Goal: Information Seeking & Learning: Find specific page/section

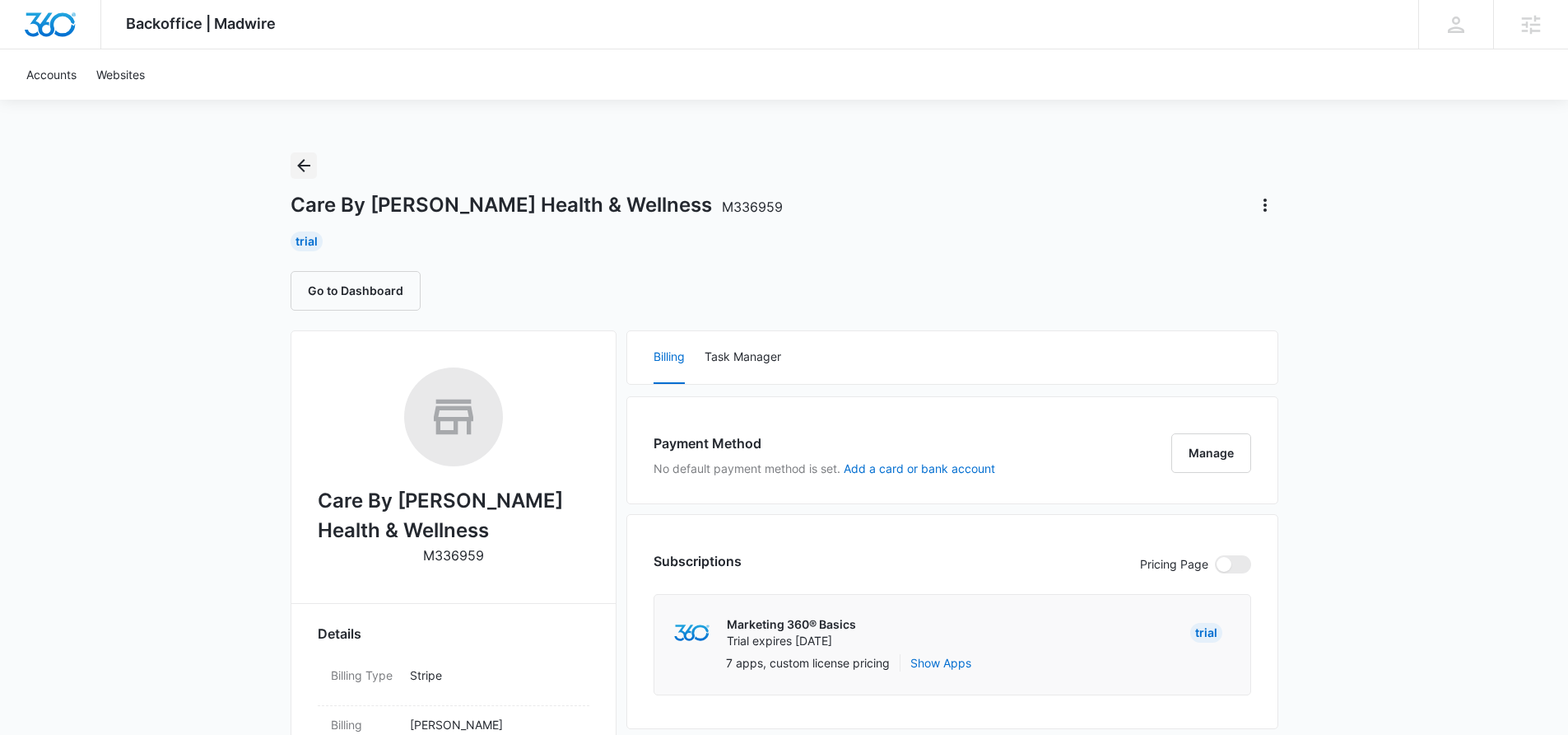
click at [303, 167] on icon "Back" at bounding box center [303, 166] width 20 height 20
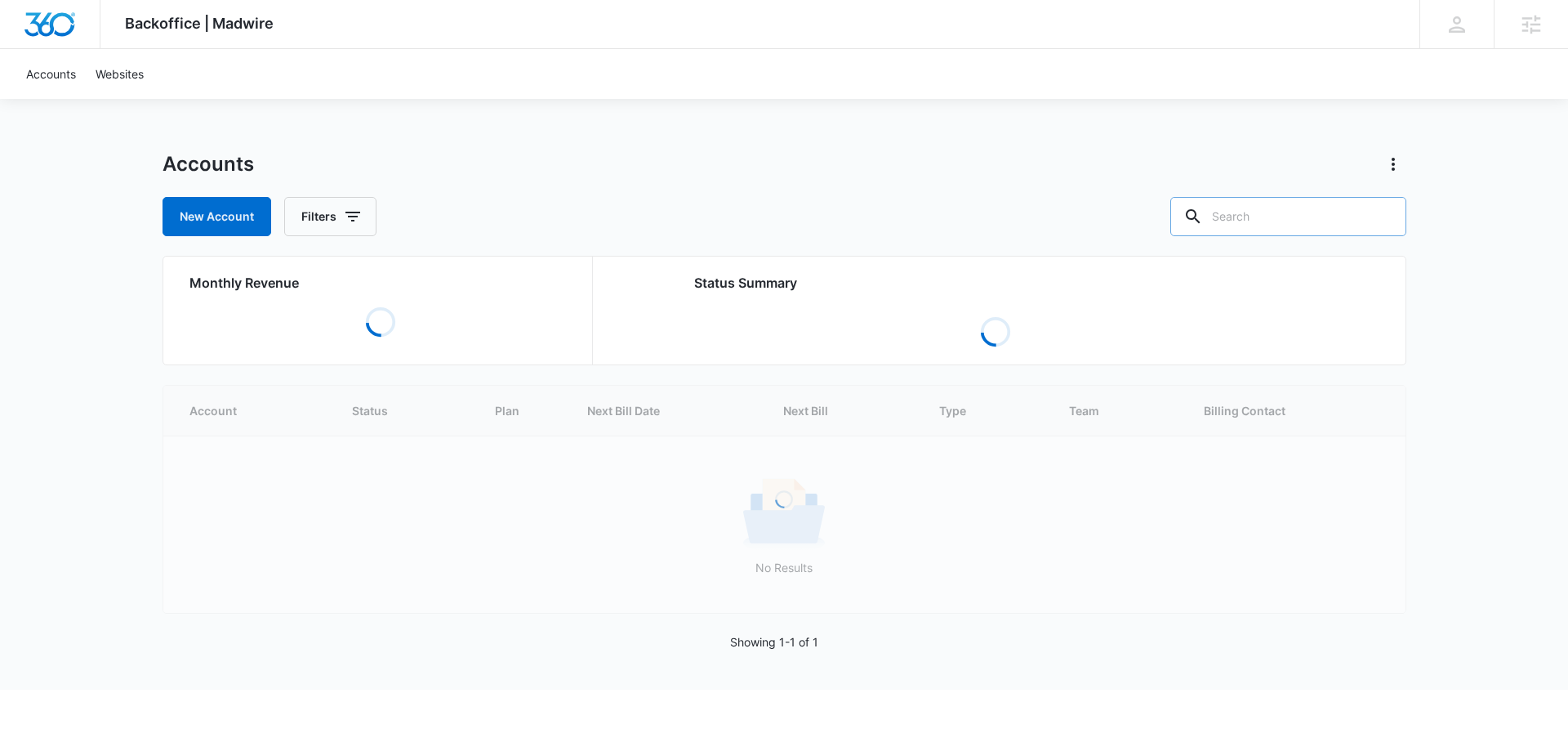
click at [1256, 222] on input "text" at bounding box center [1288, 217] width 236 height 40
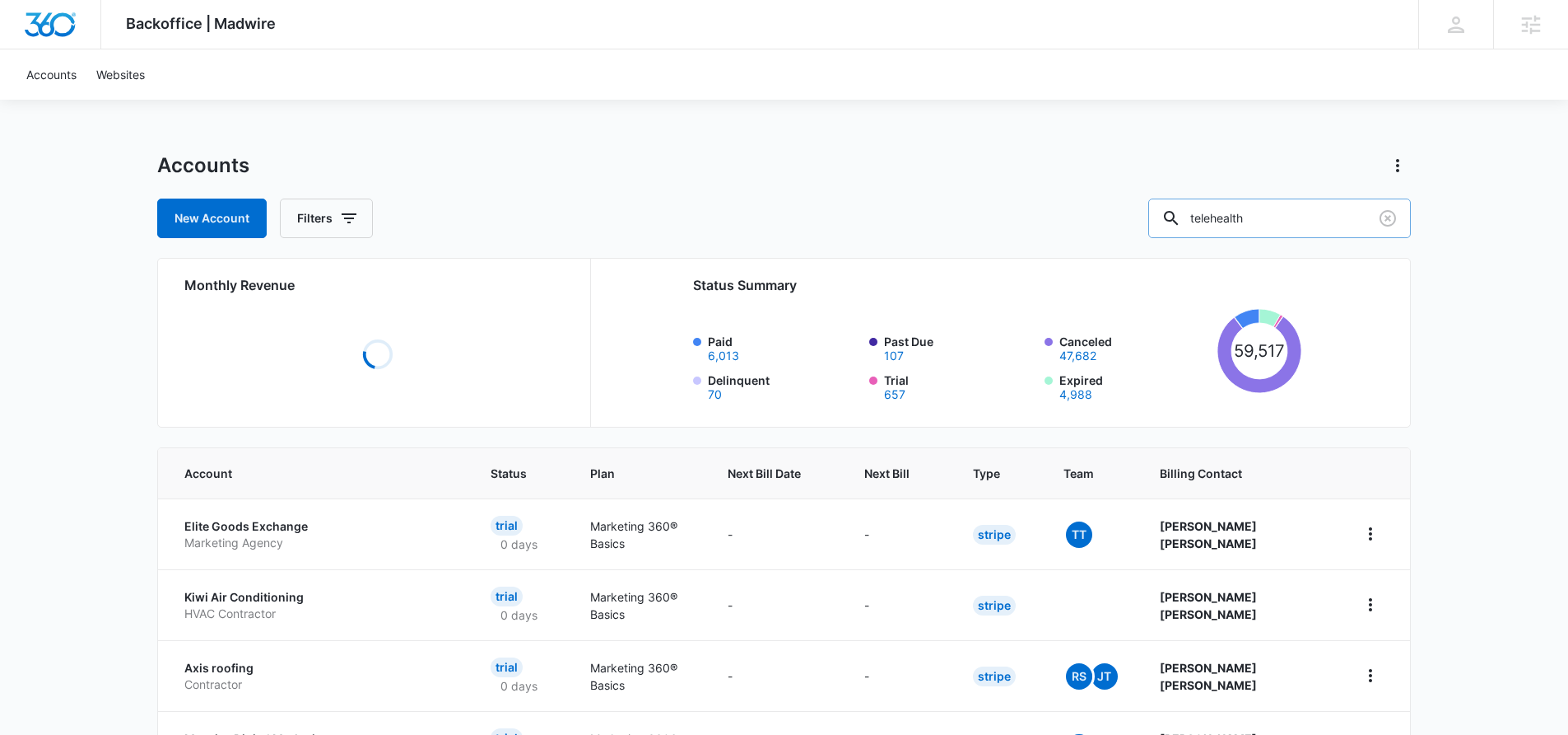
type input "telehealth"
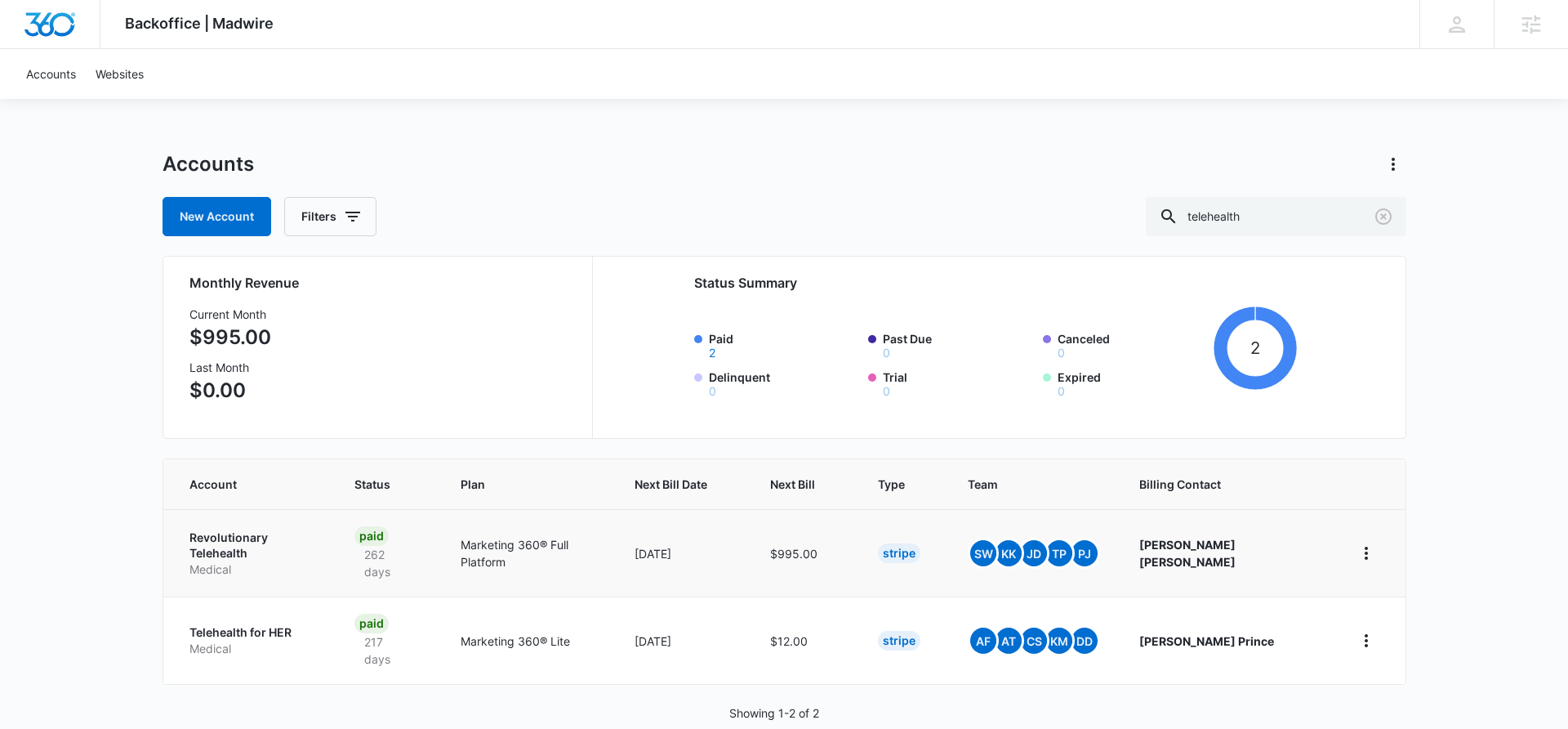
click at [441, 536] on td "Paid 262 days" at bounding box center [387, 553] width 106 height 87
click at [335, 557] on td "Revolutionary Telehealth Medical" at bounding box center [248, 553] width 171 height 87
click at [279, 538] on p "Revolutionary Telehealth" at bounding box center [251, 545] width 126 height 32
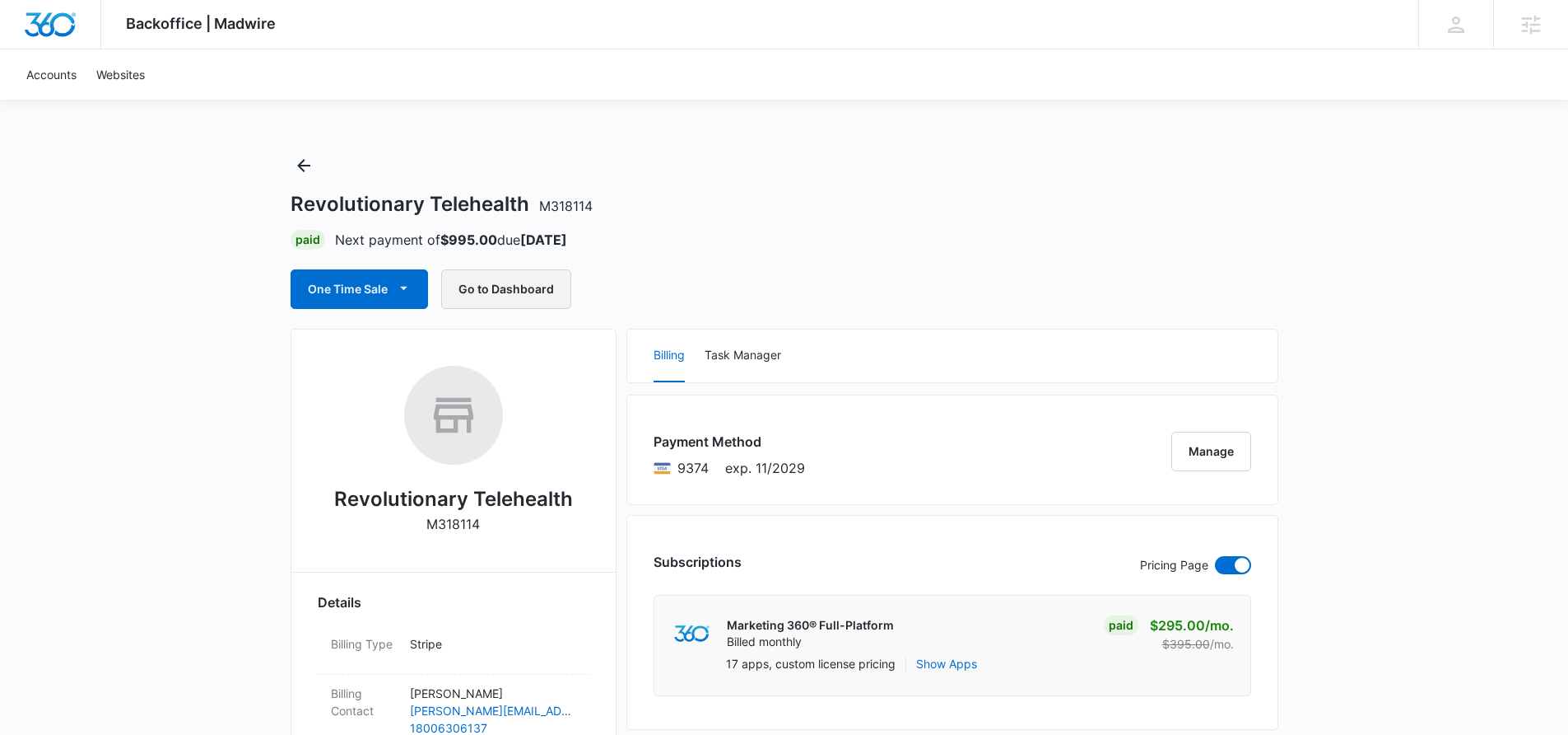
click at [505, 289] on button "Go to Dashboard" at bounding box center [506, 290] width 130 height 40
click at [303, 164] on icon "Back" at bounding box center [303, 166] width 20 height 20
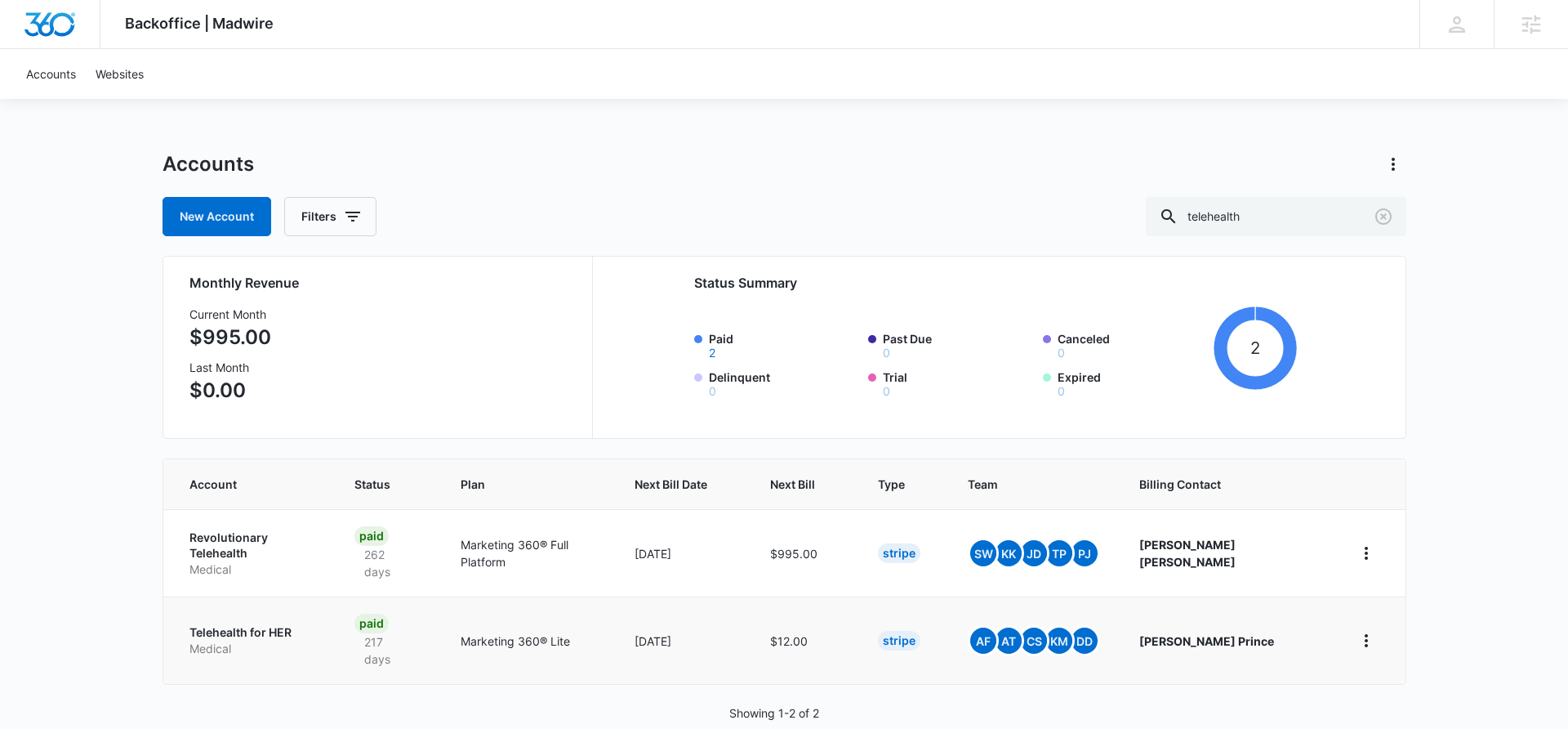
click at [315, 641] on p "Medical" at bounding box center [251, 649] width 126 height 16
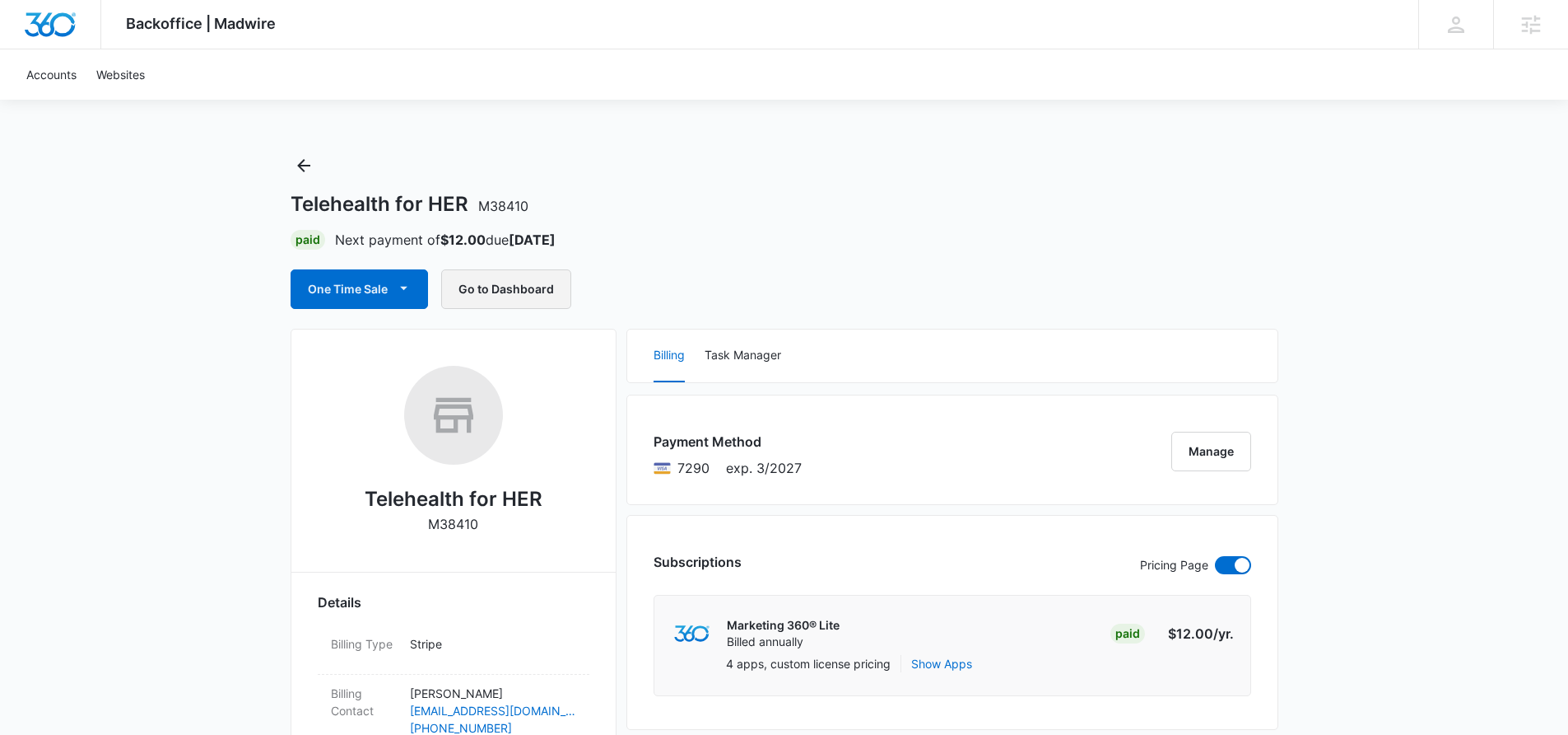
click at [524, 285] on button "Go to Dashboard" at bounding box center [506, 290] width 130 height 40
click at [297, 161] on icon "Back" at bounding box center [303, 166] width 20 height 20
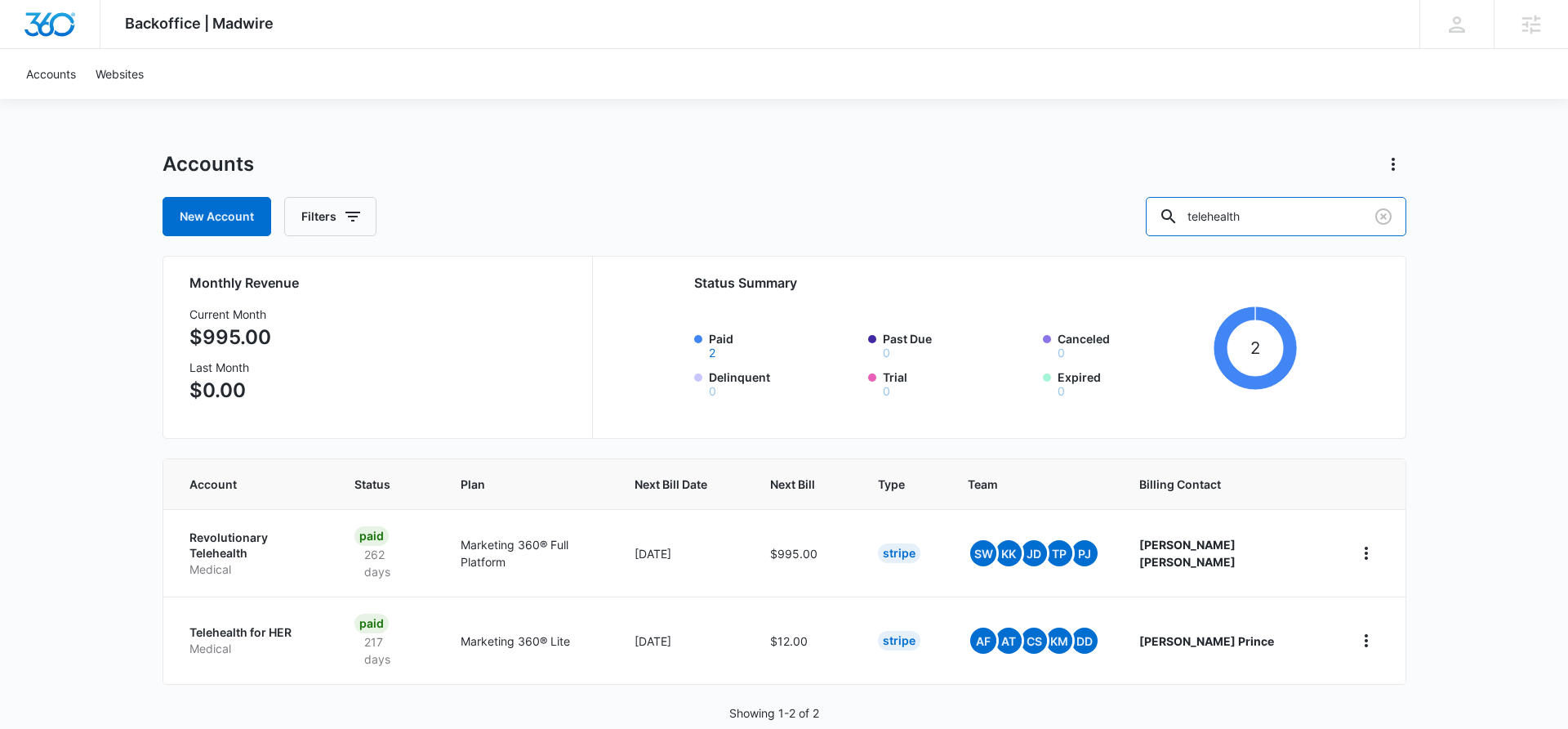
drag, startPoint x: 1251, startPoint y: 219, endPoint x: 1058, endPoint y: 208, distance: 193.3
click at [1058, 208] on div "New Account Filters telehealth" at bounding box center [784, 217] width 1243 height 40
type input "health"
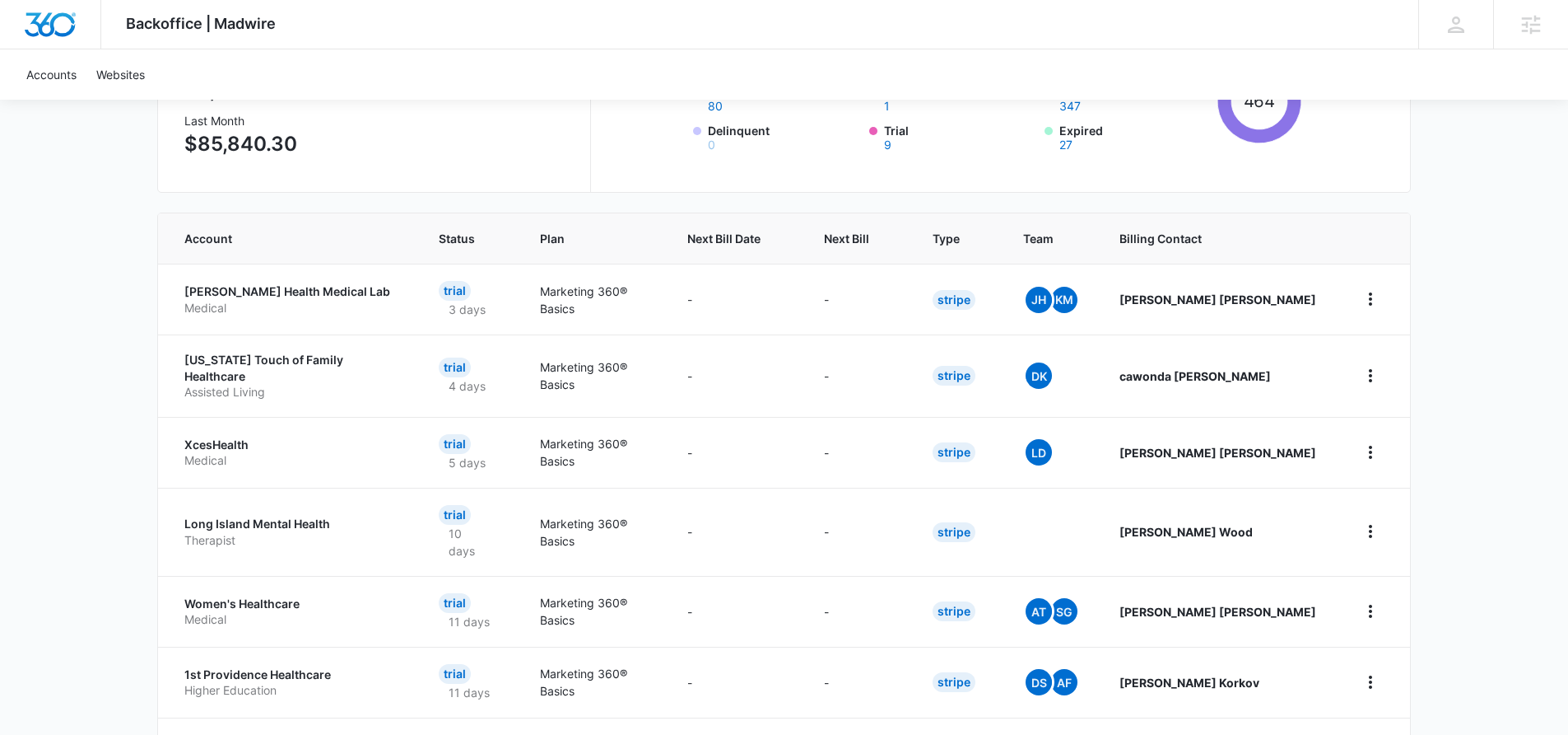
scroll to position [251, 0]
click at [869, 242] on span "Next Bill" at bounding box center [846, 237] width 45 height 17
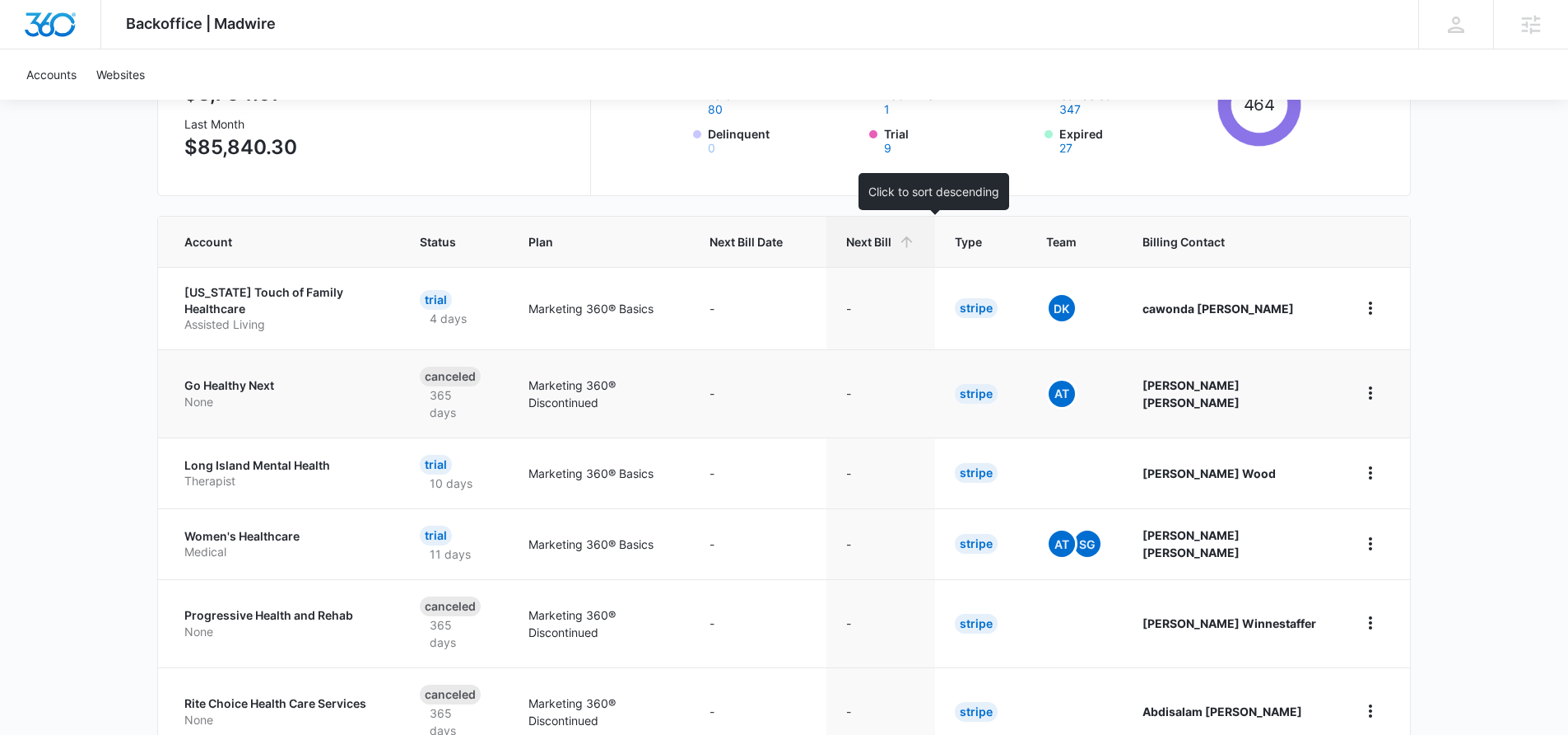
scroll to position [299, 0]
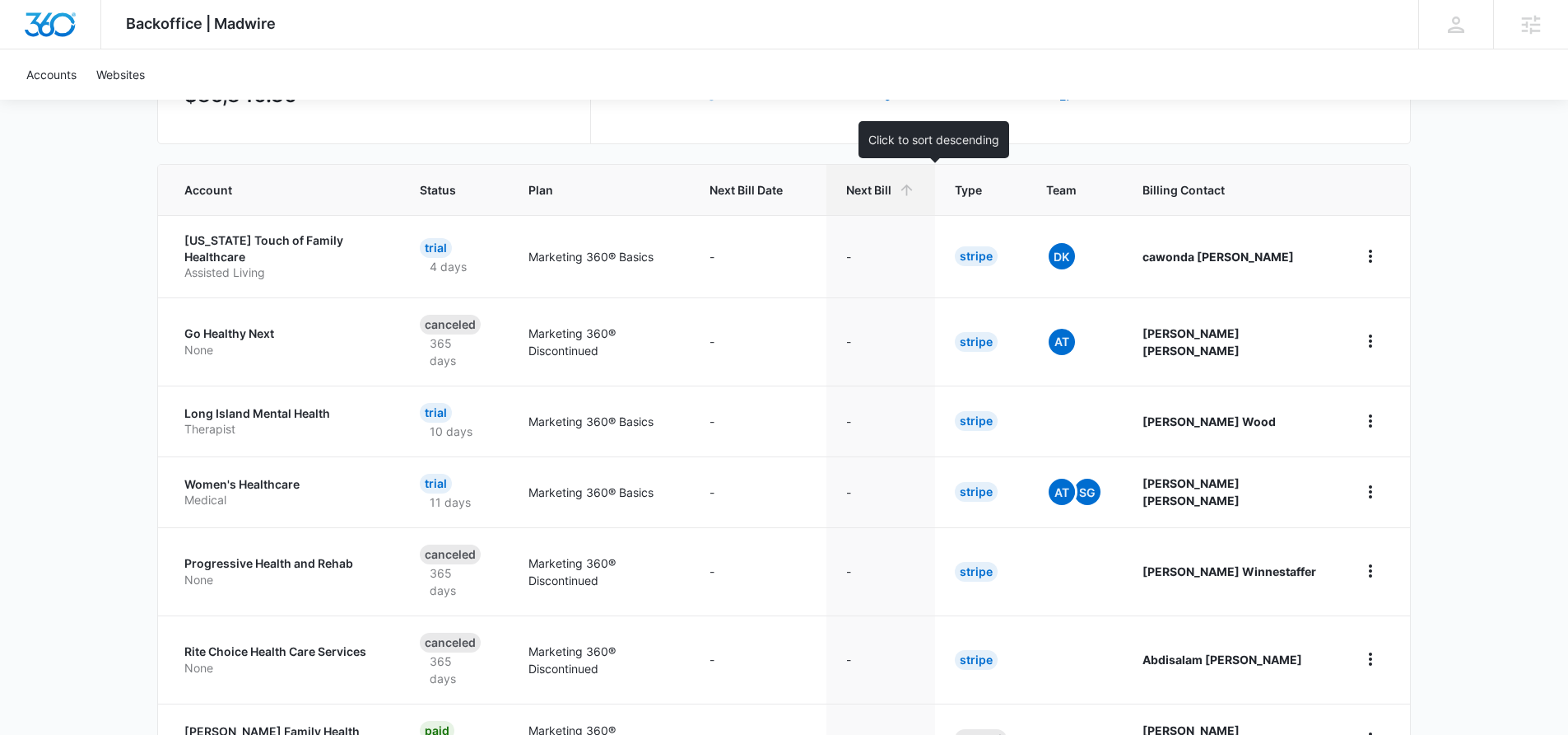
click at [891, 195] on span "Next Bill" at bounding box center [868, 189] width 45 height 17
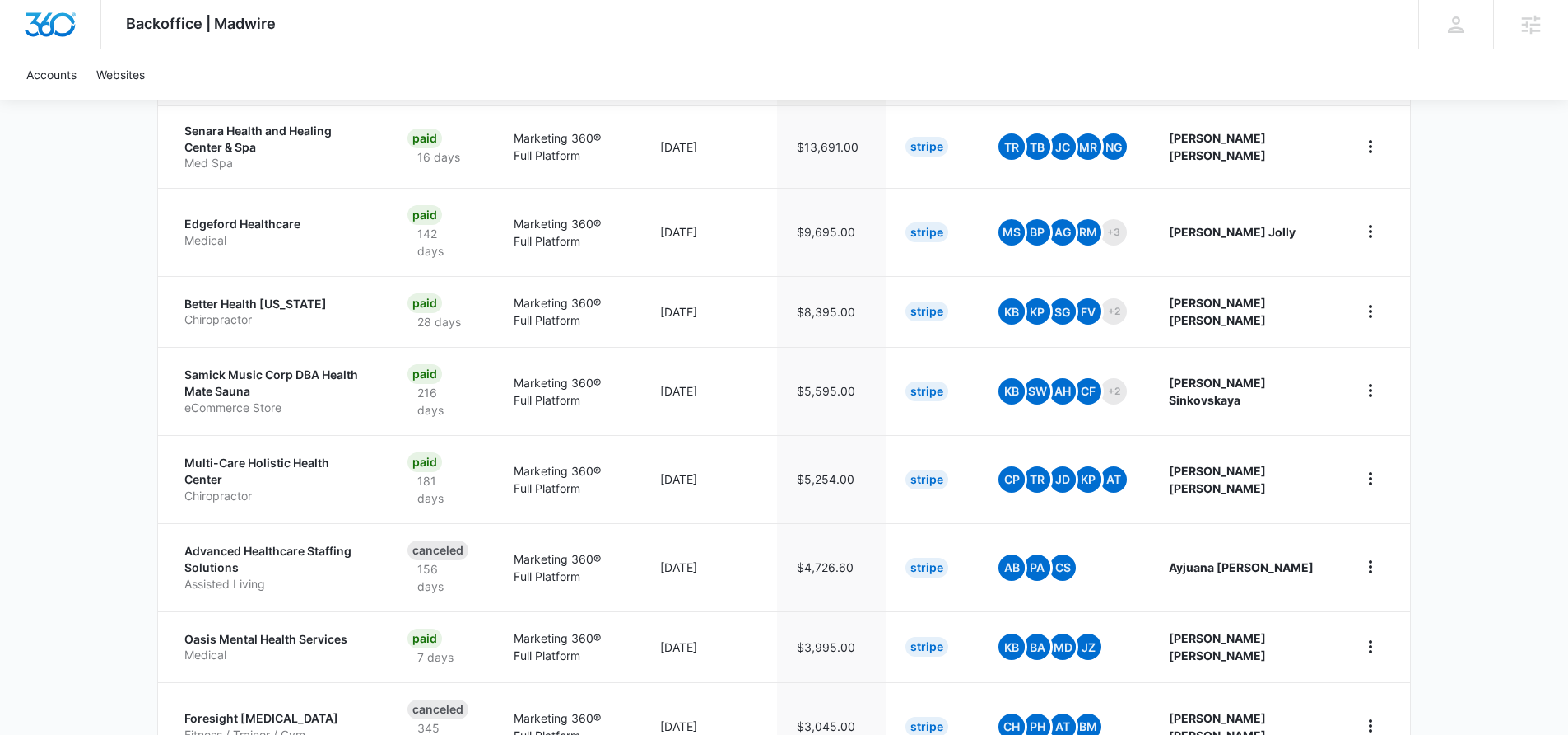
scroll to position [412, 0]
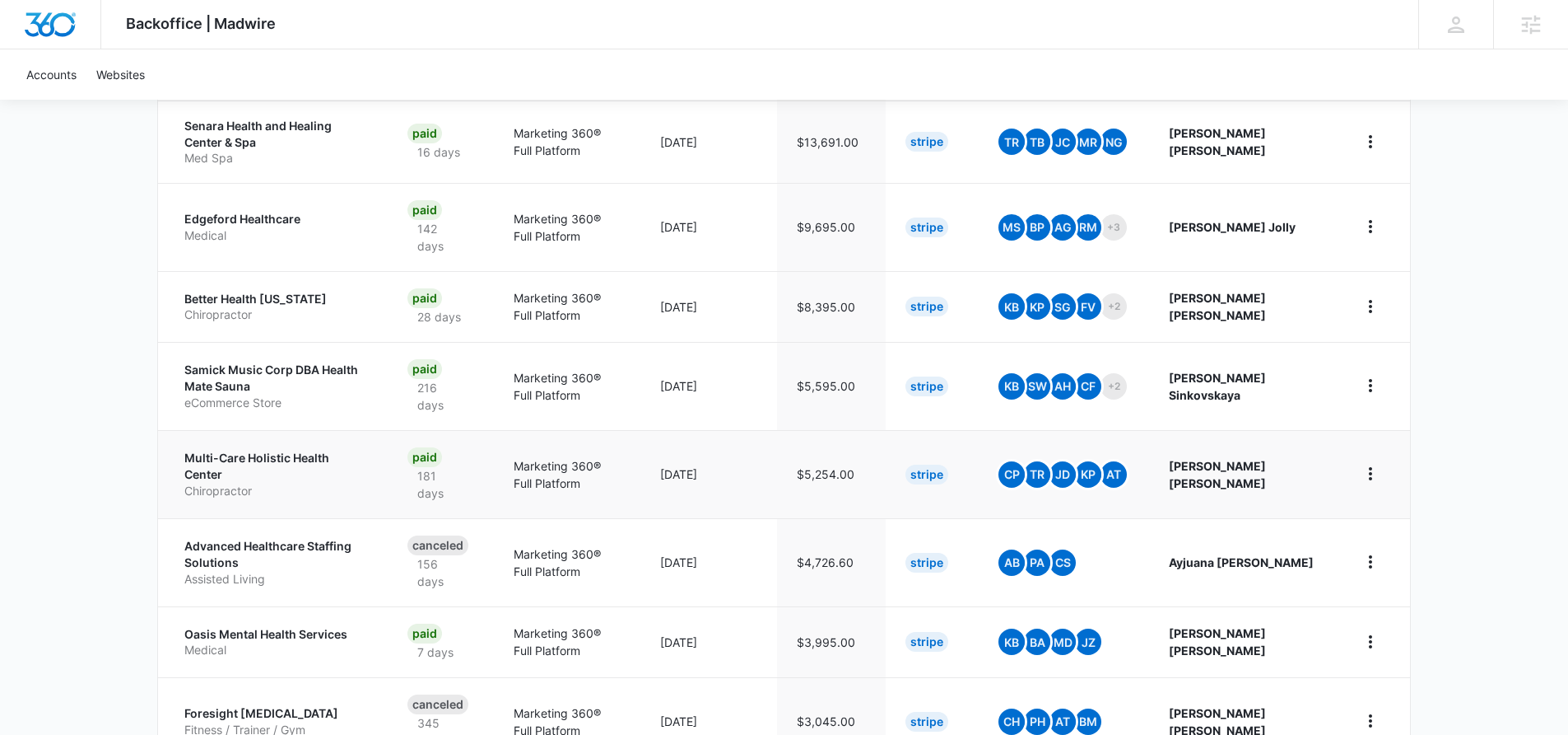
click at [368, 482] on p "Chiropractor" at bounding box center [276, 490] width 184 height 16
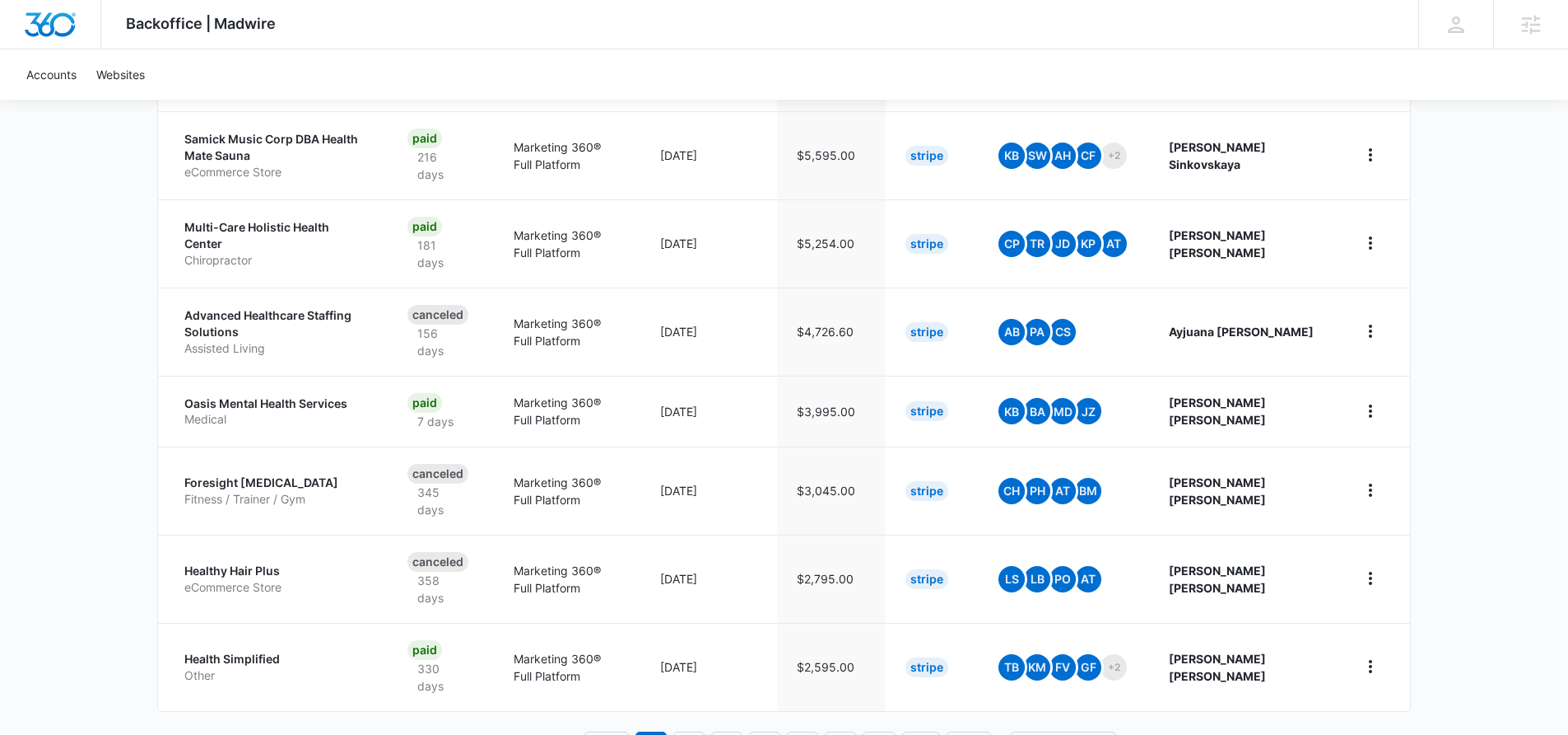
scroll to position [644, 0]
click at [319, 413] on td "Oasis Mental Health Services Medical" at bounding box center [272, 409] width 230 height 71
click at [306, 410] on p "Medical" at bounding box center [276, 418] width 184 height 16
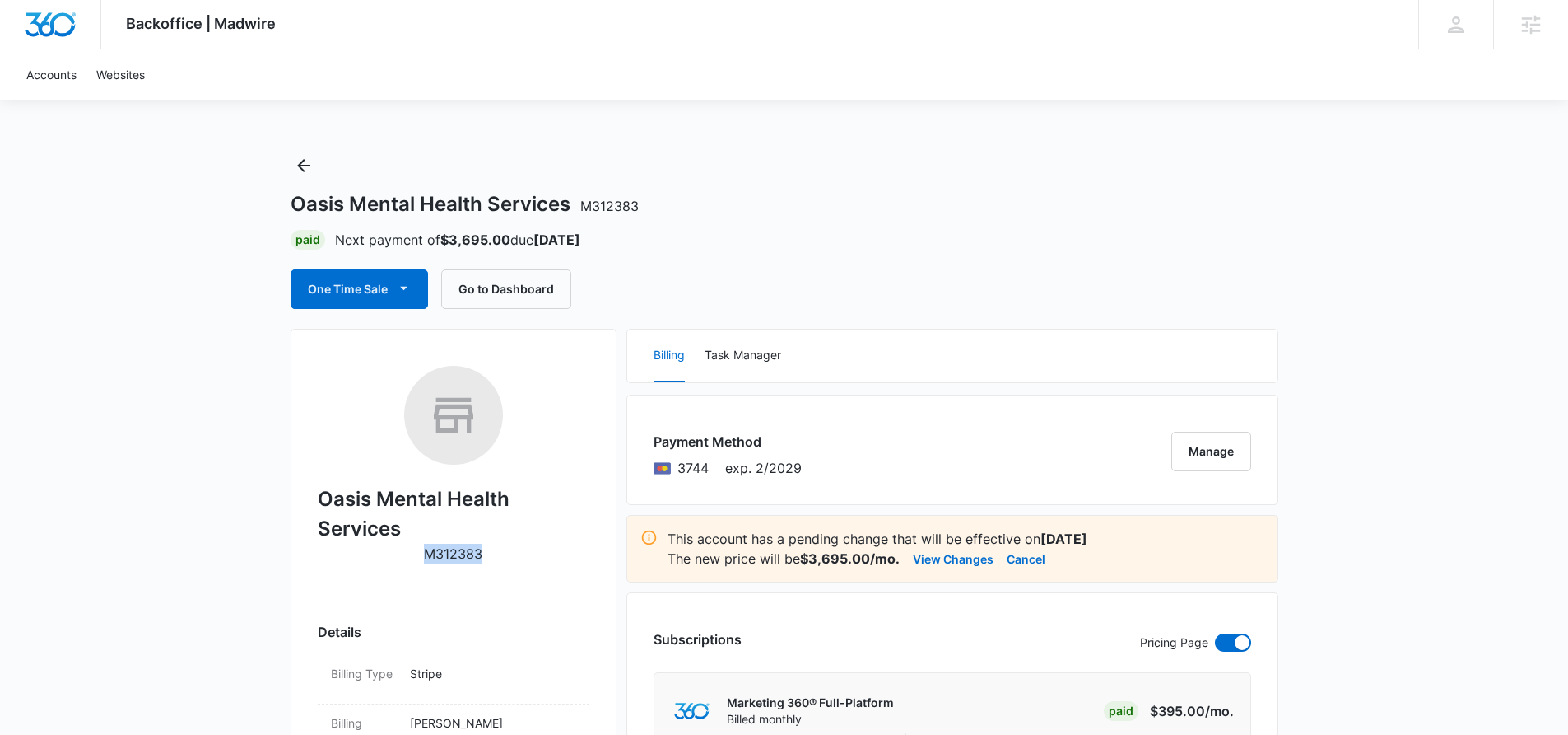
drag, startPoint x: 488, startPoint y: 555, endPoint x: 410, endPoint y: 557, distance: 78.0
click at [410, 557] on div "Oasis Mental Health Services M312383" at bounding box center [453, 469] width 271 height 209
copy p "M312383"
click at [471, 547] on p "M312383" at bounding box center [453, 553] width 59 height 20
click at [470, 552] on p "M312383" at bounding box center [453, 553] width 59 height 20
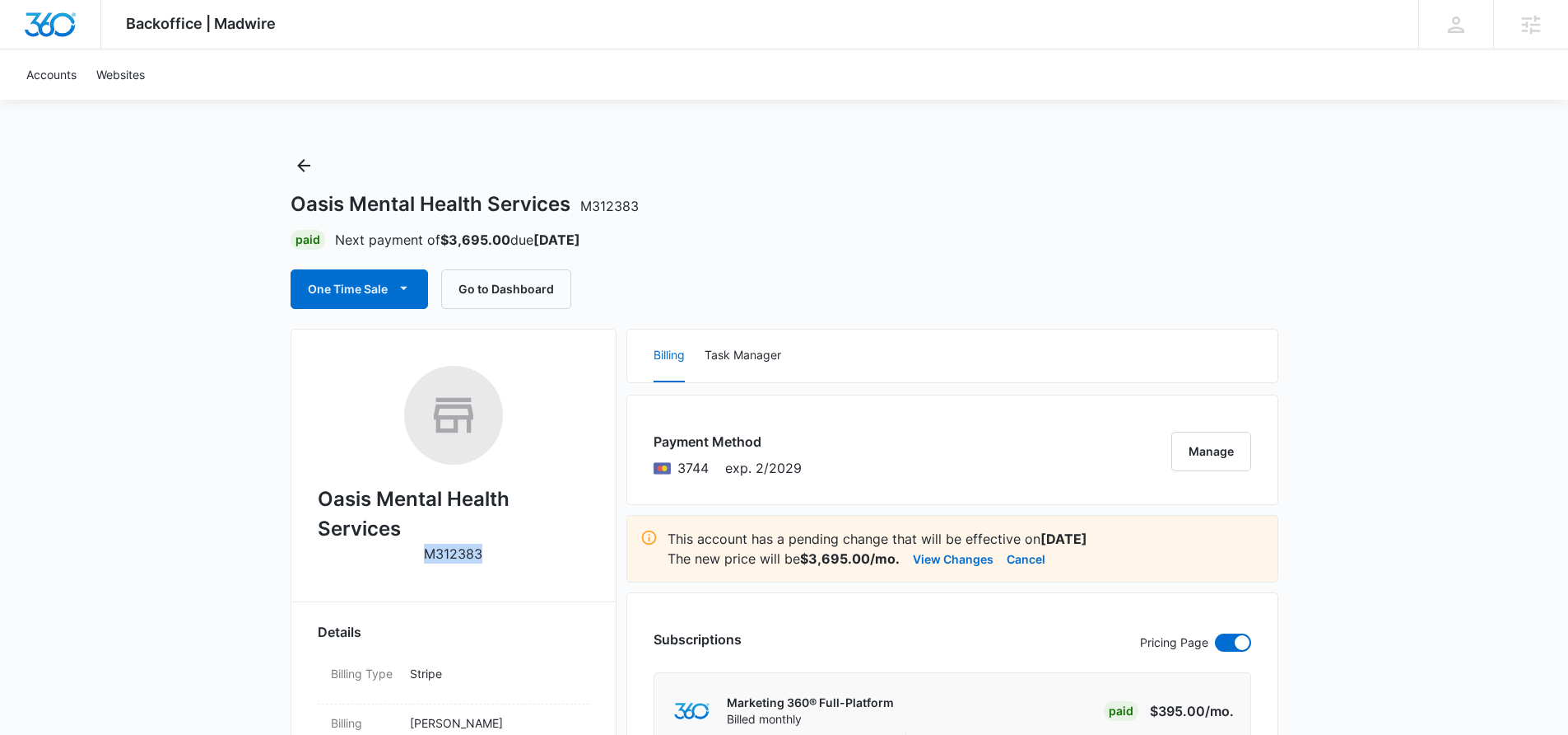
click at [470, 552] on p "M312383" at bounding box center [453, 553] width 59 height 20
click at [469, 552] on p "M312383" at bounding box center [453, 553] width 59 height 20
copy div "Oasis Mental Health Services"
click at [508, 289] on button "Go to Dashboard" at bounding box center [506, 290] width 130 height 40
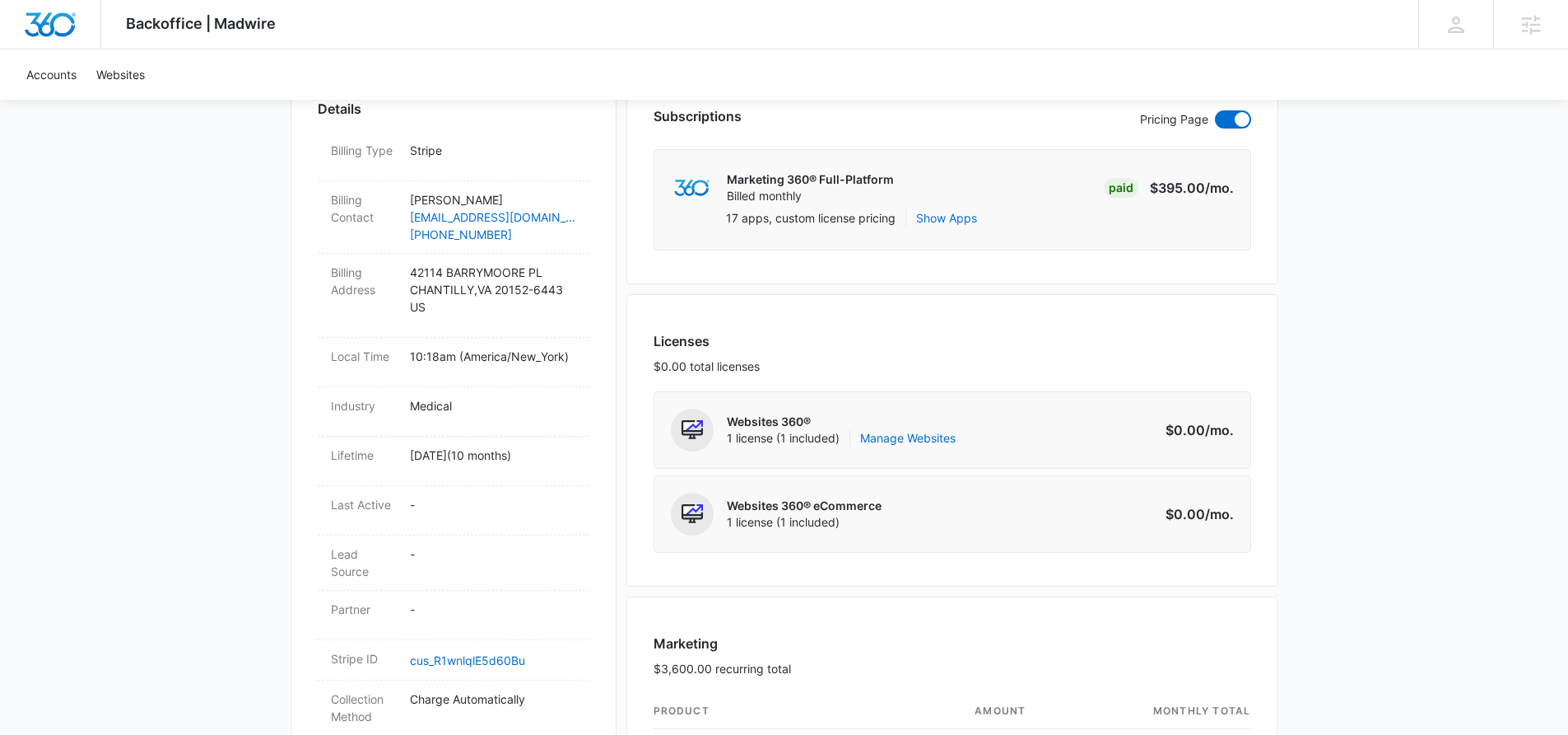
scroll to position [1037, 0]
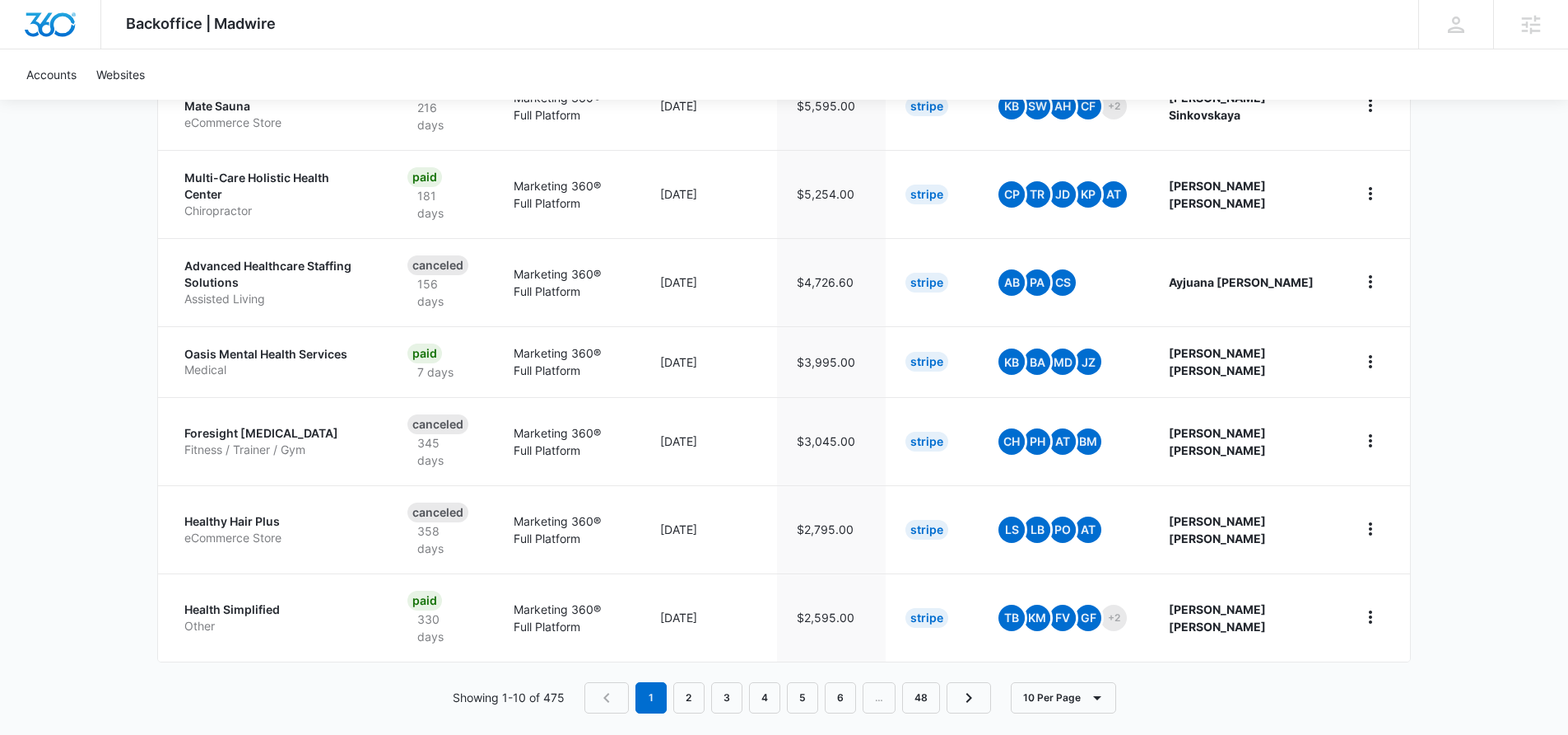
scroll to position [693, 0]
click at [343, 600] on p "Health Simplified" at bounding box center [276, 608] width 184 height 16
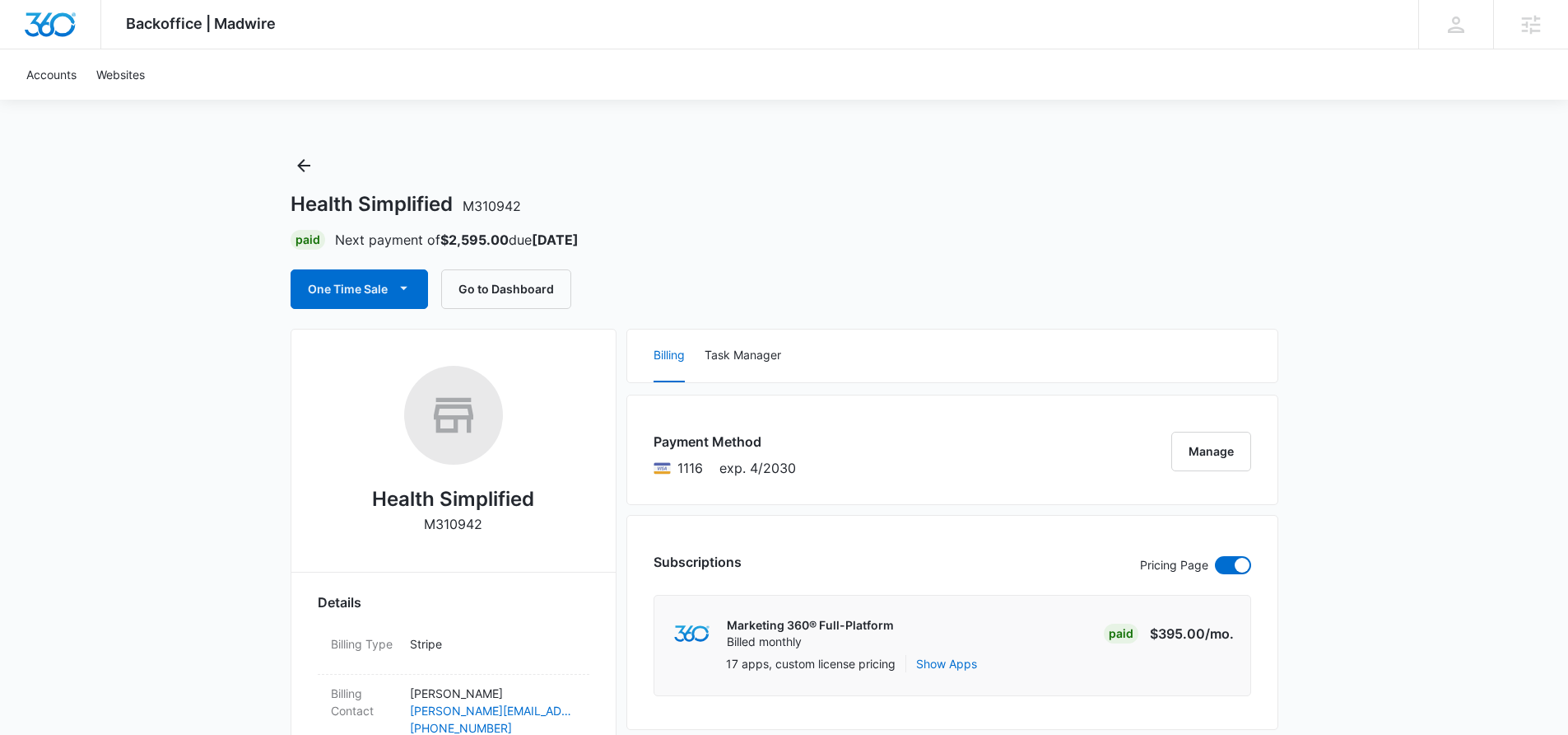
click at [463, 525] on p "M310942" at bounding box center [453, 524] width 59 height 20
copy p "M310942"
click at [303, 157] on icon "Back" at bounding box center [303, 166] width 20 height 20
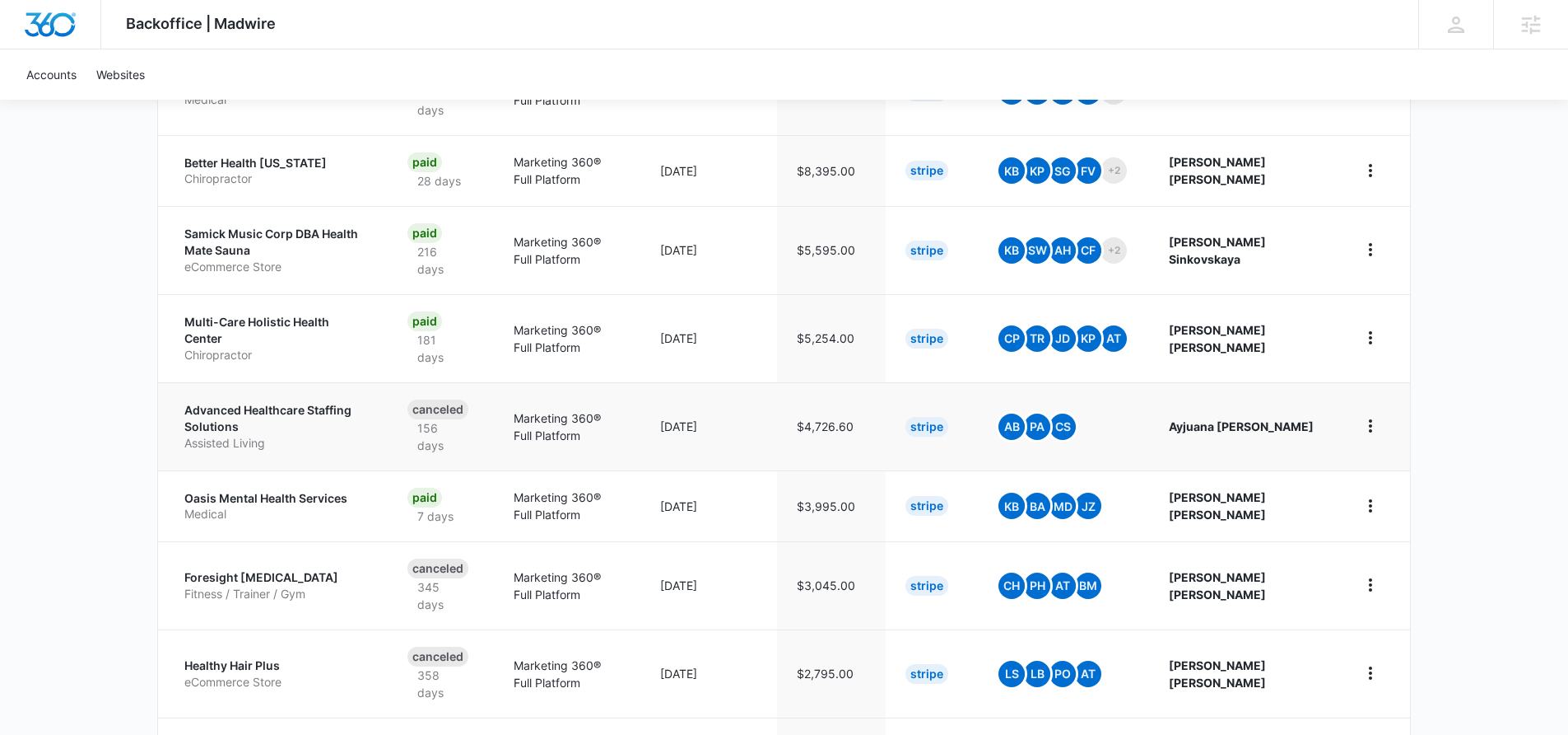
scroll to position [693, 0]
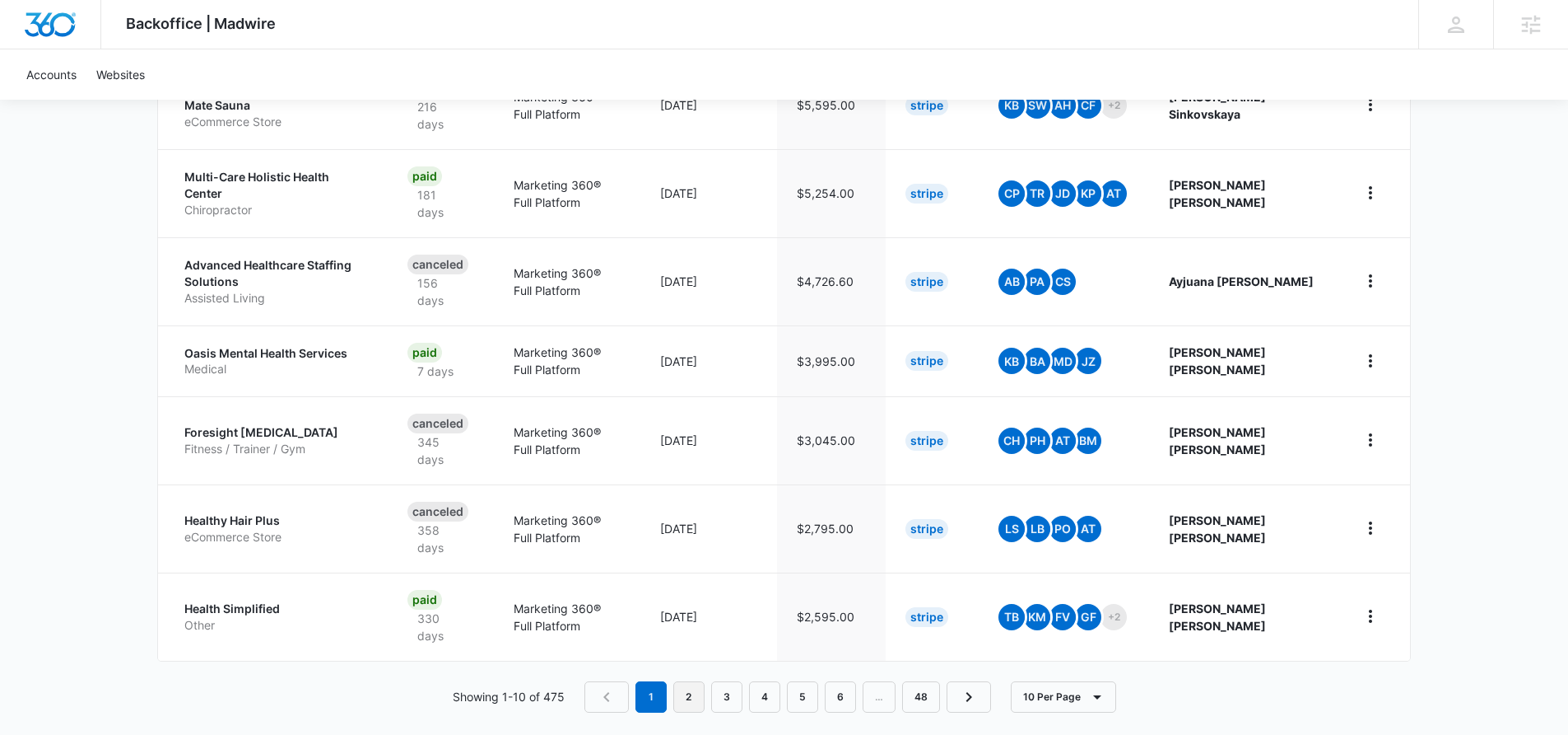
click at [695, 681] on link "2" at bounding box center [689, 696] width 31 height 31
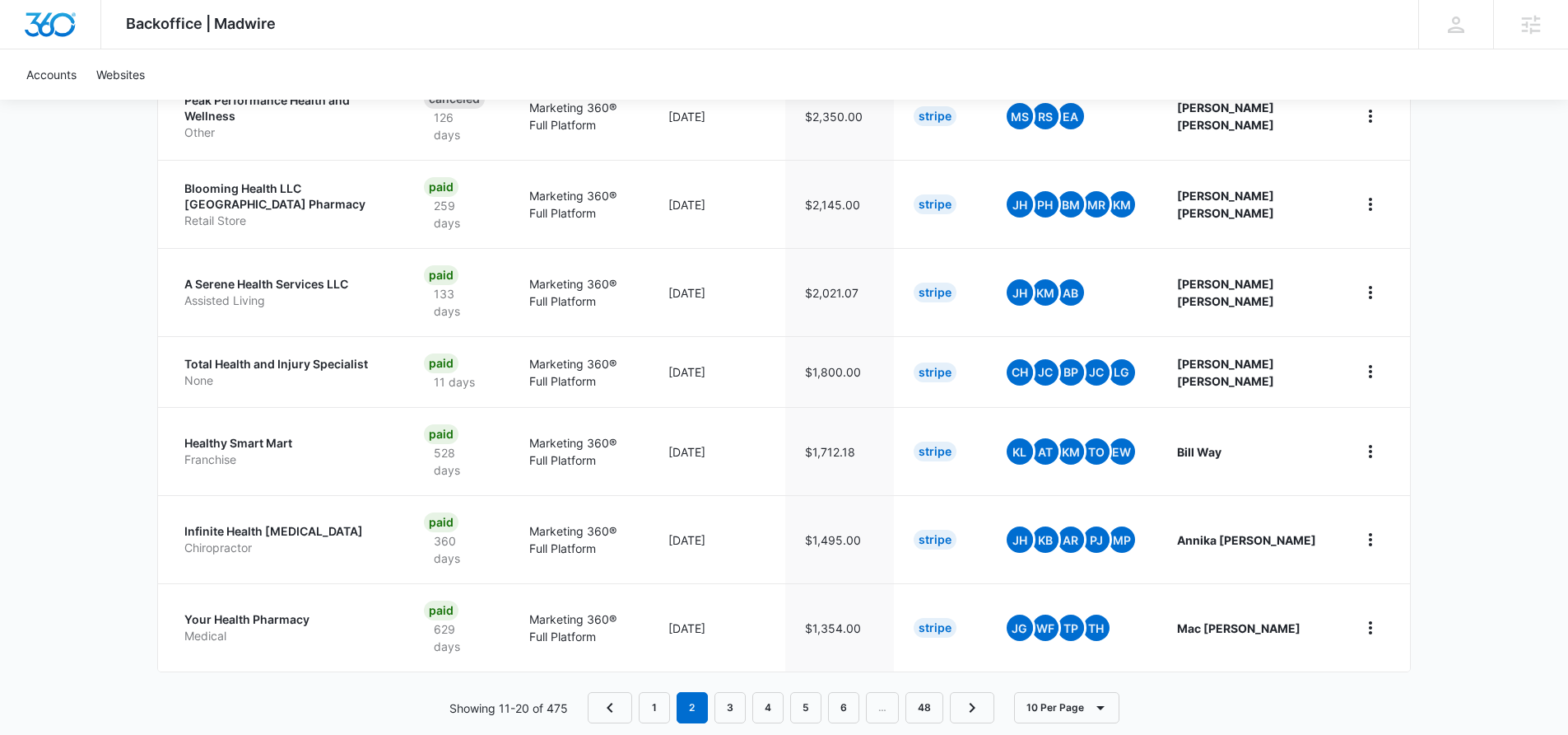
scroll to position [717, 0]
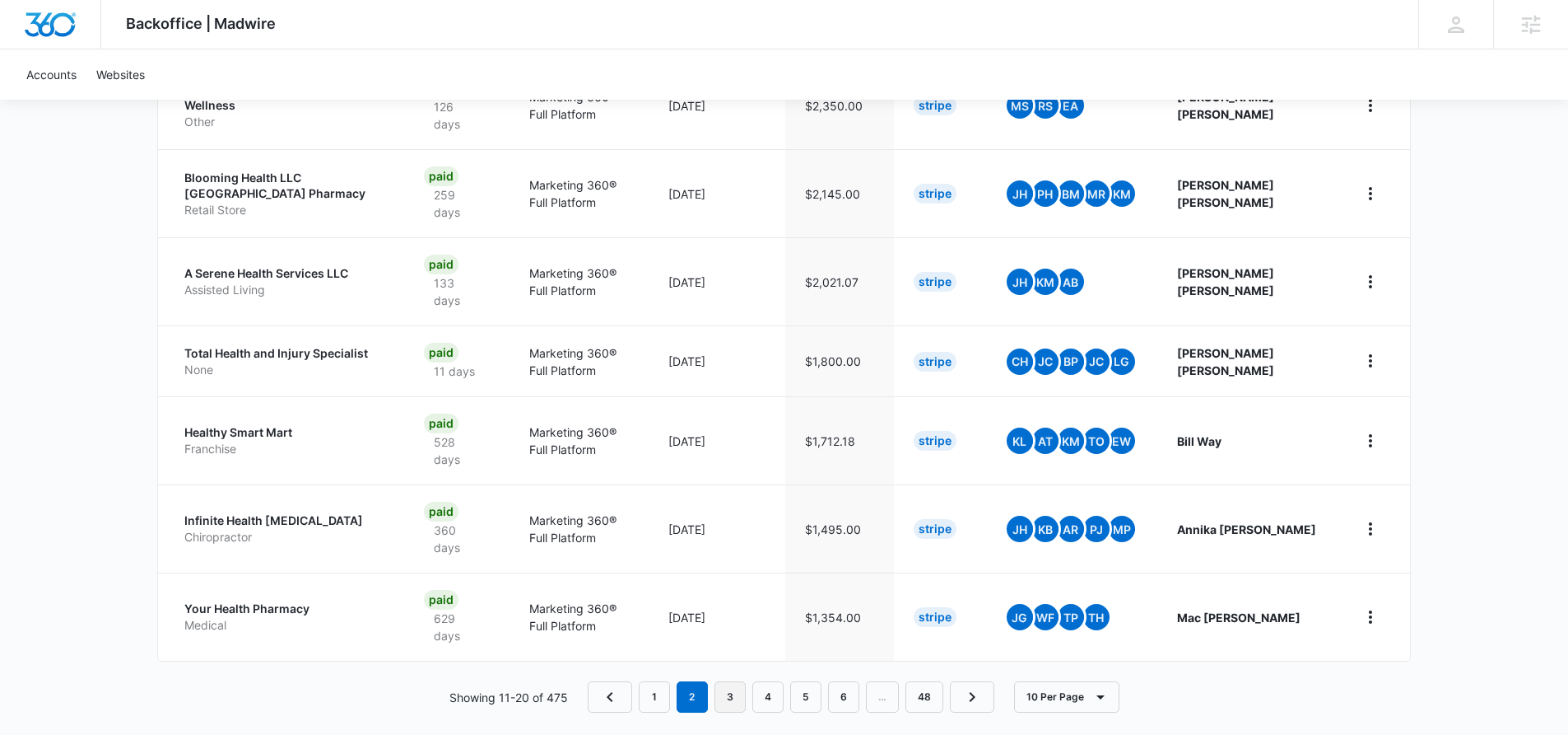
click at [731, 681] on link "3" at bounding box center [730, 696] width 31 height 31
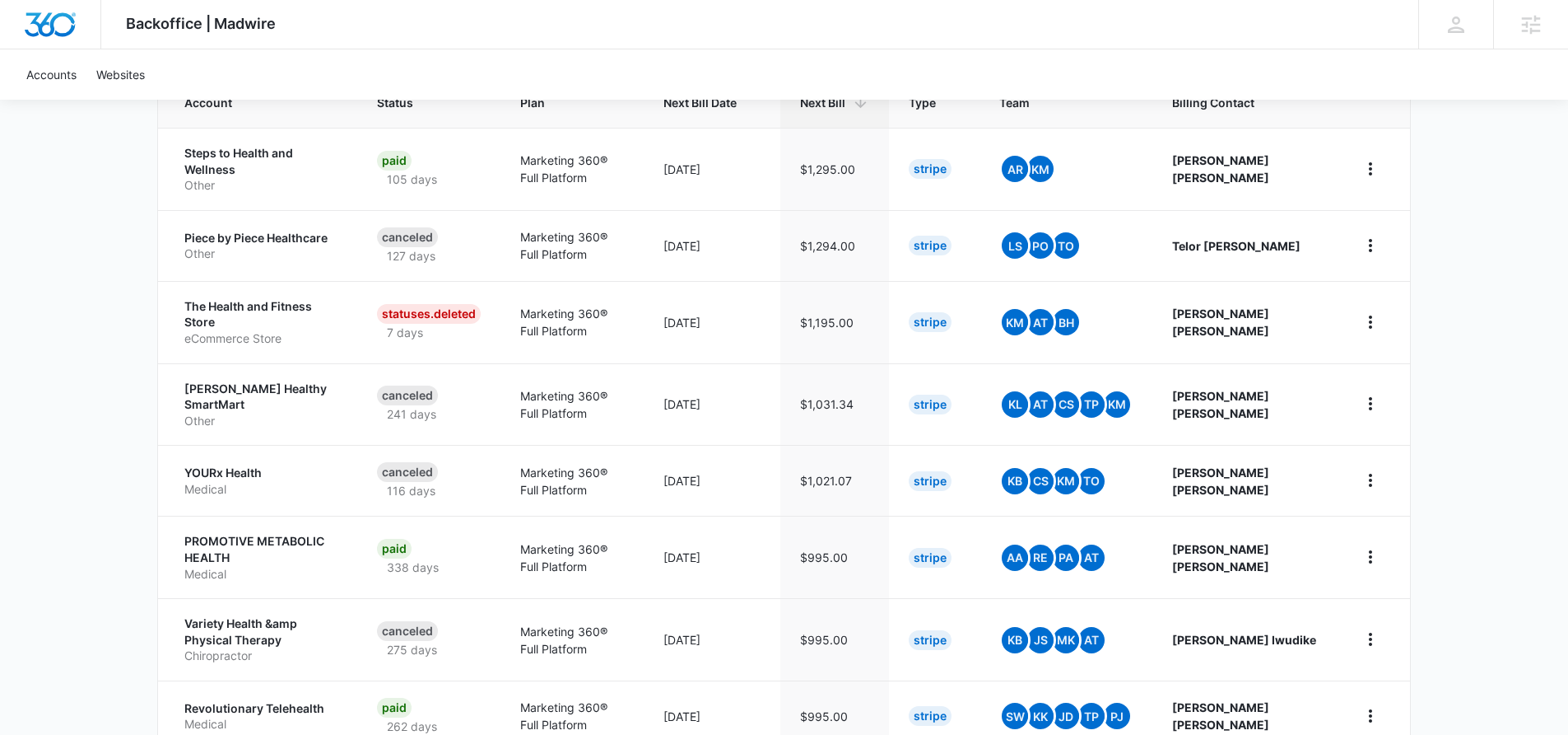
scroll to position [388, 0]
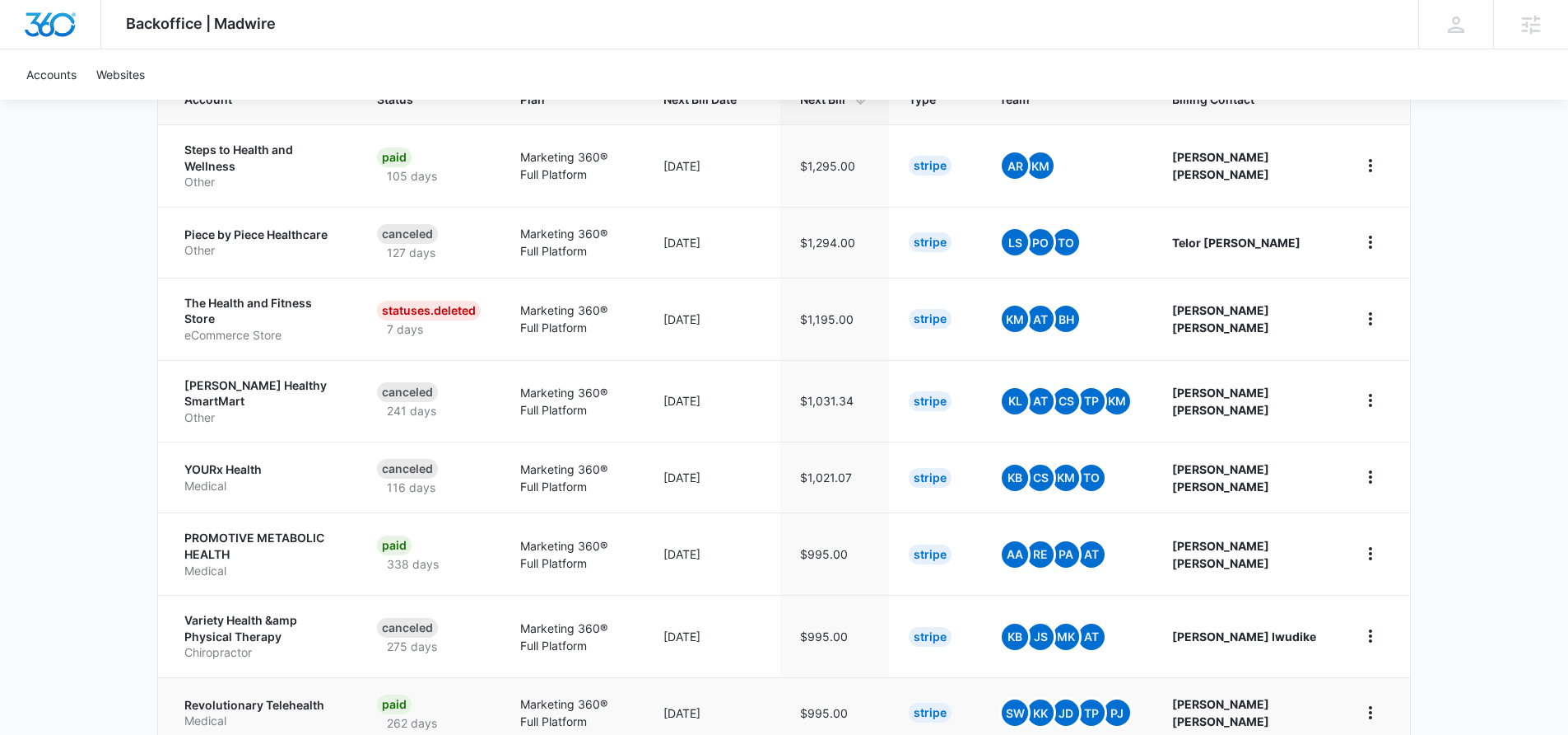
click at [337, 712] on p "Medical" at bounding box center [261, 720] width 153 height 16
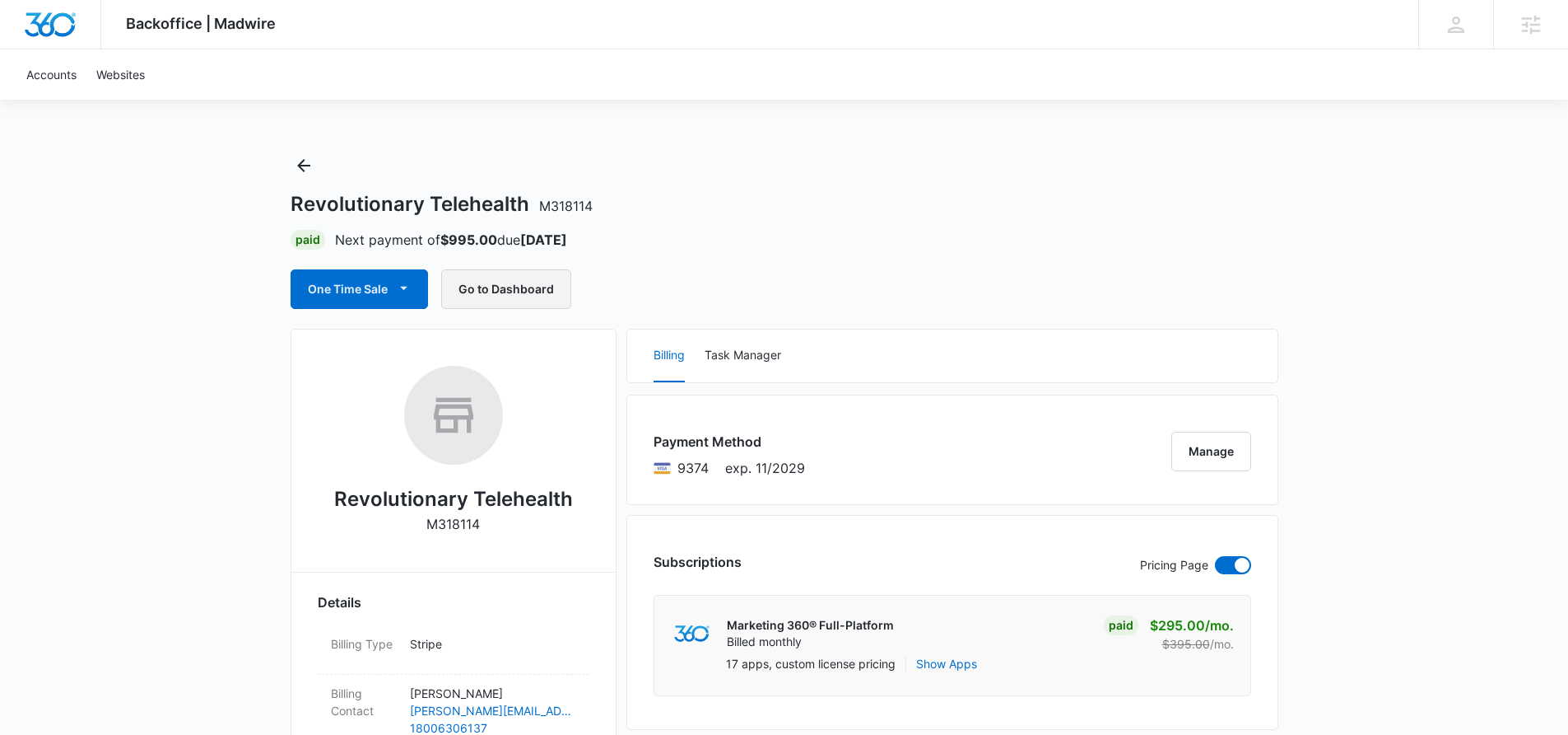
click at [496, 291] on button "Go to Dashboard" at bounding box center [506, 290] width 130 height 40
click at [307, 167] on icon "Back" at bounding box center [303, 166] width 20 height 20
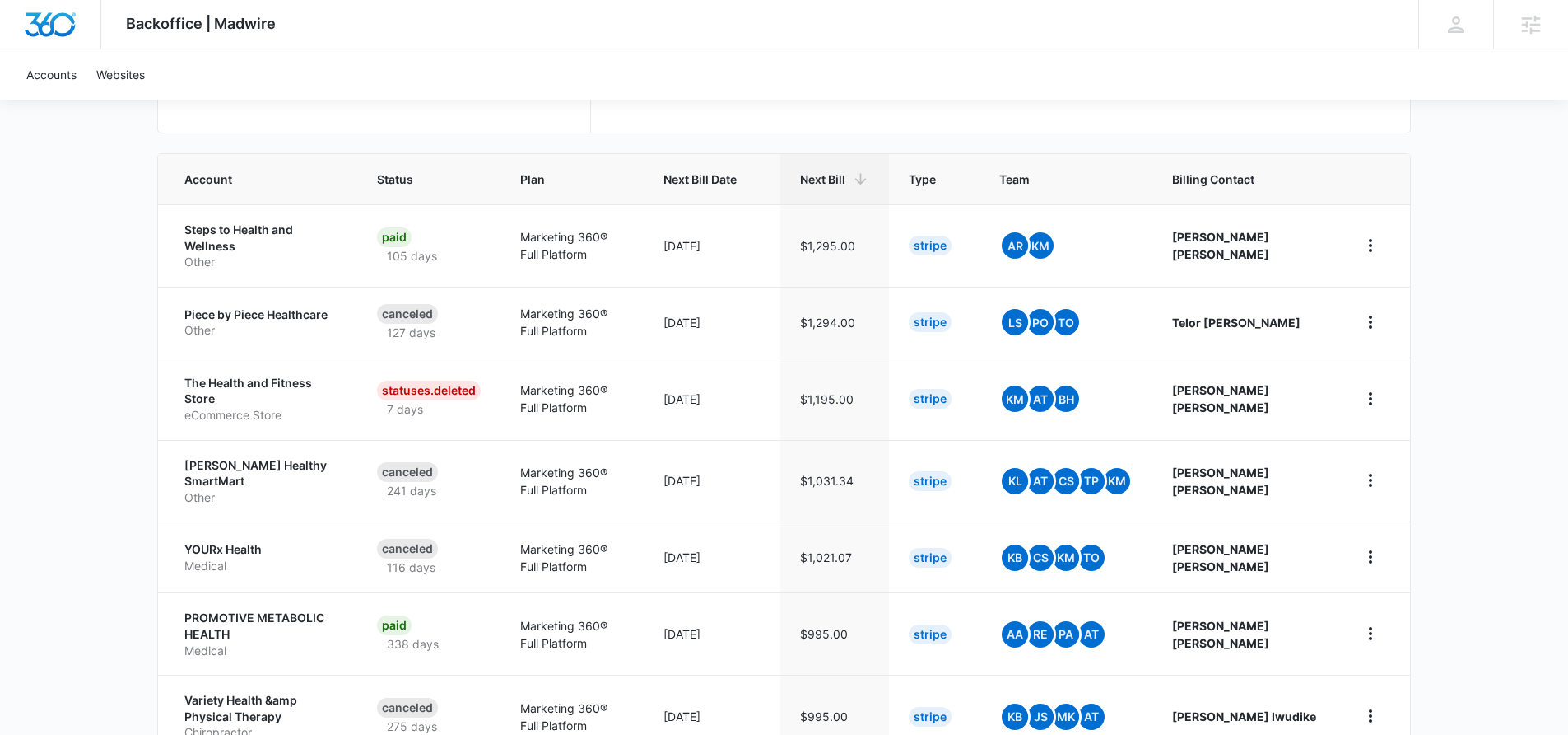
scroll to position [289, 0]
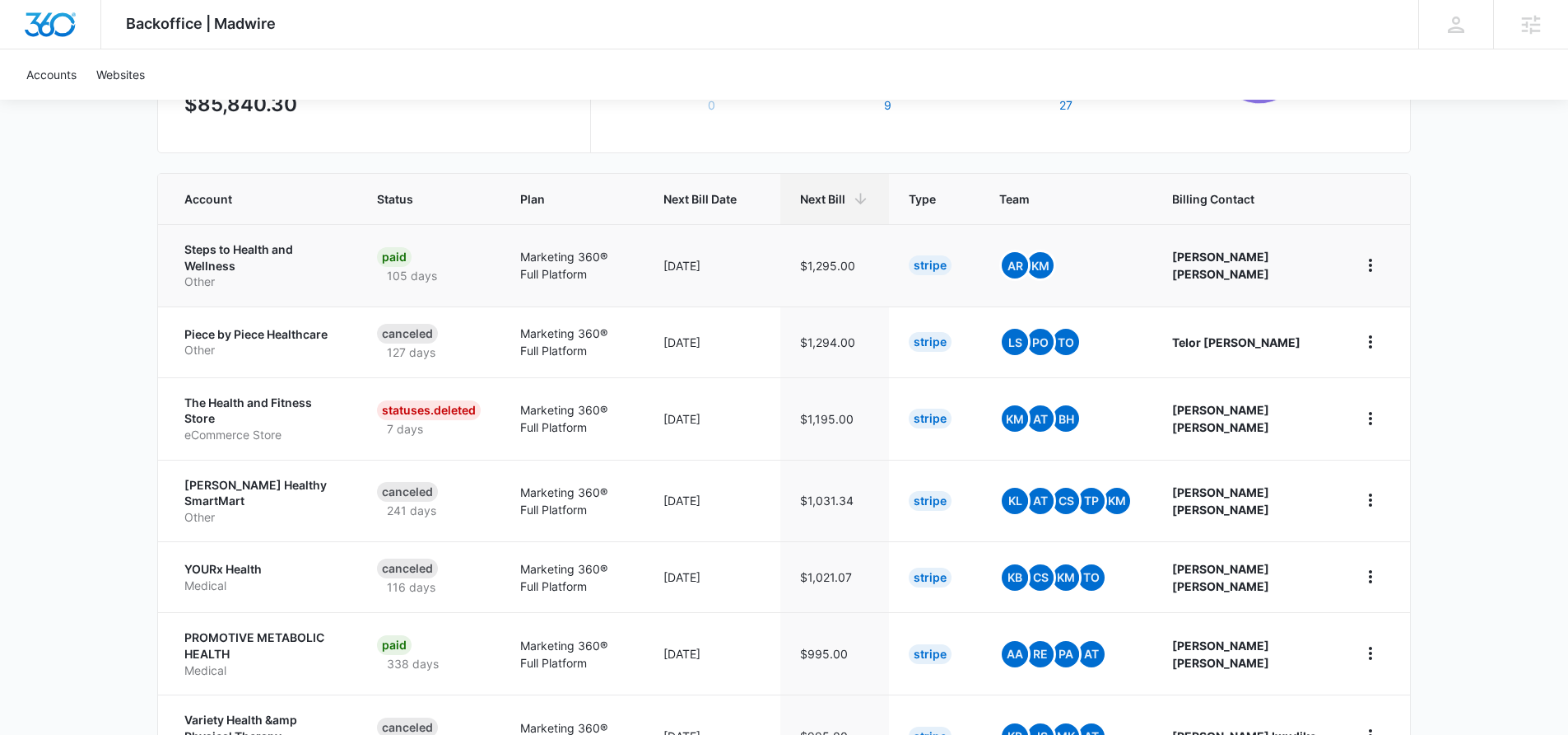
click at [337, 274] on p "Other" at bounding box center [261, 282] width 153 height 16
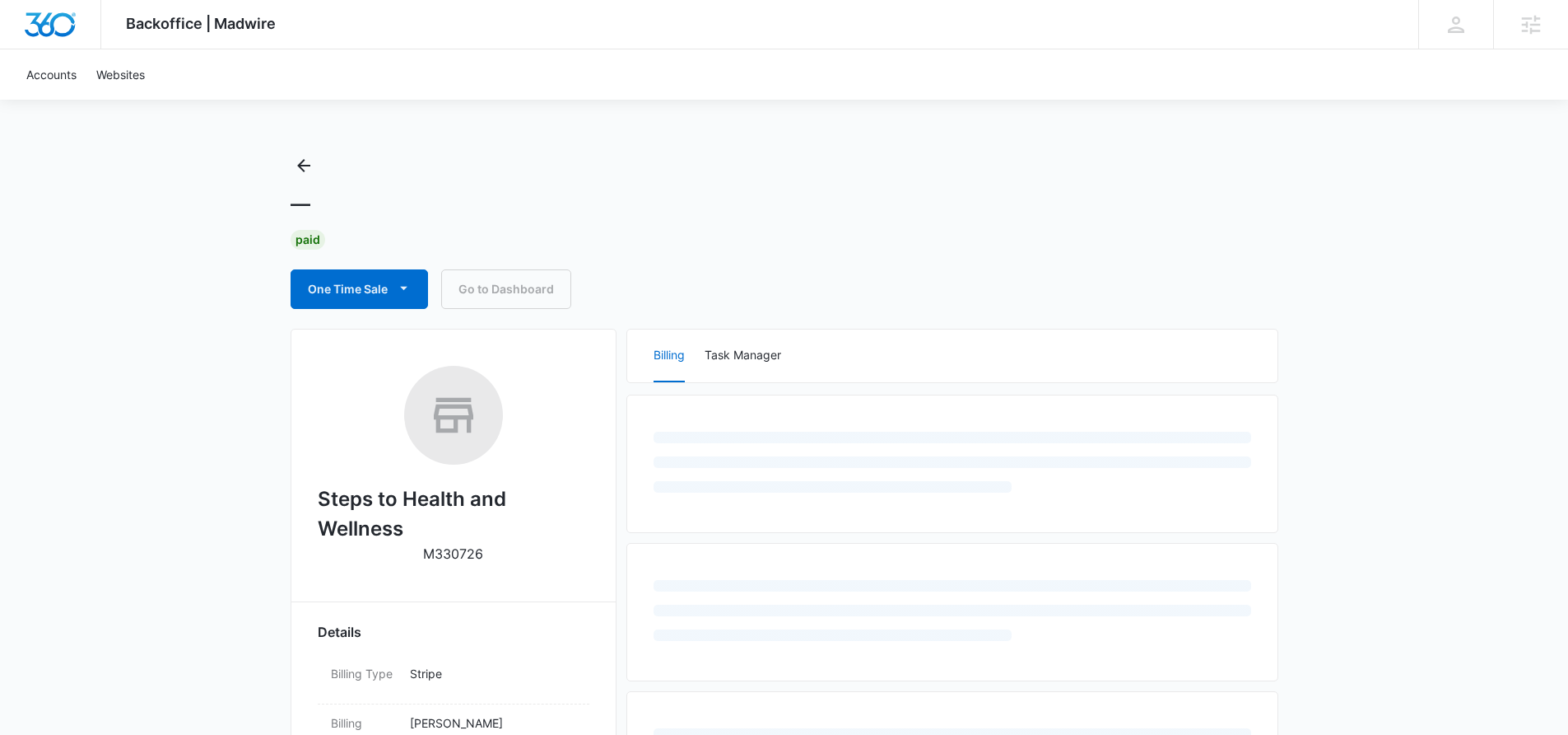
click at [472, 555] on p "M330726" at bounding box center [453, 553] width 60 height 20
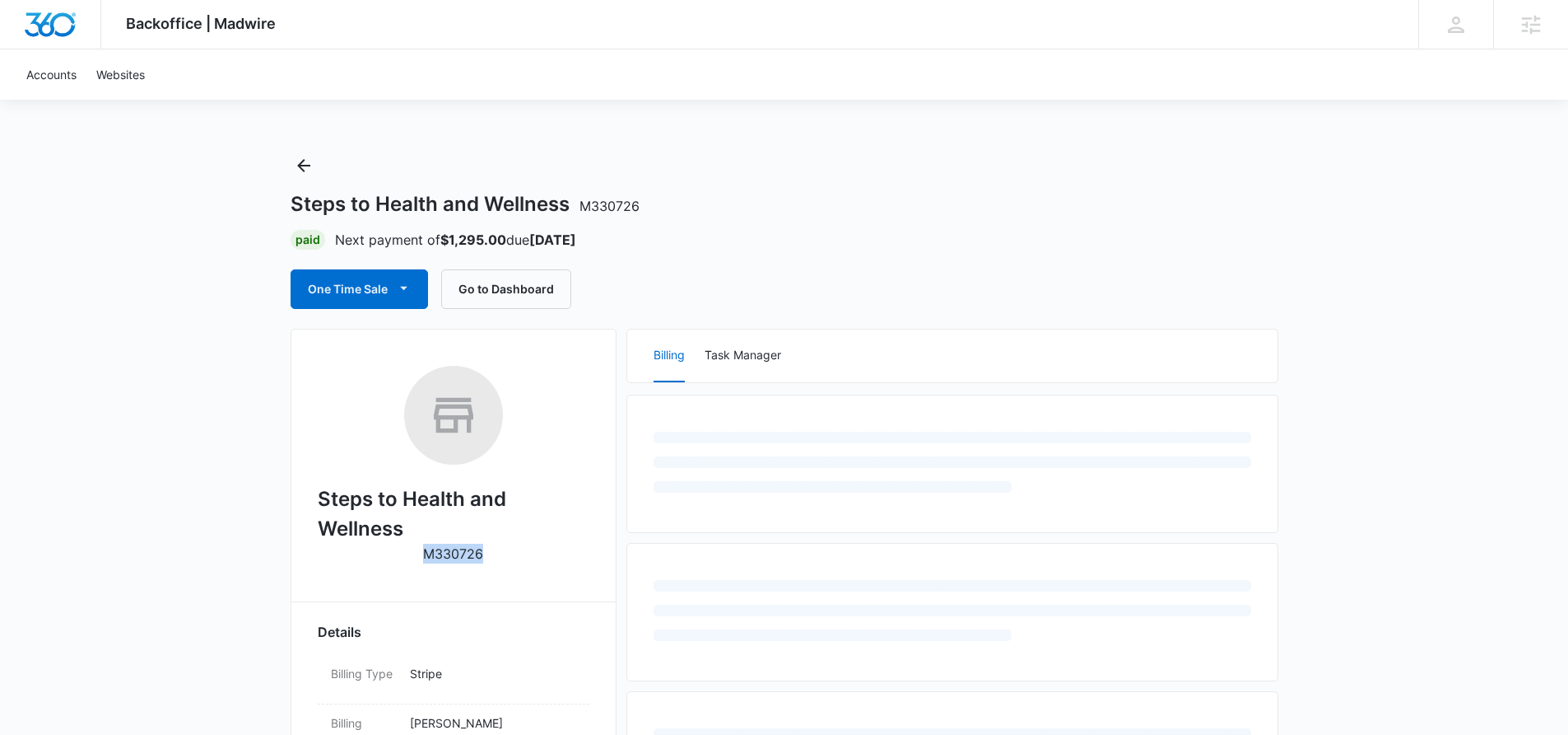
click at [472, 556] on p "M330726" at bounding box center [453, 553] width 60 height 20
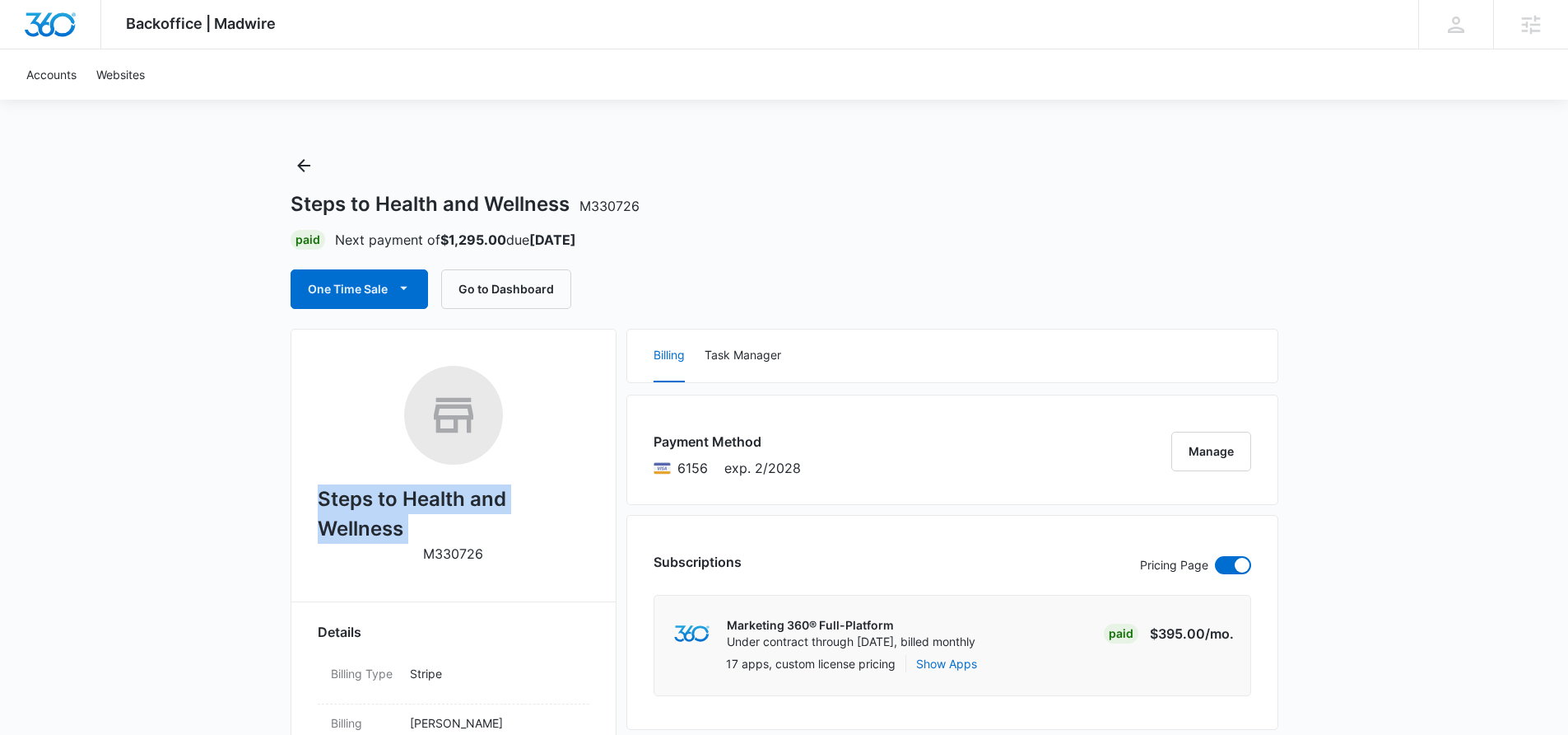
copy div "Steps to Health and Wellness"
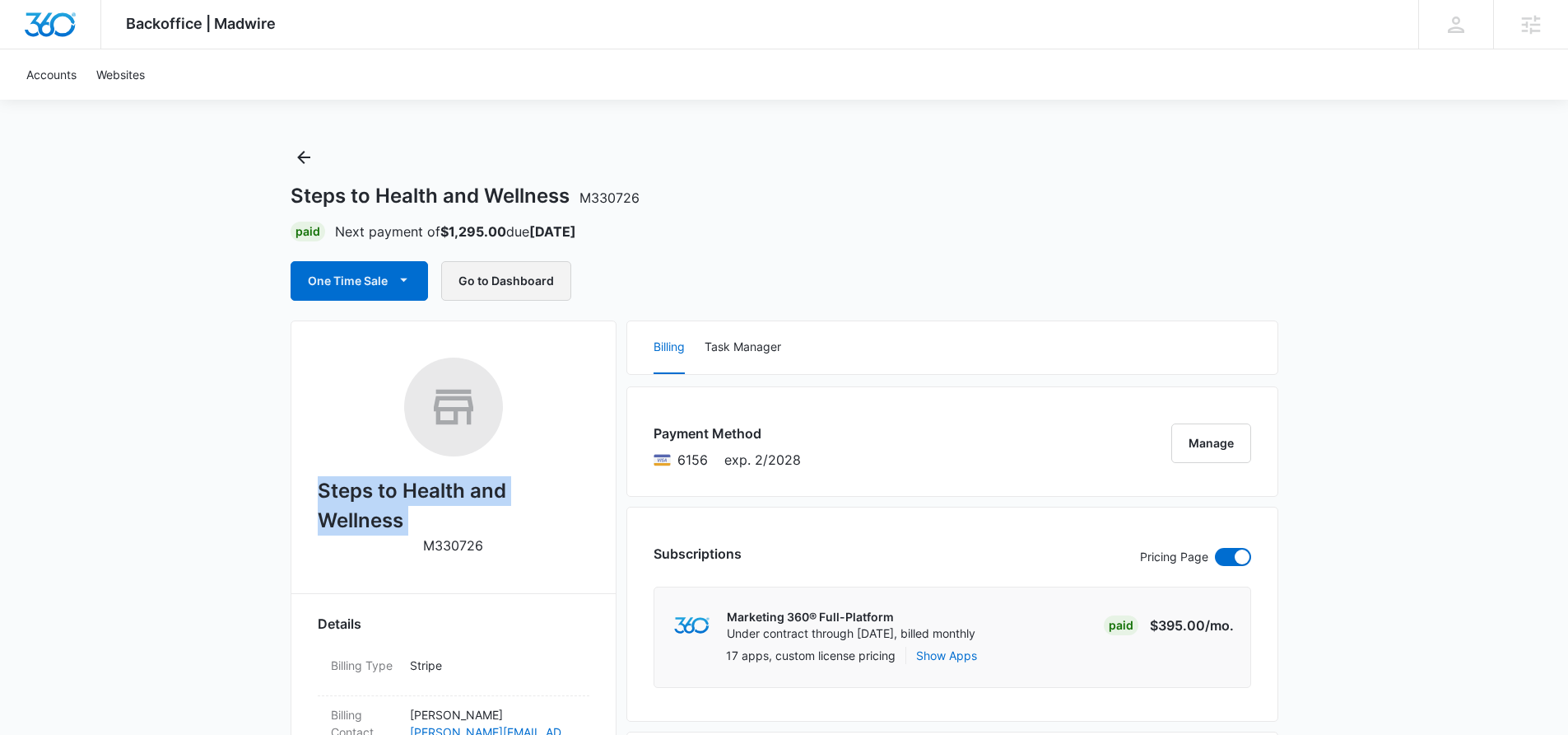
scroll to position [75, 0]
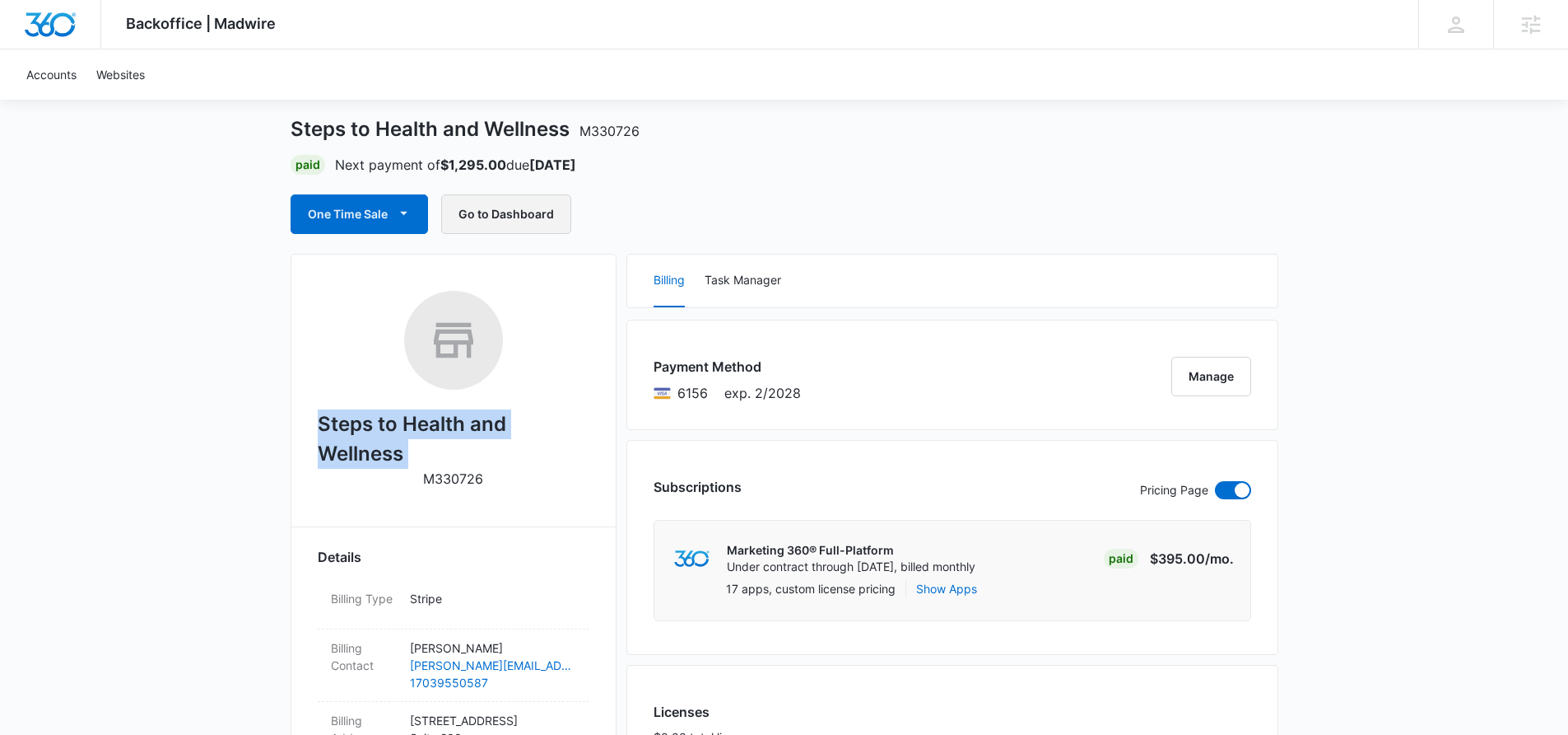
click at [519, 210] on button "Go to Dashboard" at bounding box center [506, 215] width 130 height 40
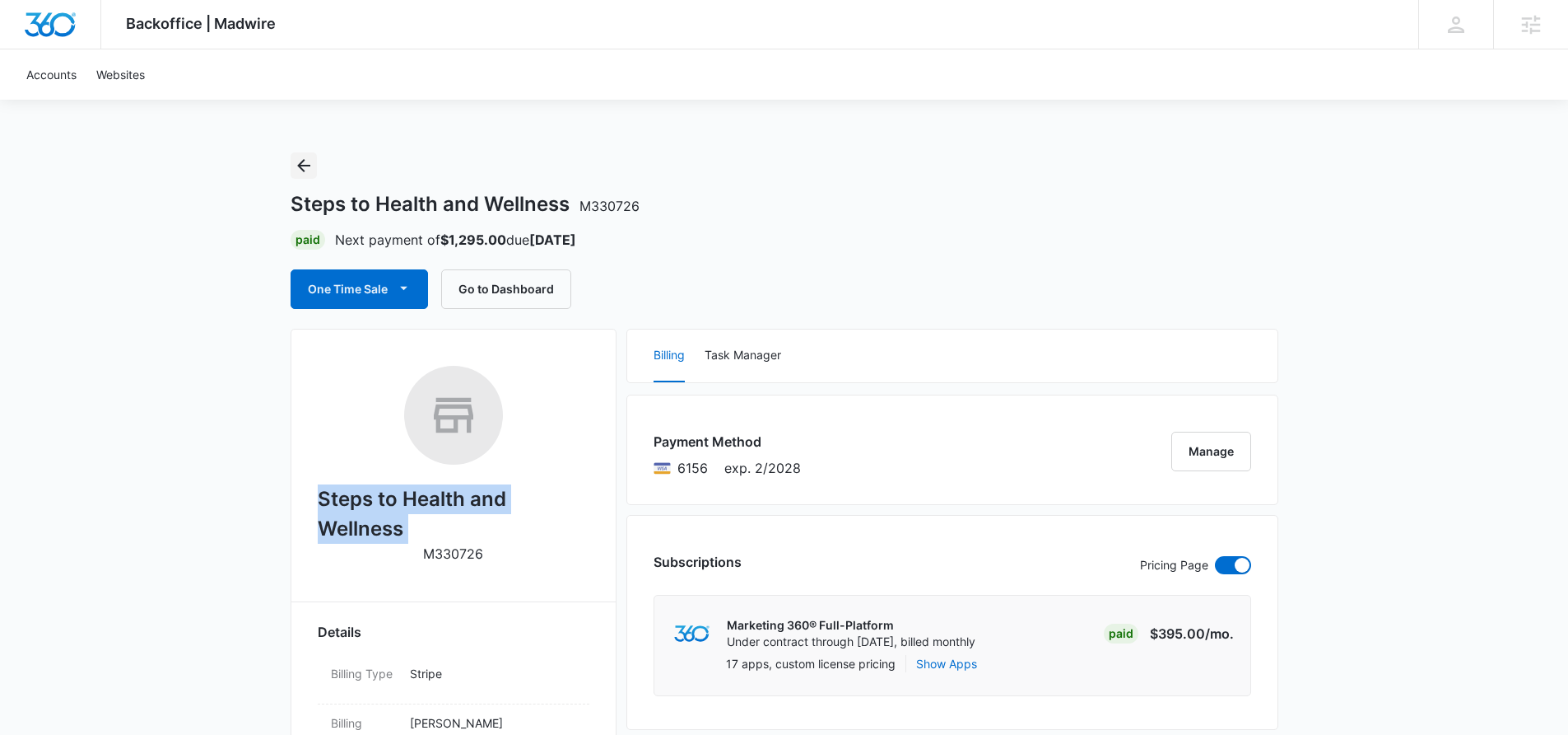
click at [303, 167] on icon "Back" at bounding box center [303, 166] width 20 height 20
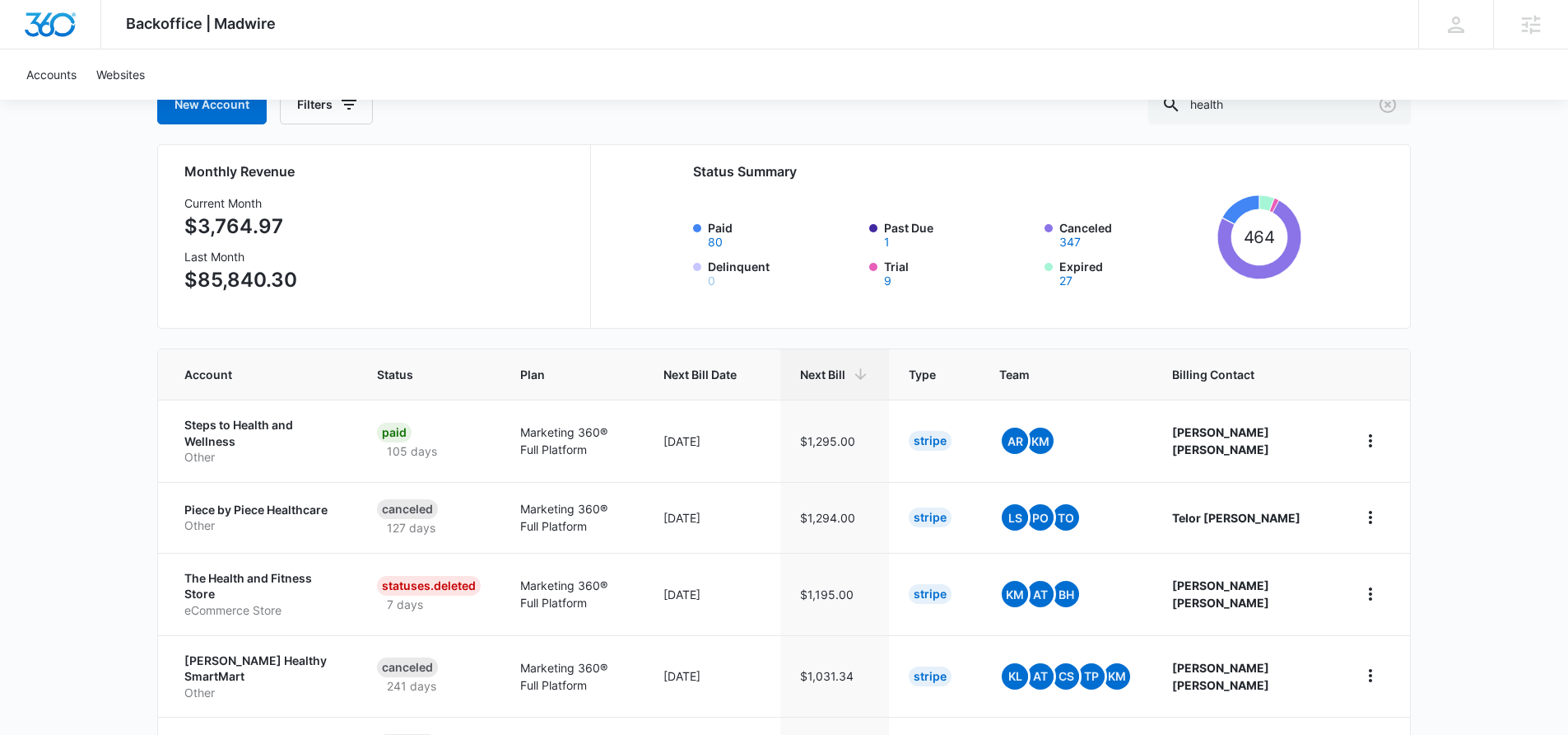
scroll to position [477, 0]
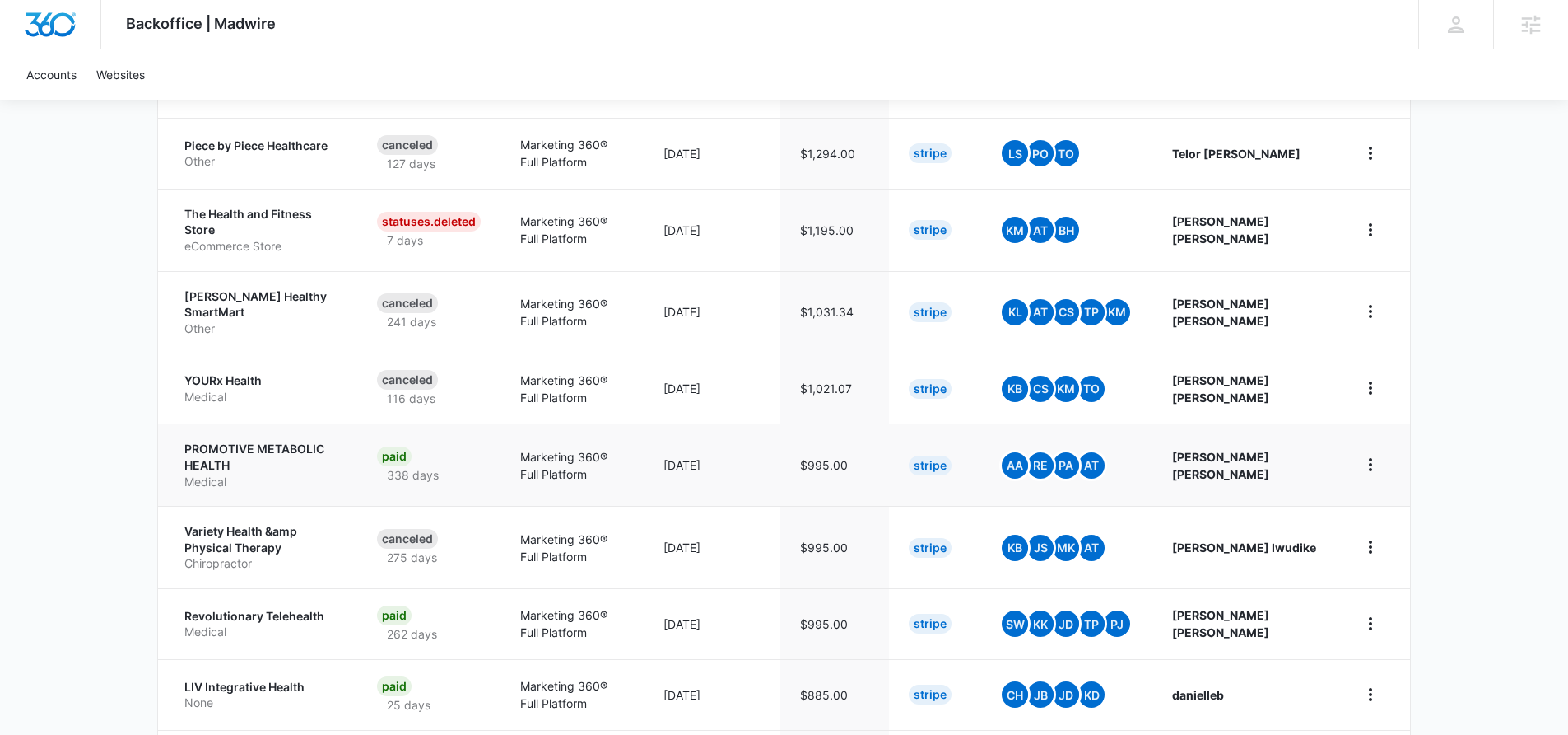
click at [305, 473] on p "Medical" at bounding box center [261, 481] width 153 height 16
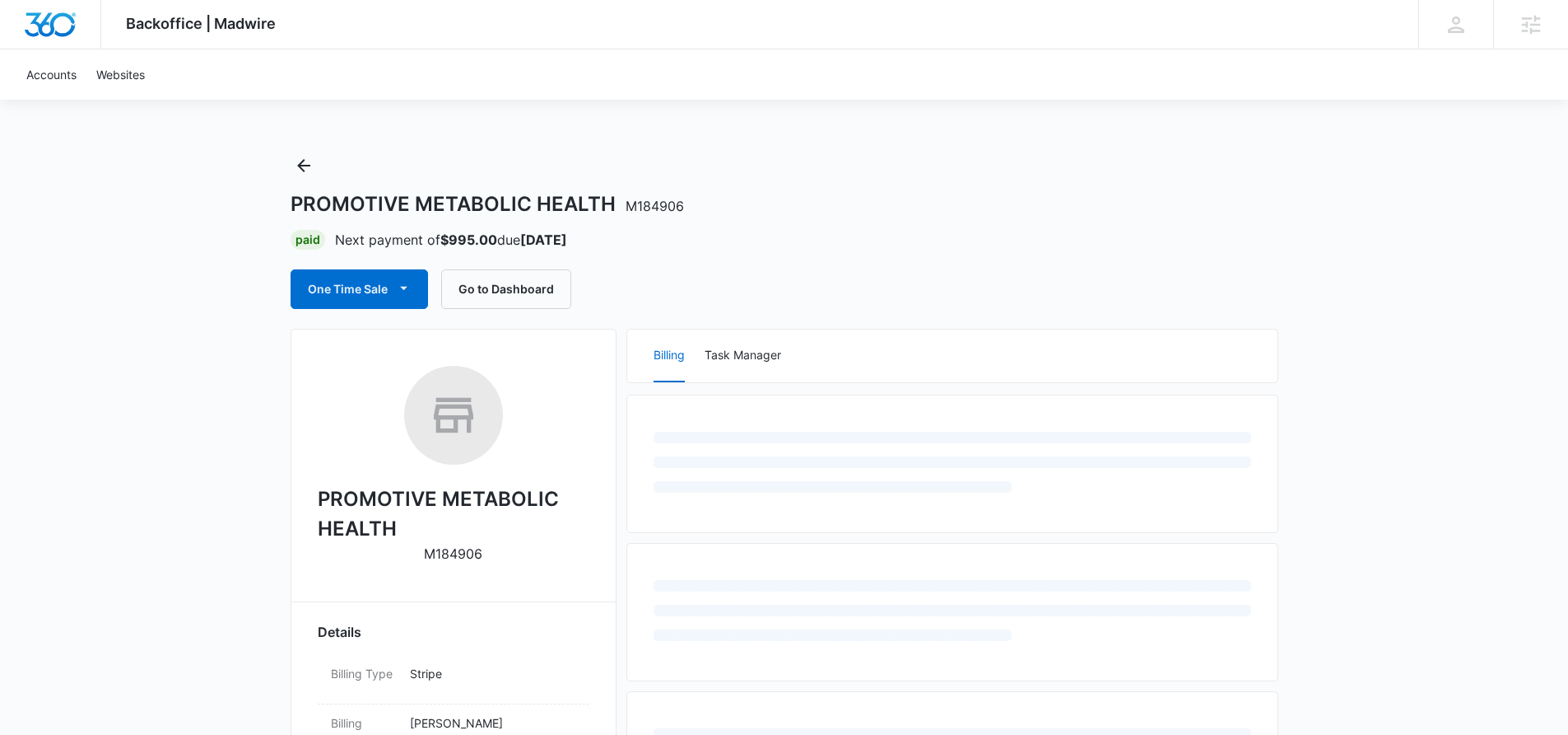
click at [451, 557] on p "M184906" at bounding box center [453, 553] width 59 height 20
click at [450, 557] on p "M184906" at bounding box center [453, 553] width 59 height 20
click at [450, 556] on p "M184906" at bounding box center [453, 553] width 59 height 20
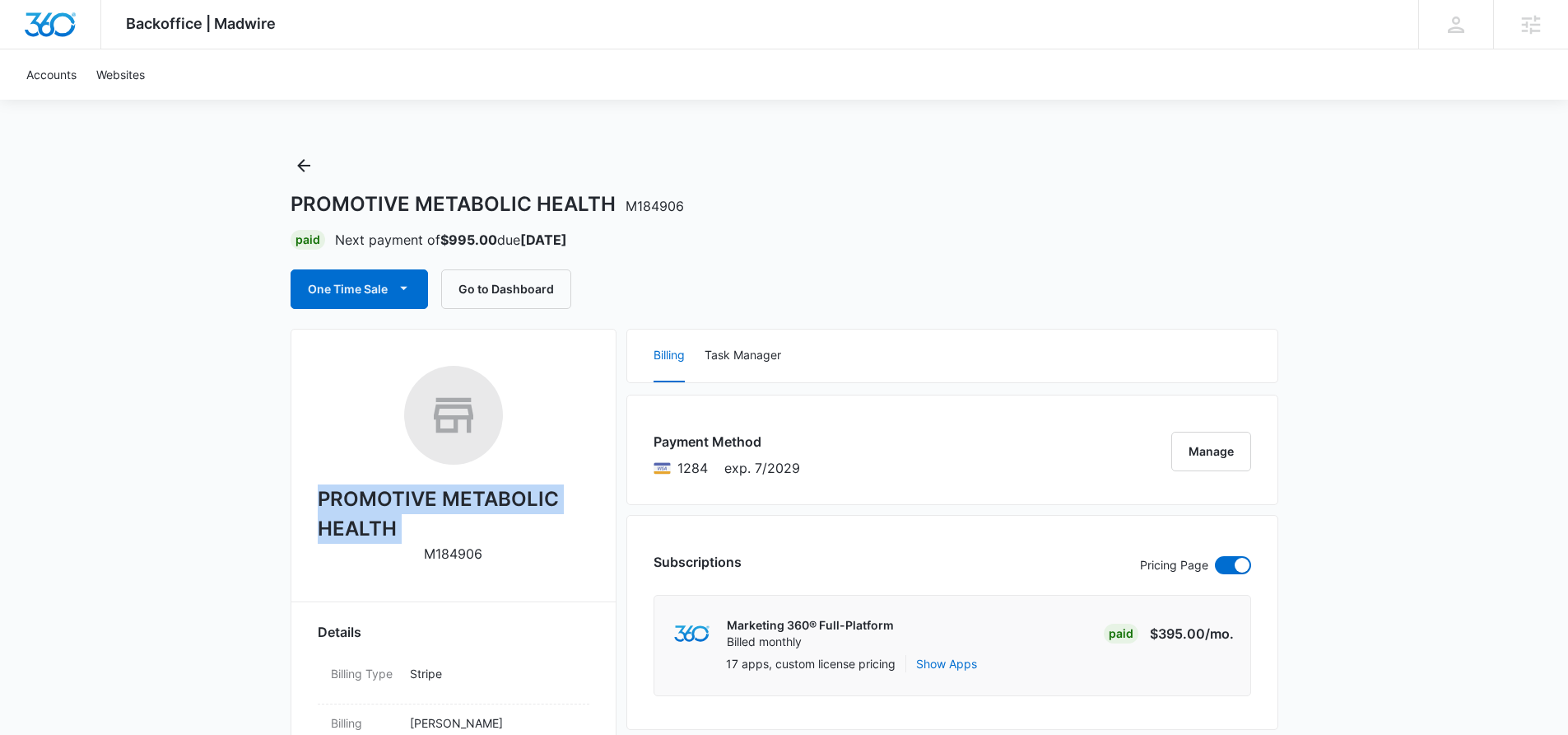
copy div "PROMOTIVE METABOLIC HEALTH"
click at [467, 552] on p "M184906" at bounding box center [453, 553] width 59 height 20
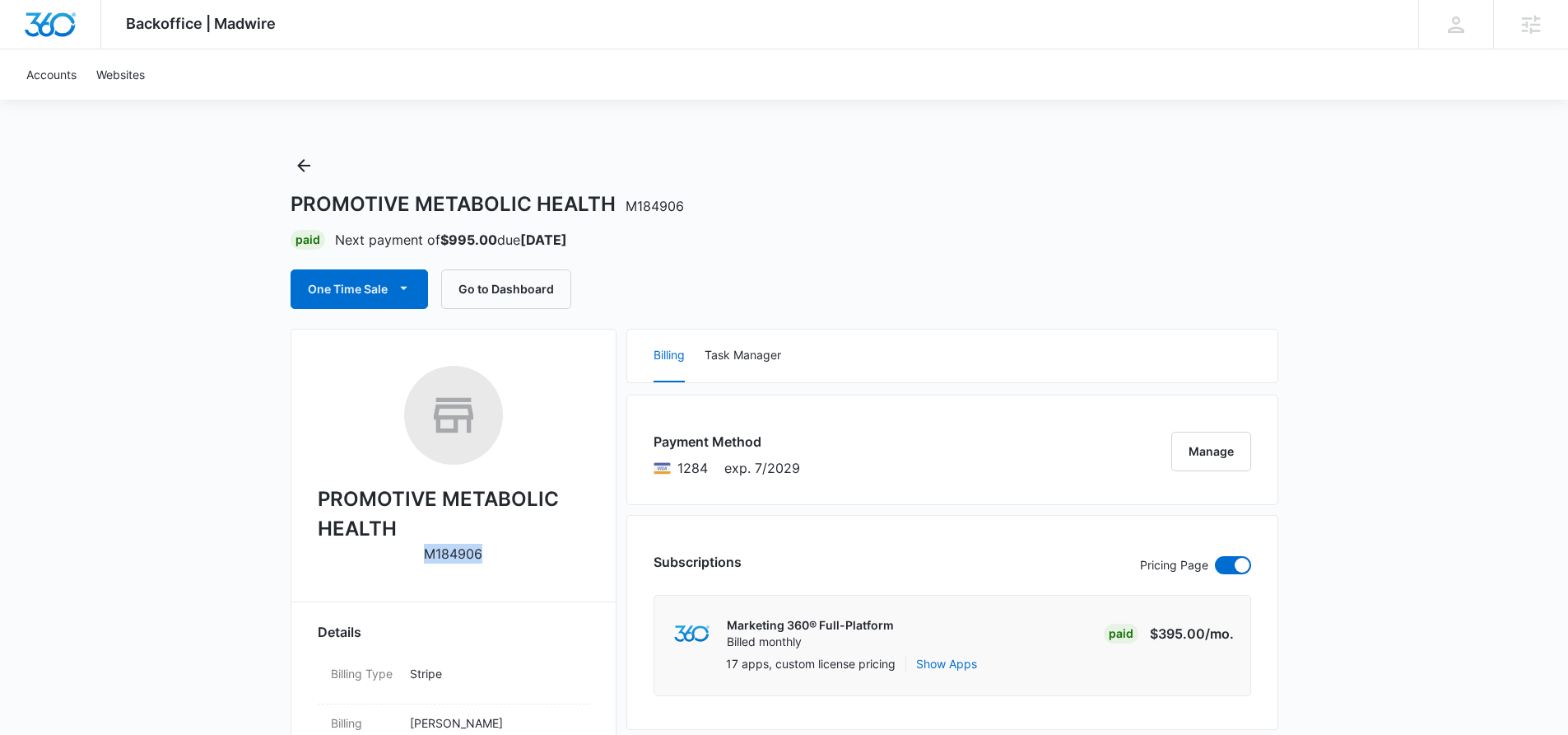
click at [467, 552] on p "M184906" at bounding box center [453, 553] width 59 height 20
click at [310, 171] on icon "Back" at bounding box center [303, 166] width 20 height 20
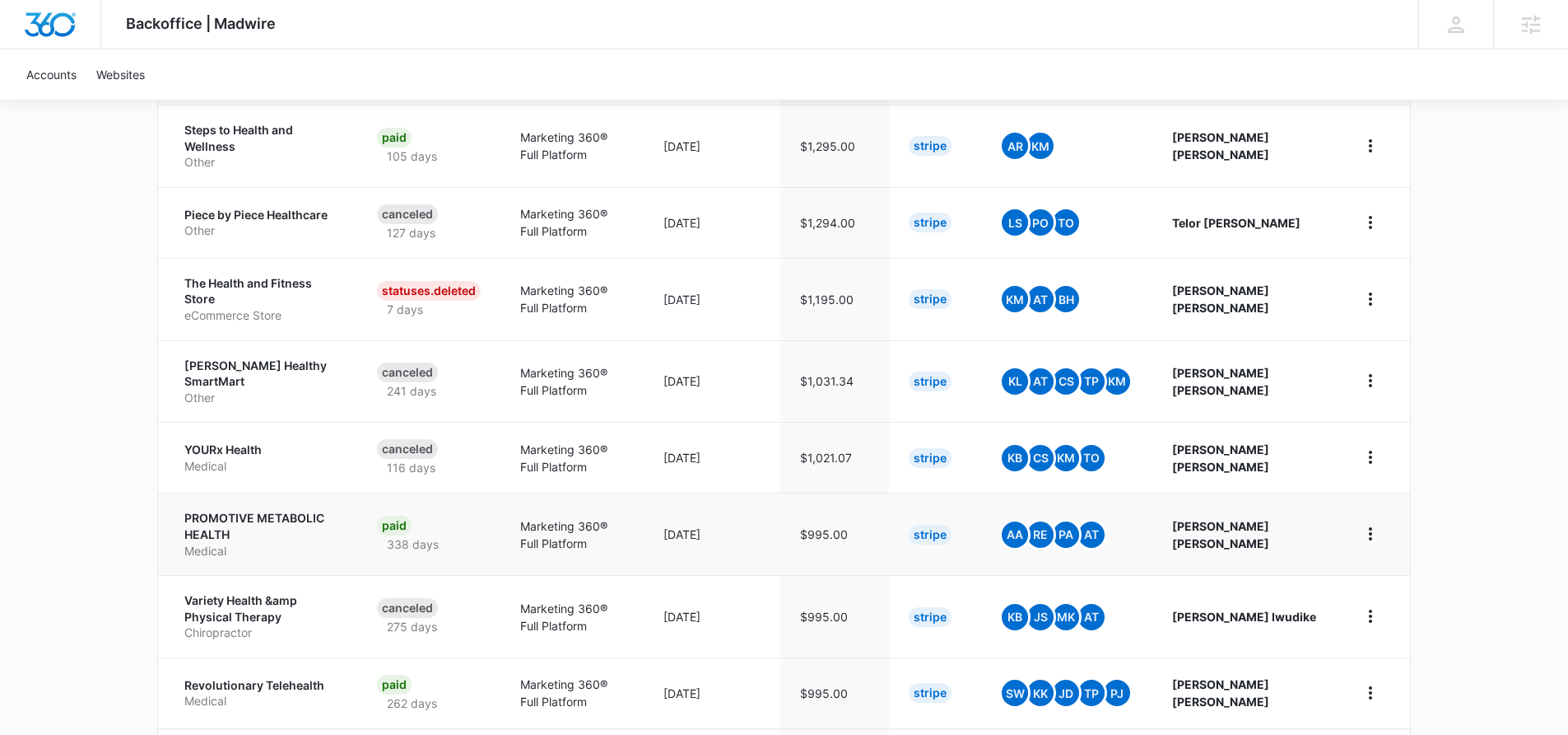
scroll to position [601, 0]
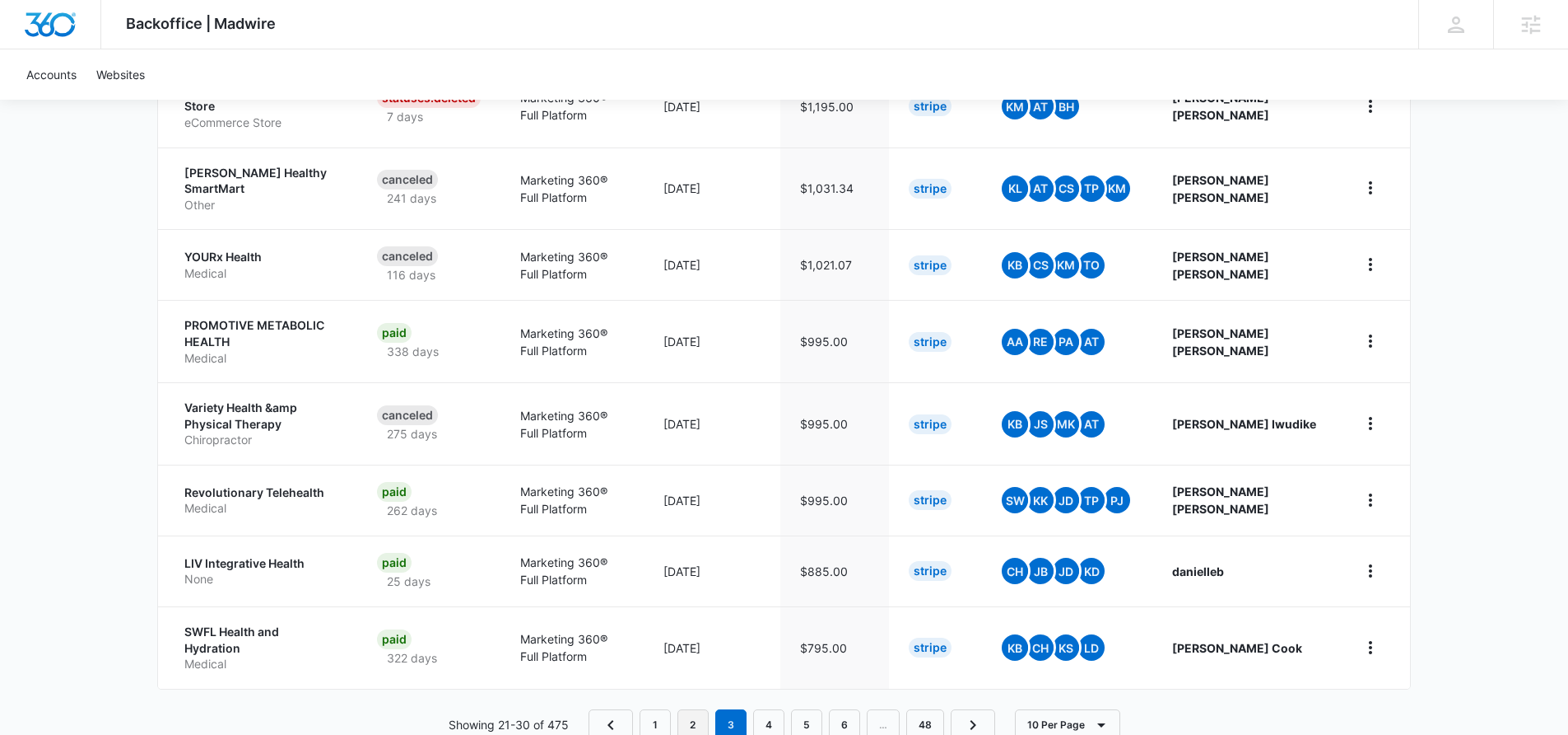
click at [698, 709] on link "2" at bounding box center [693, 724] width 31 height 31
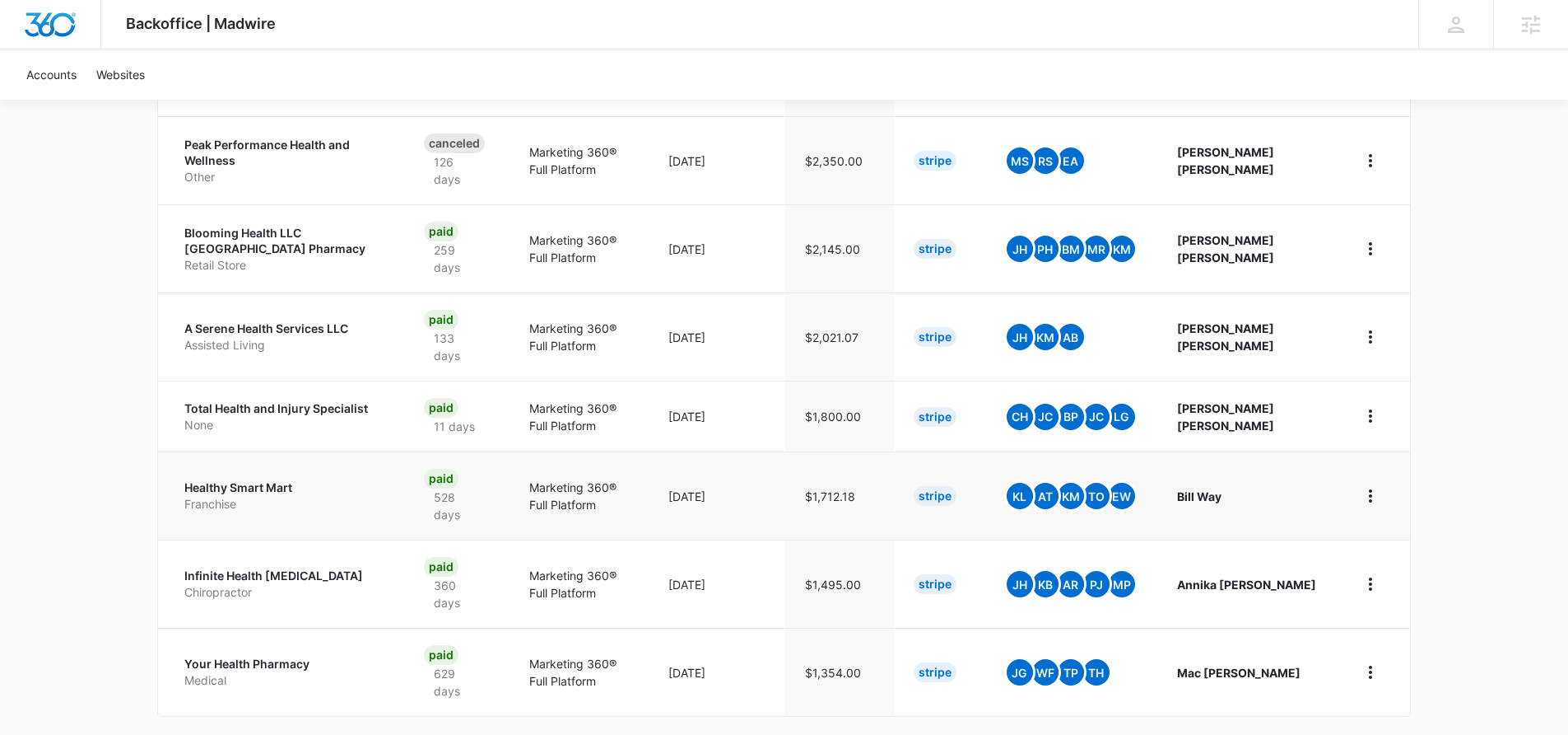
scroll to position [717, 0]
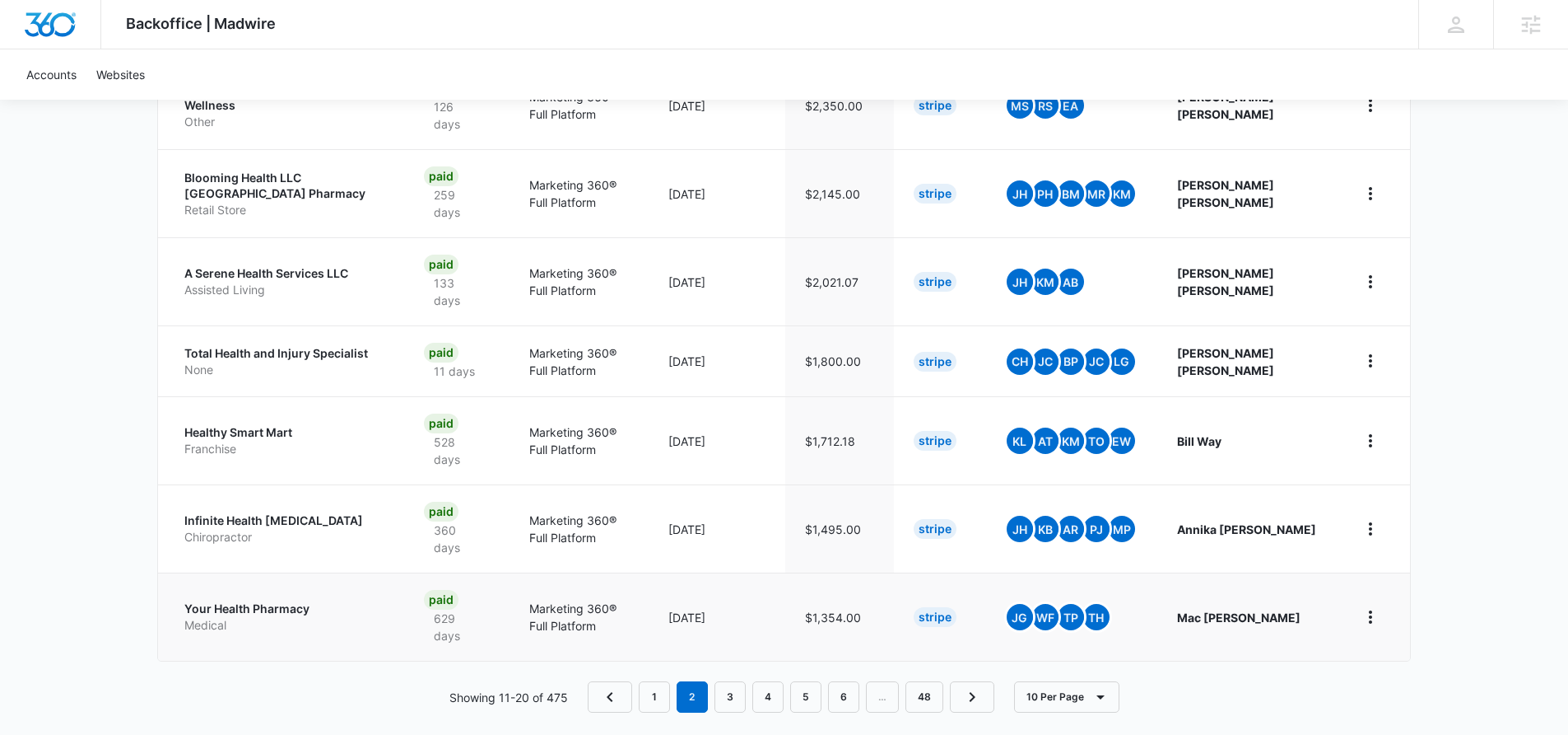
click at [361, 617] on p "Medical" at bounding box center [284, 625] width 200 height 16
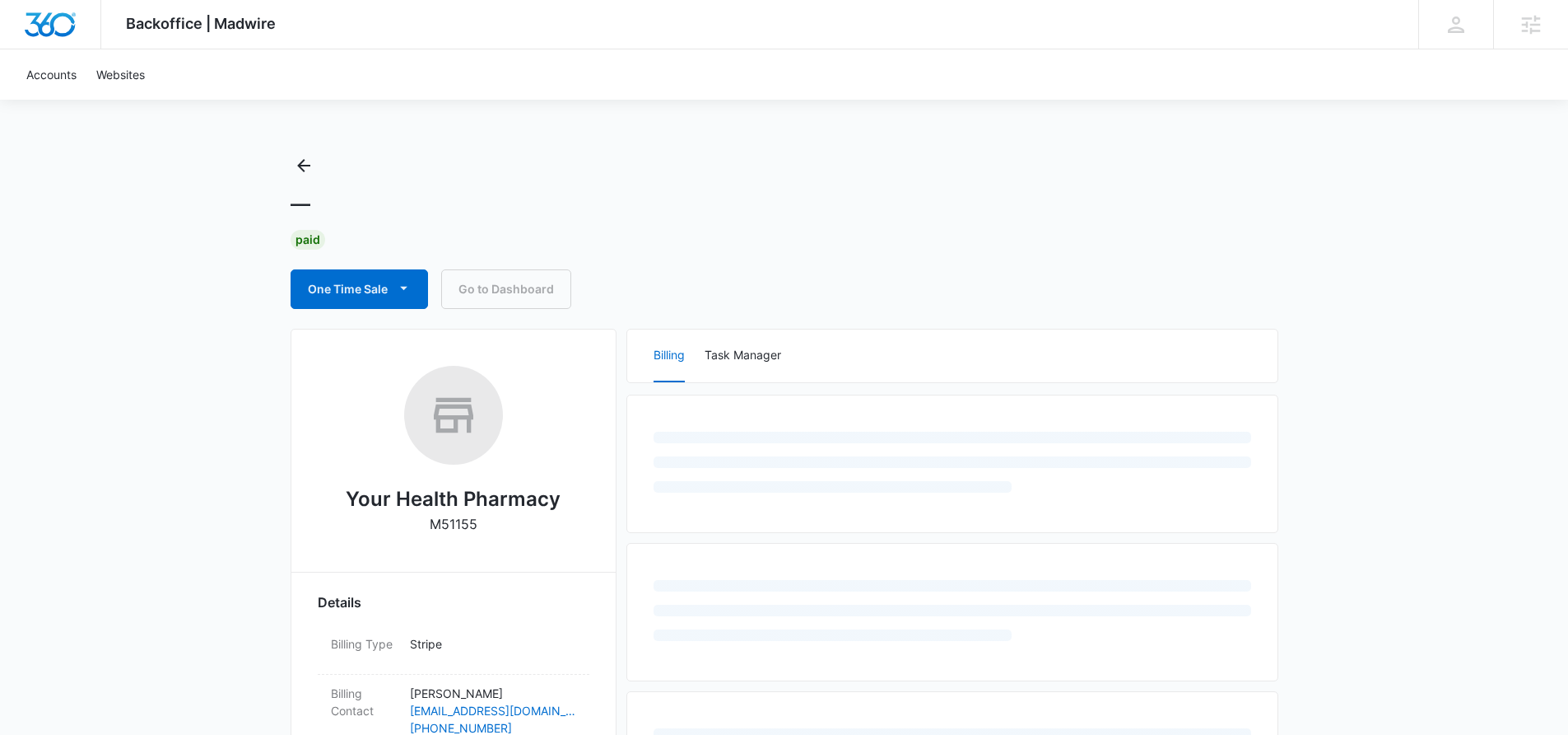
click at [460, 525] on p "M51155" at bounding box center [454, 524] width 48 height 20
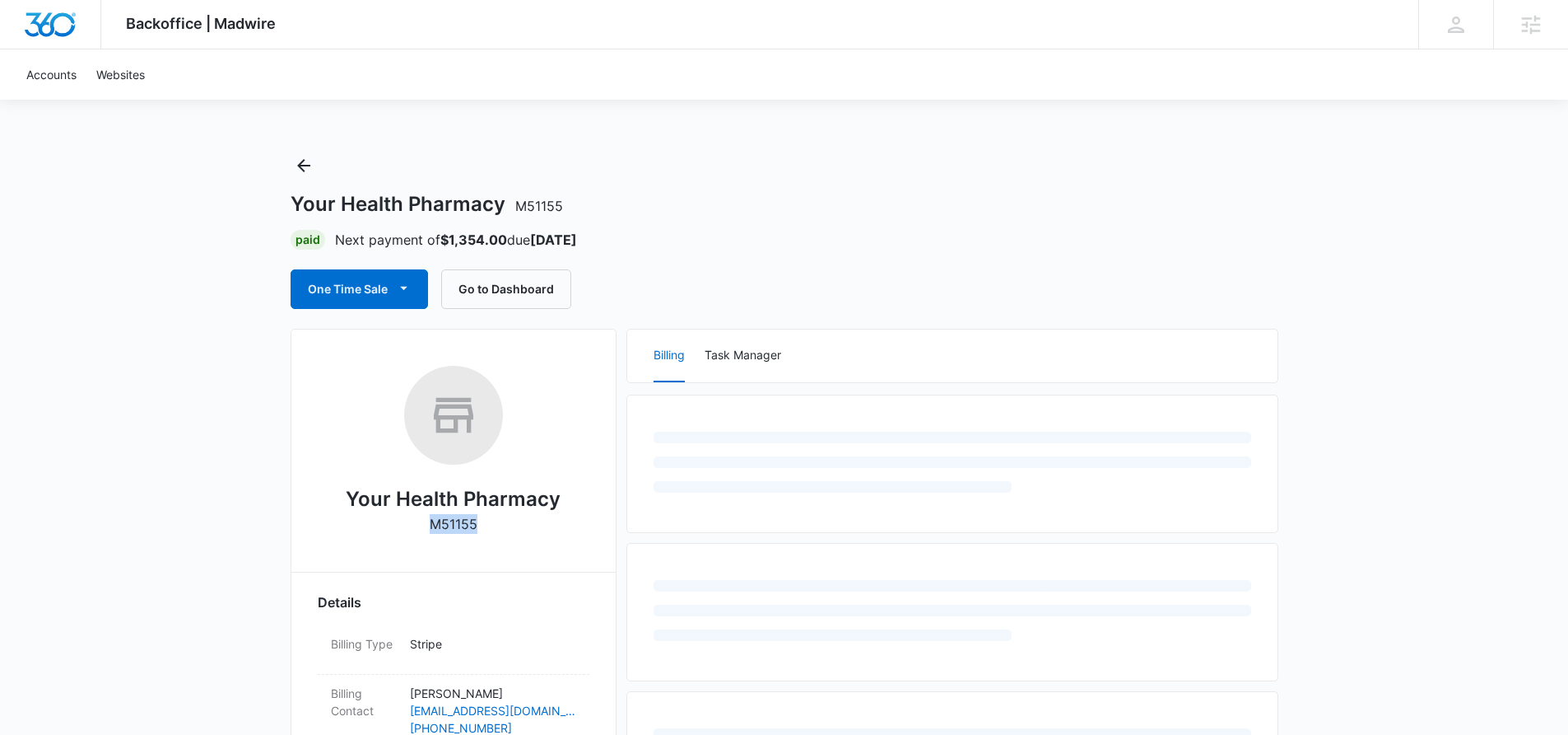
click at [460, 525] on p "M51155" at bounding box center [454, 524] width 48 height 20
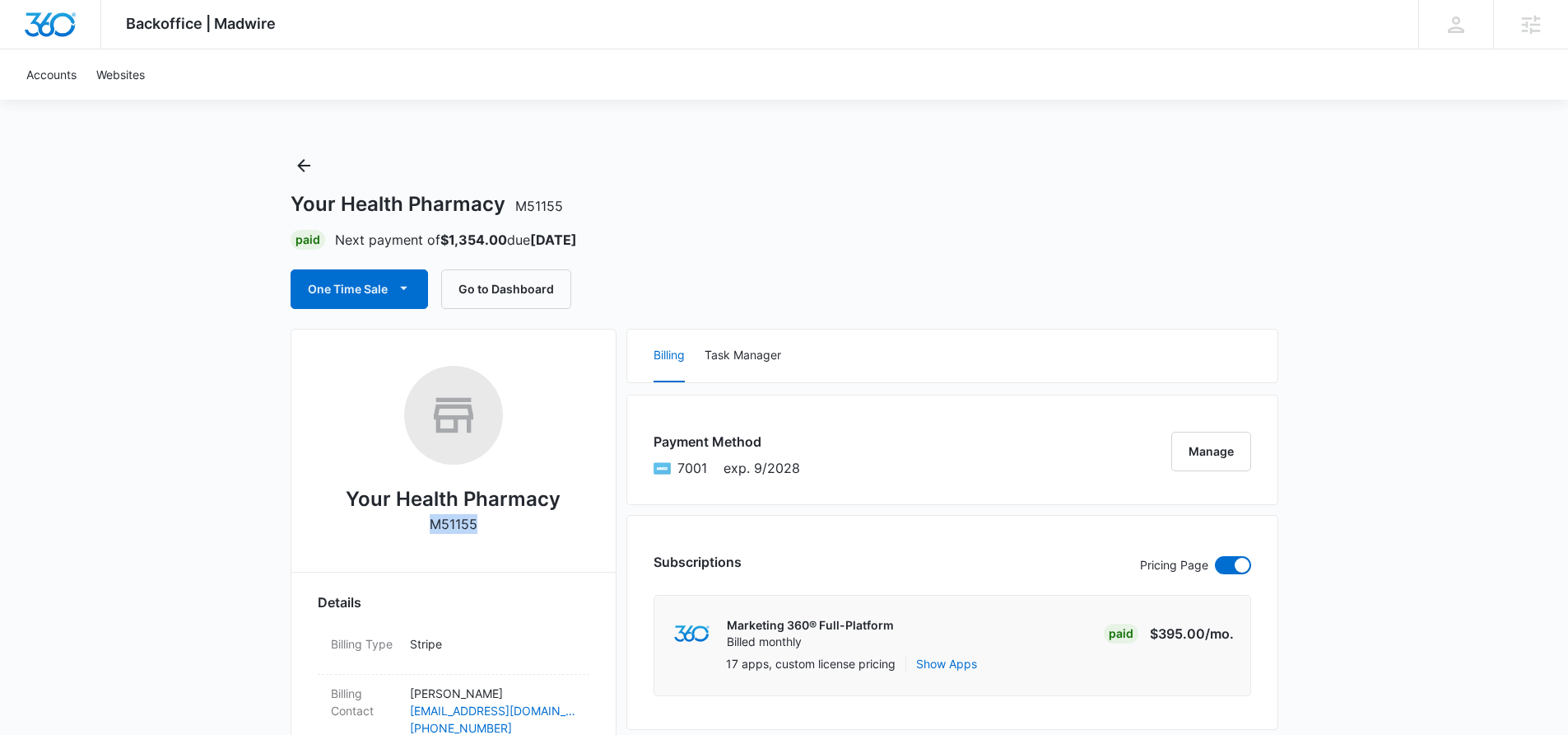
copy p "M51155"
click at [514, 303] on button "Go to Dashboard" at bounding box center [506, 290] width 130 height 40
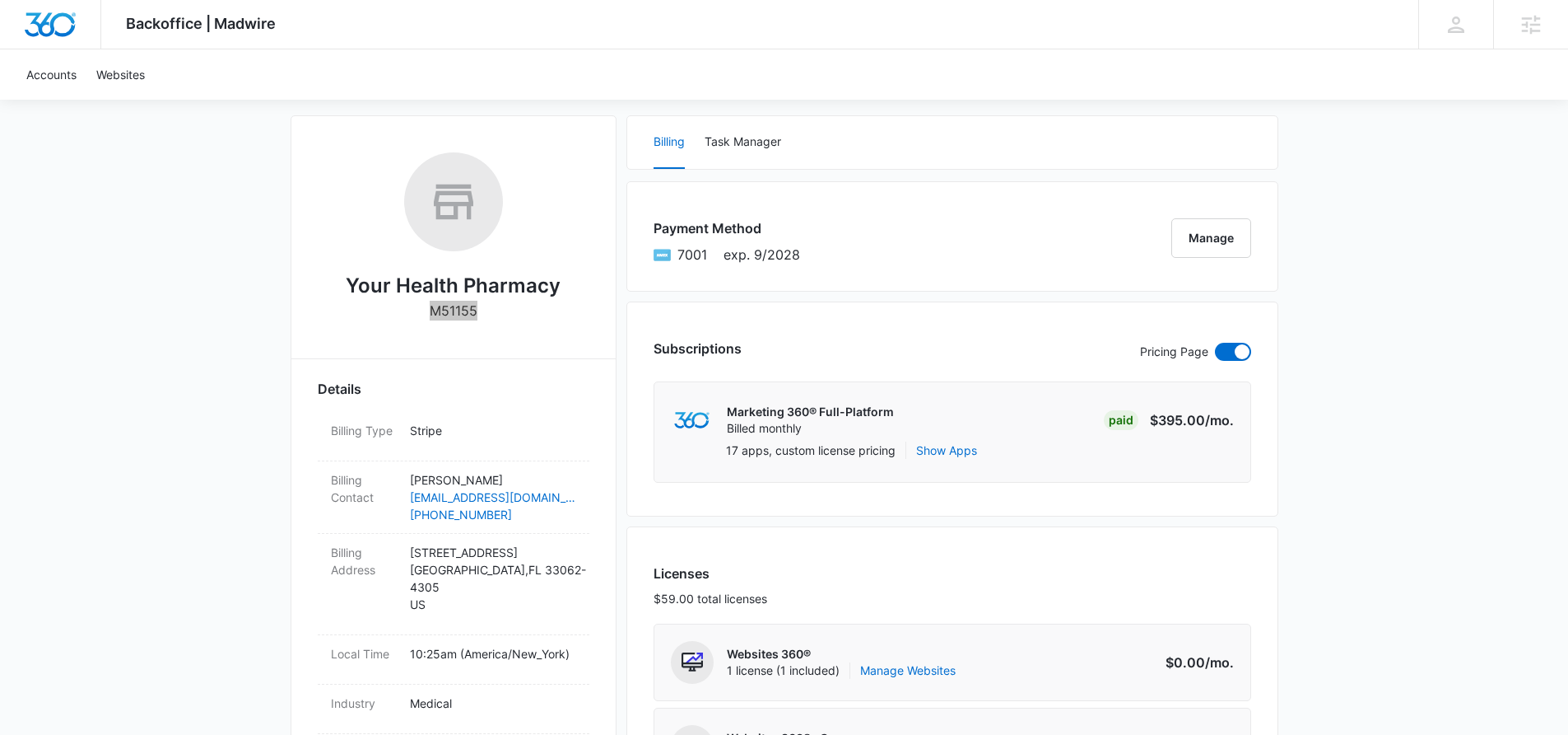
scroll to position [104, 0]
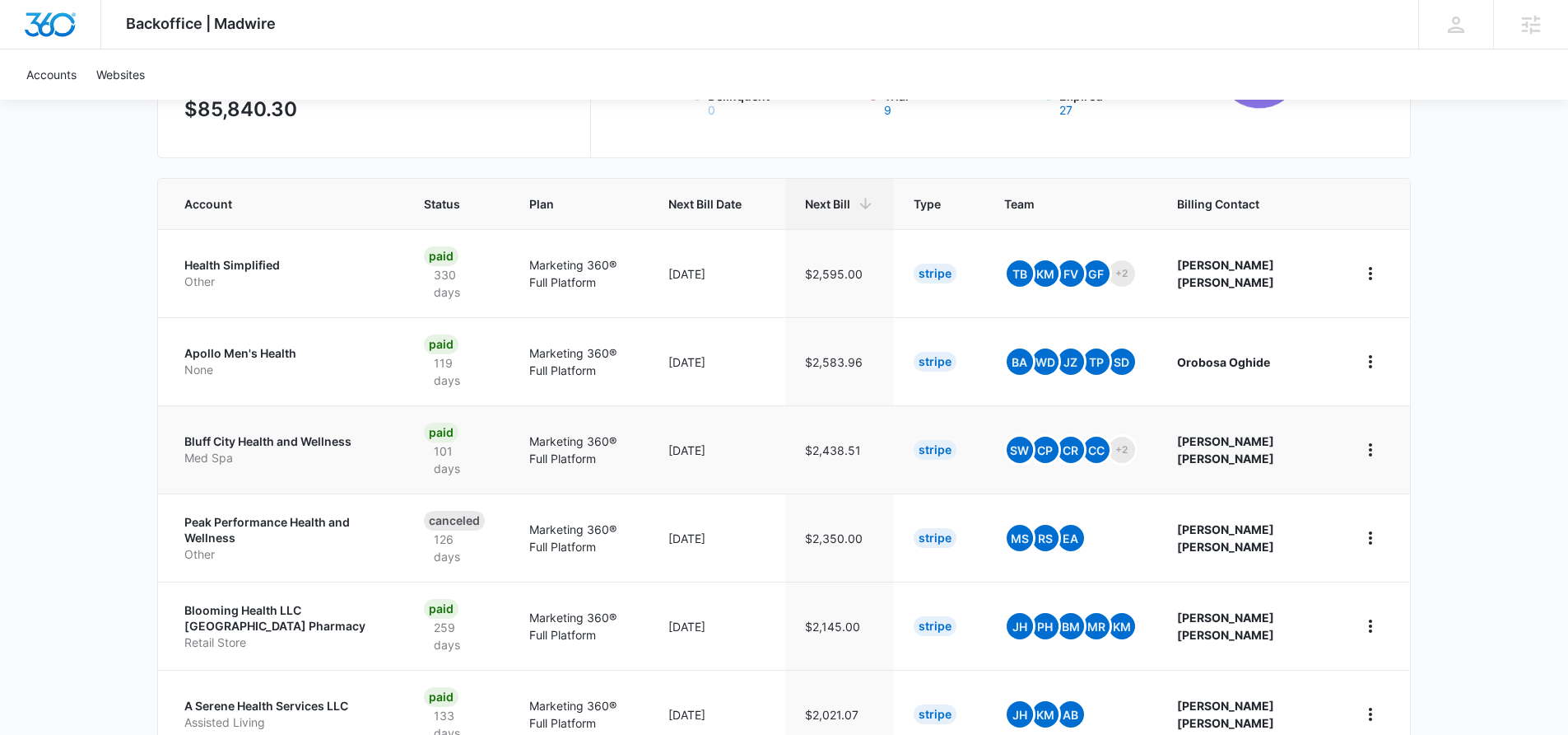
scroll to position [287, 0]
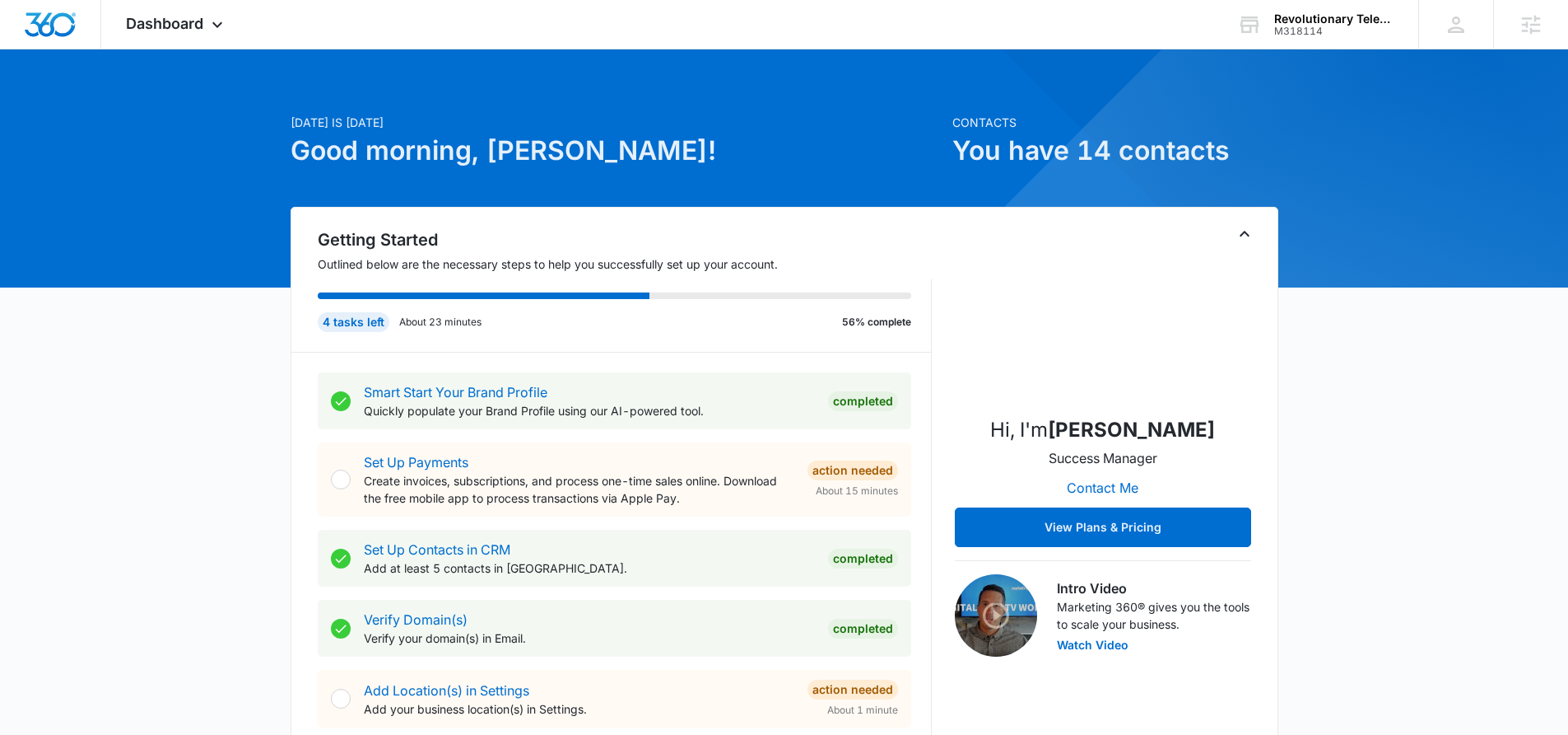
scroll to position [14, 0]
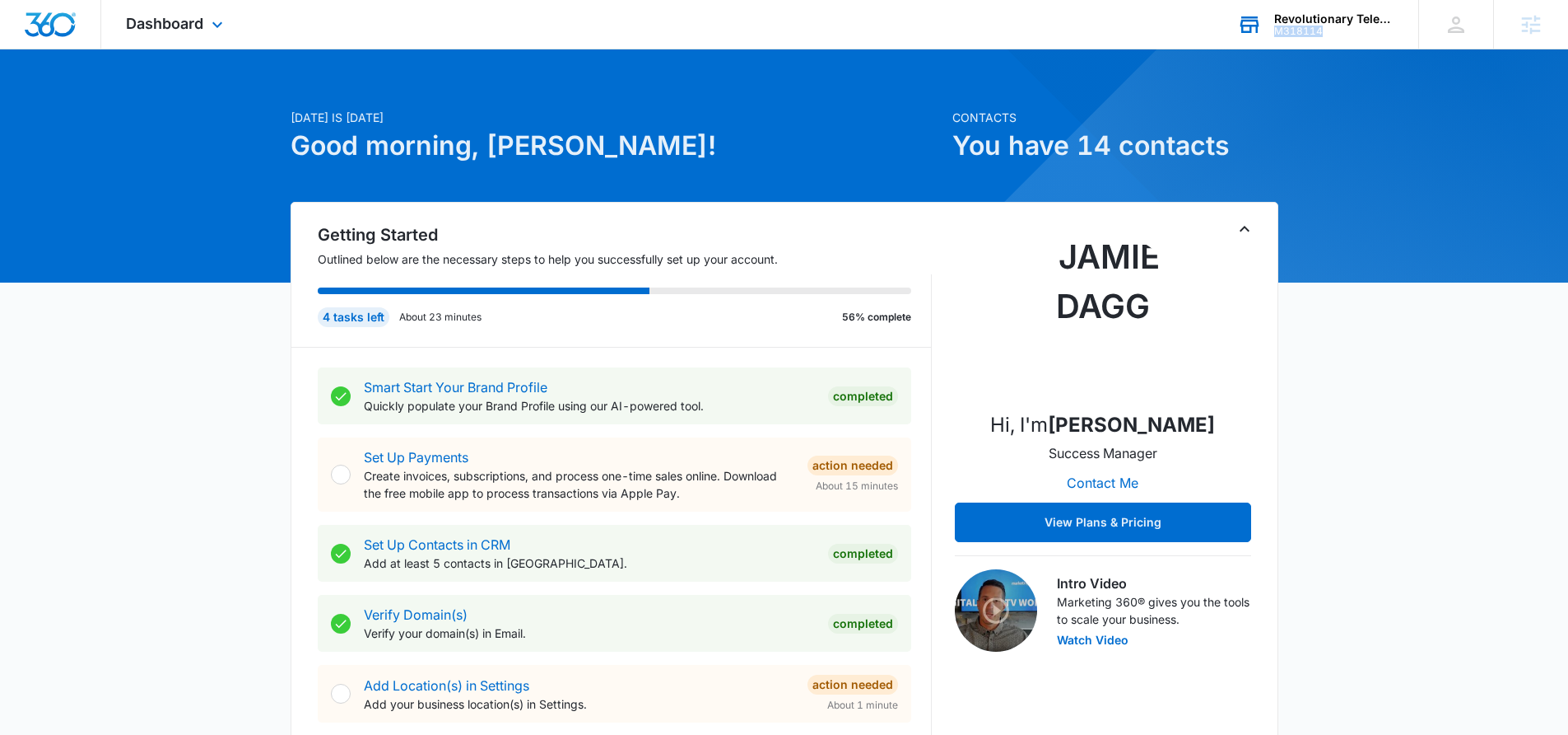
drag, startPoint x: 1329, startPoint y: 31, endPoint x: 1271, endPoint y: 32, distance: 58.0
click at [1271, 32] on div "Revolutionary Telehealth M318114 Your Accounts View All" at bounding box center [1315, 24] width 206 height 49
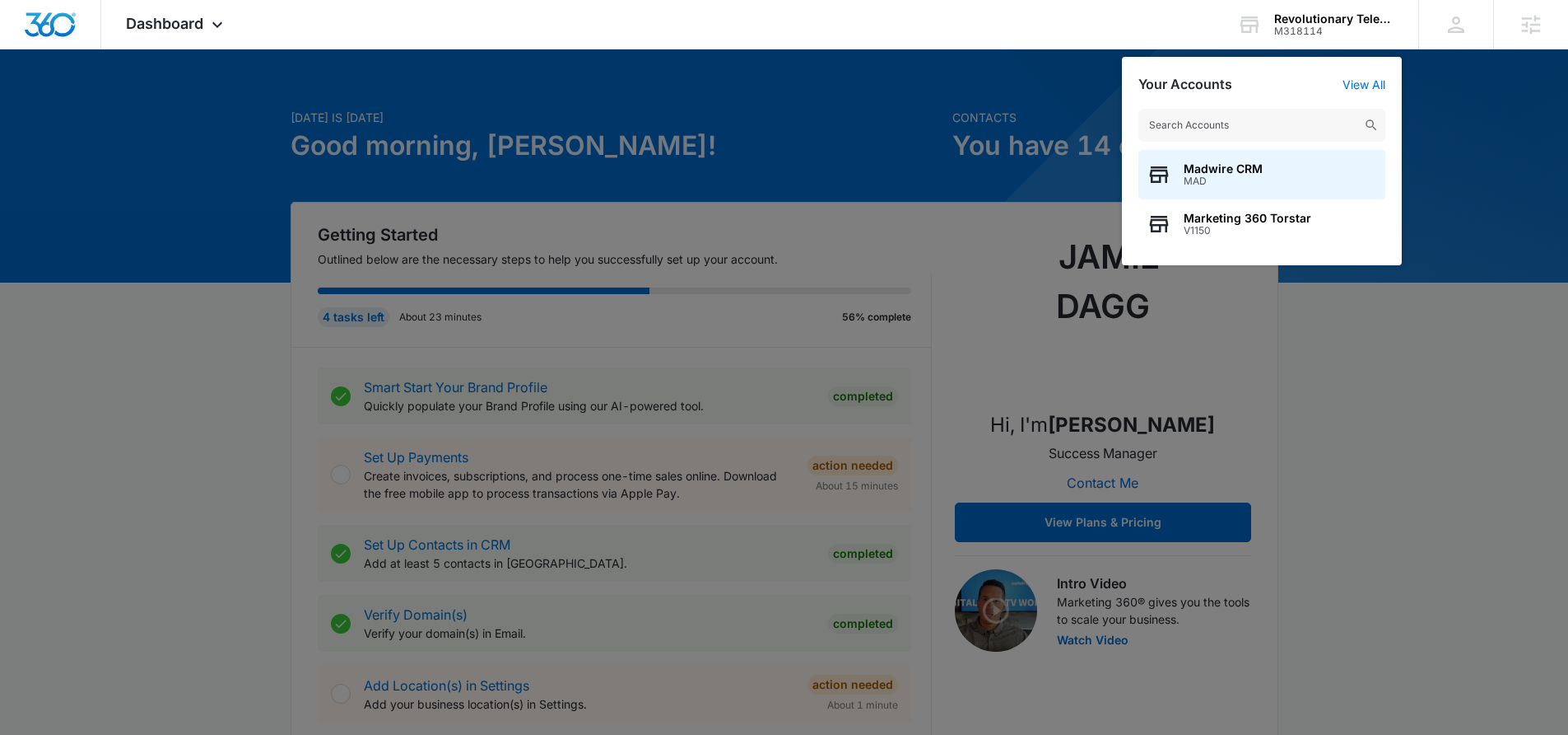
drag, startPoint x: 1494, startPoint y: 152, endPoint x: 1474, endPoint y: 138, distance: 24.4
click at [1493, 152] on div at bounding box center [784, 368] width 1568 height 735
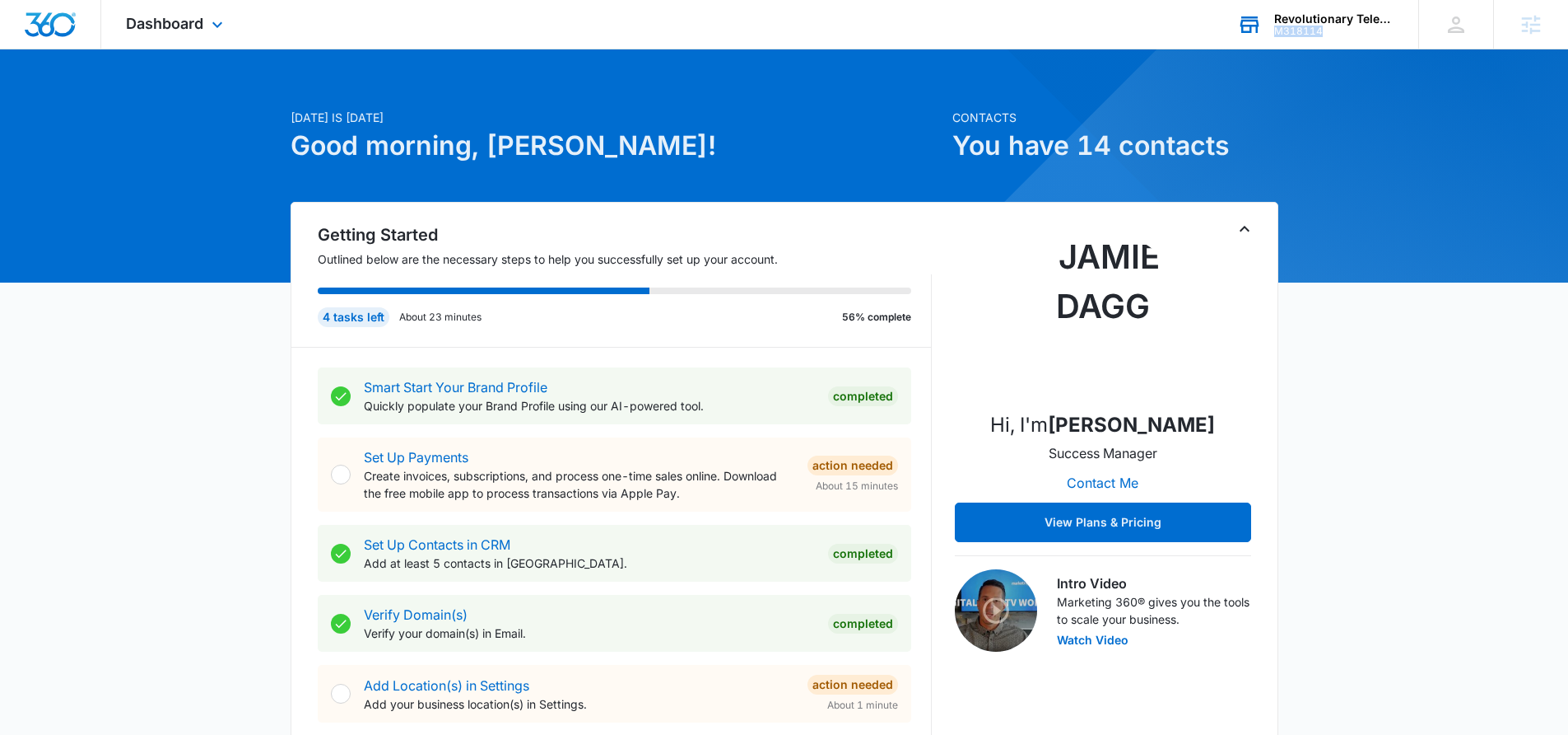
drag, startPoint x: 1341, startPoint y: 31, endPoint x: 1274, endPoint y: 34, distance: 67.1
click at [1275, 34] on div "M318114" at bounding box center [1334, 32] width 120 height 12
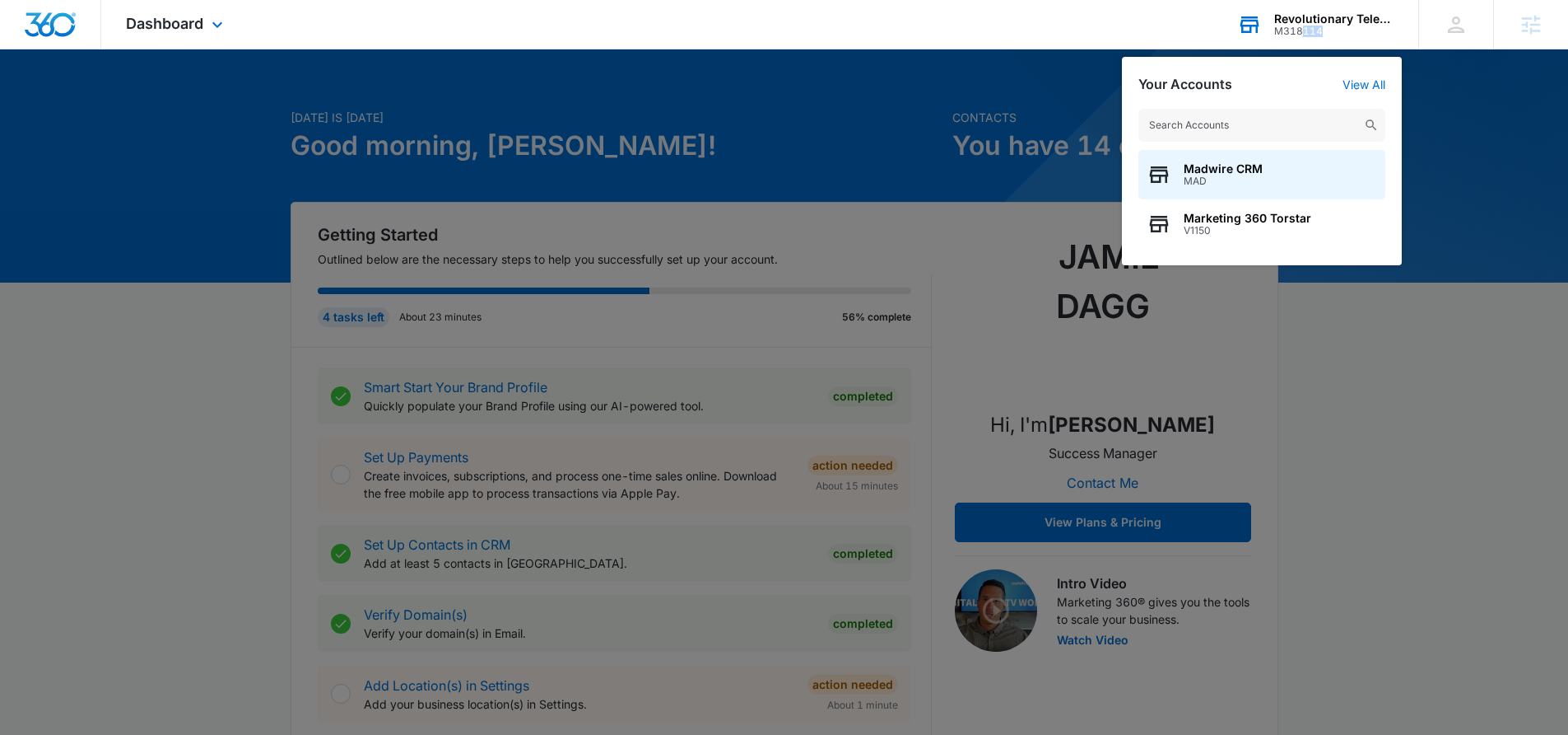
drag, startPoint x: 1328, startPoint y: 32, endPoint x: 1301, endPoint y: 31, distance: 27.0
click at [1301, 31] on div "M318114" at bounding box center [1334, 32] width 120 height 12
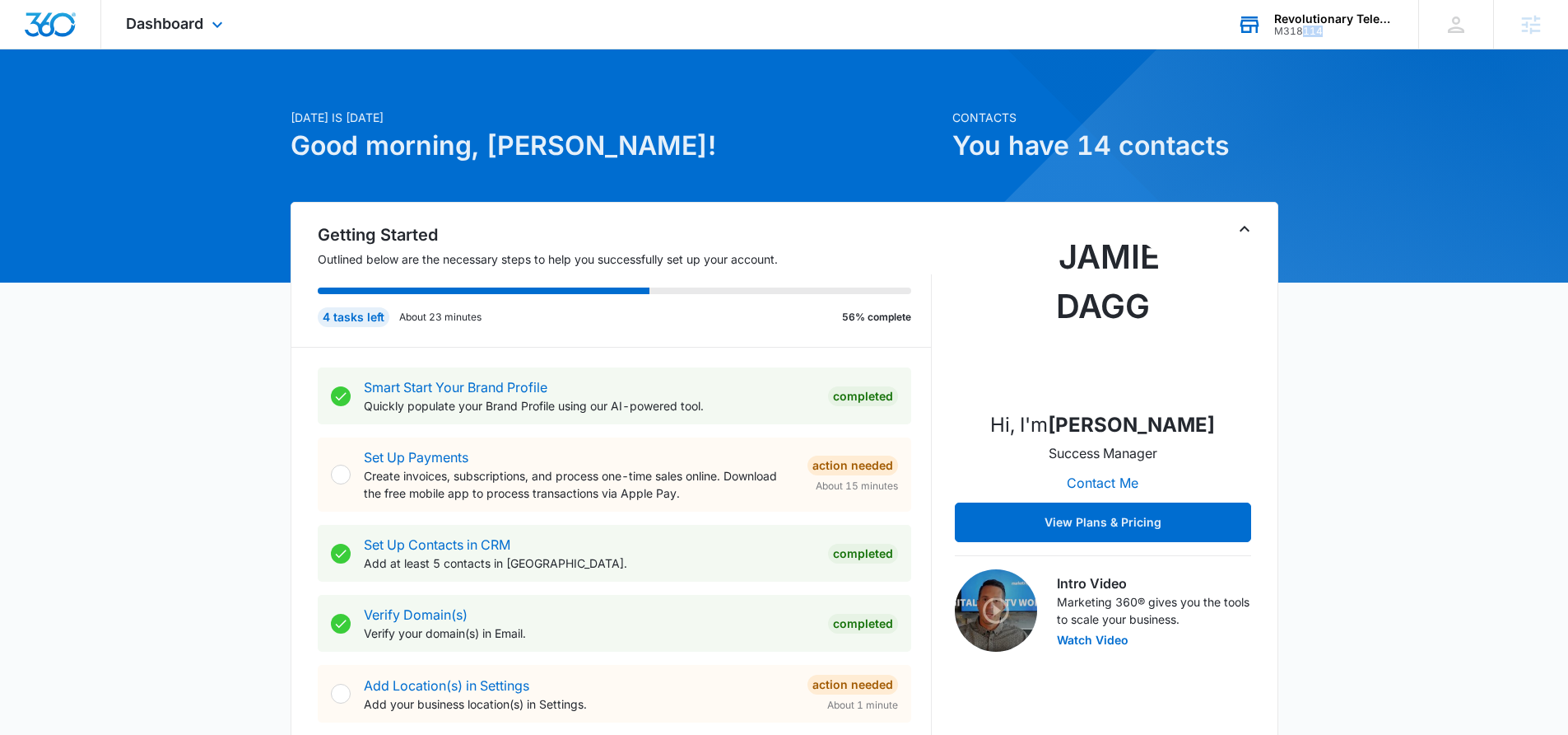
click at [1301, 31] on div "M318114" at bounding box center [1334, 32] width 120 height 12
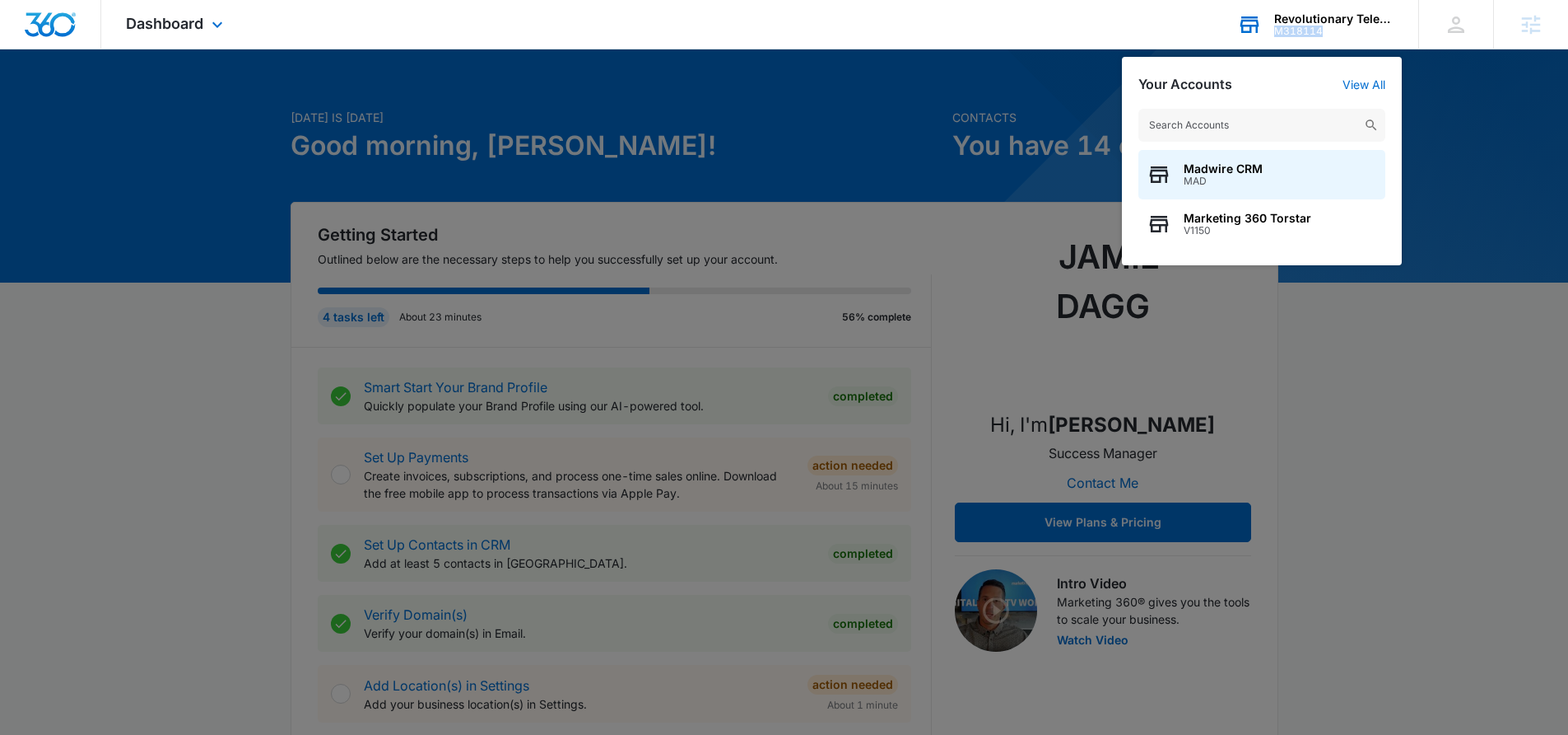
drag, startPoint x: 1328, startPoint y: 31, endPoint x: 1271, endPoint y: 30, distance: 57.0
click at [1271, 30] on div "Revolutionary Telehealth M318114 Your Accounts View All Madwire CRM MAD Marketi…" at bounding box center [1315, 24] width 206 height 49
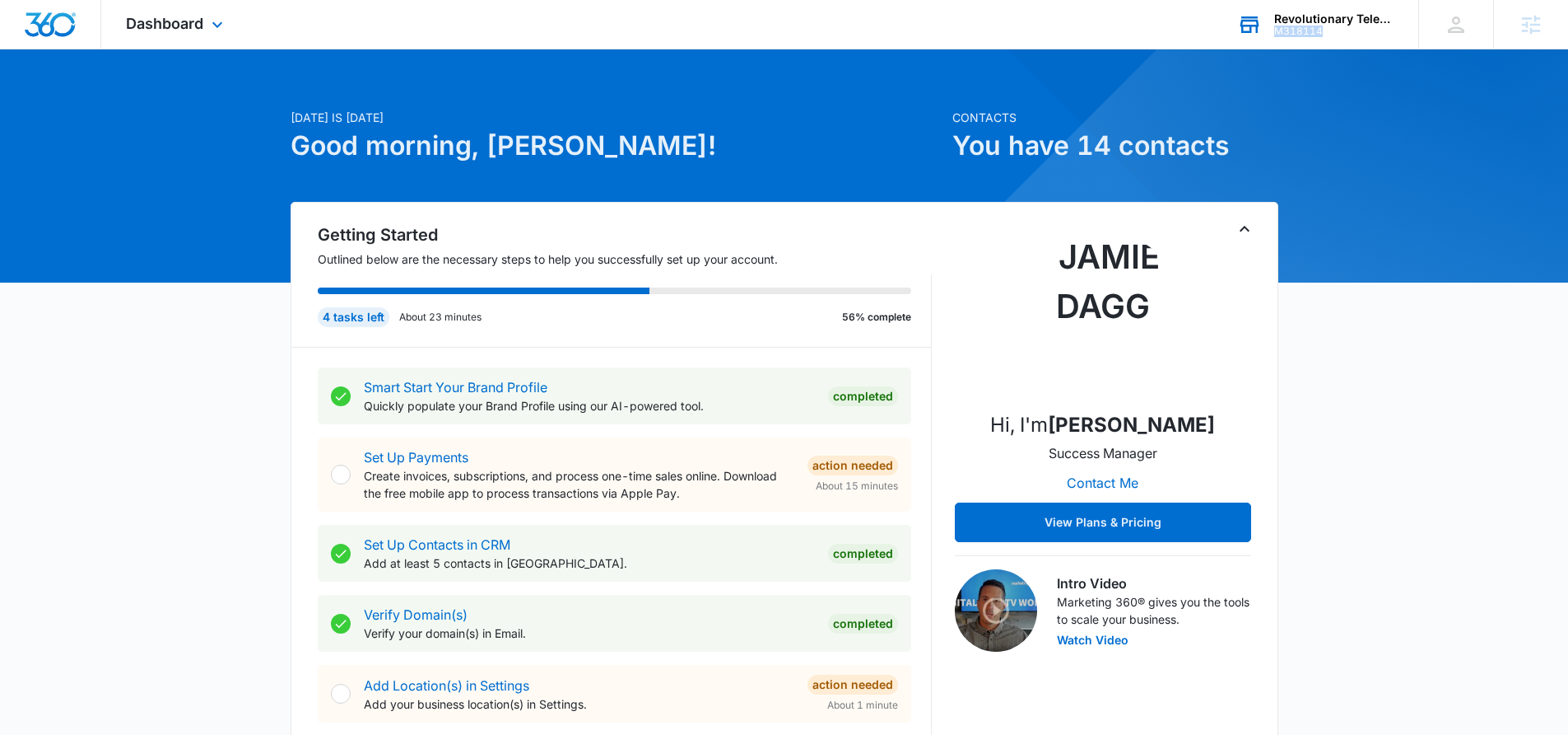
copy div "M318114"
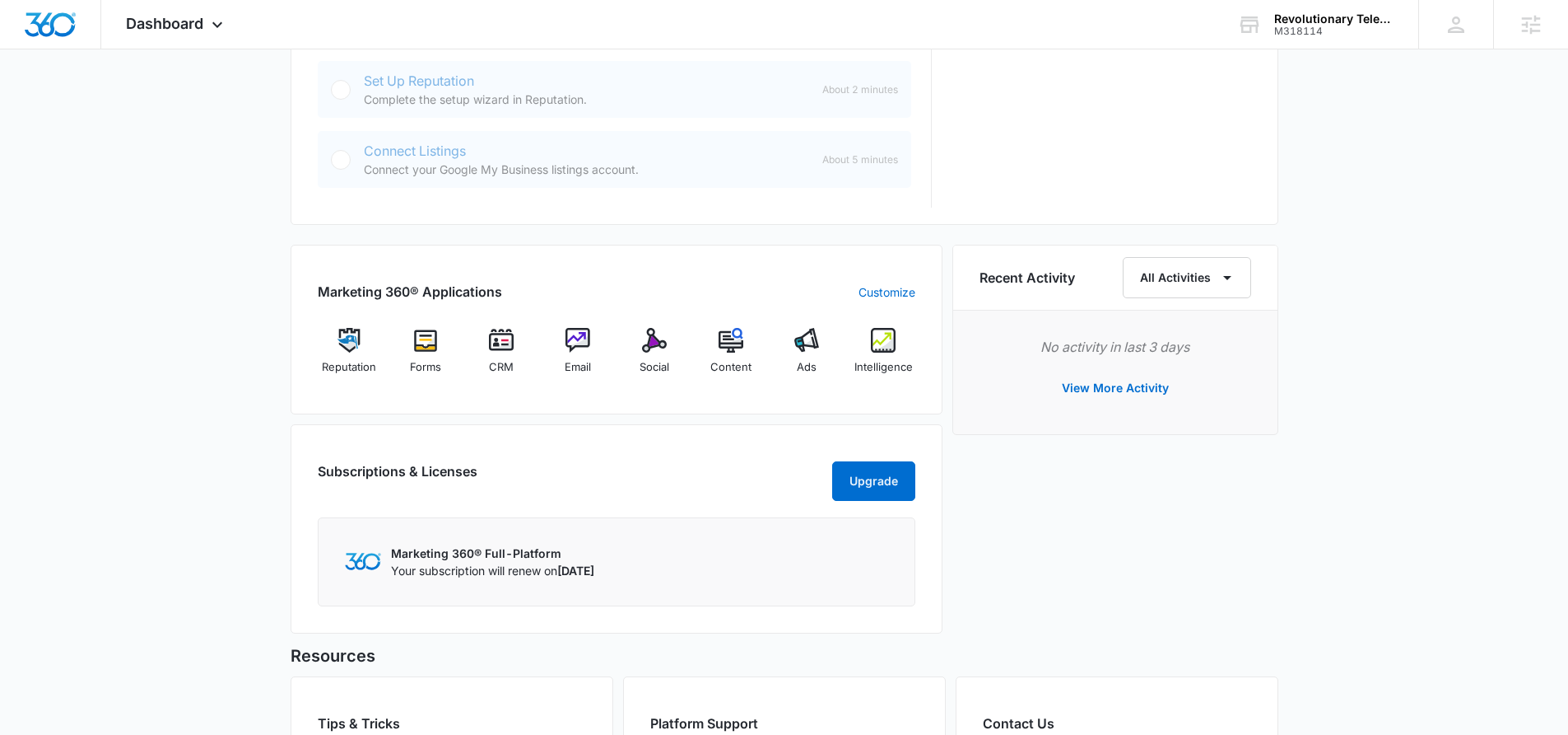
scroll to position [904, 0]
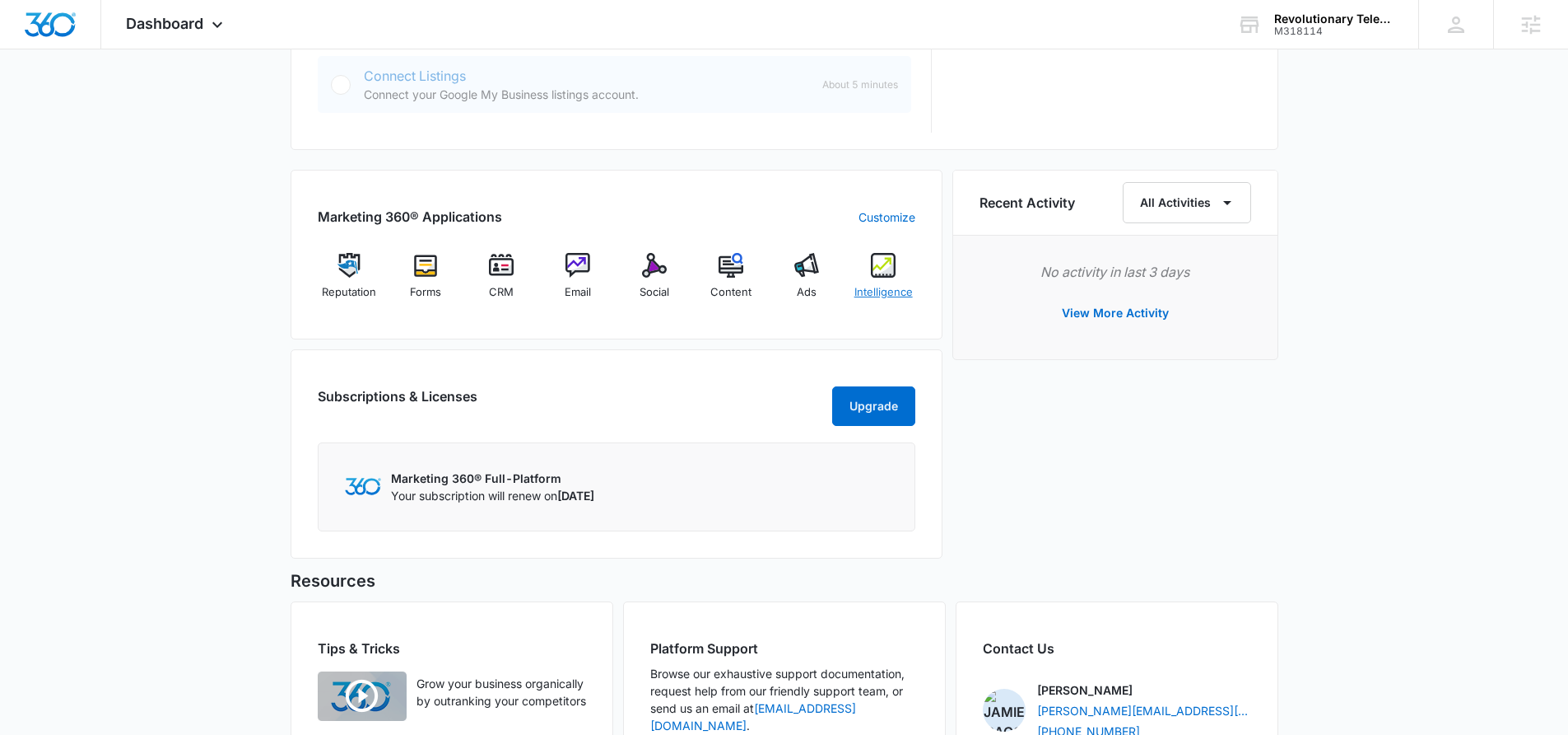
click at [885, 275] on img at bounding box center [883, 265] width 25 height 25
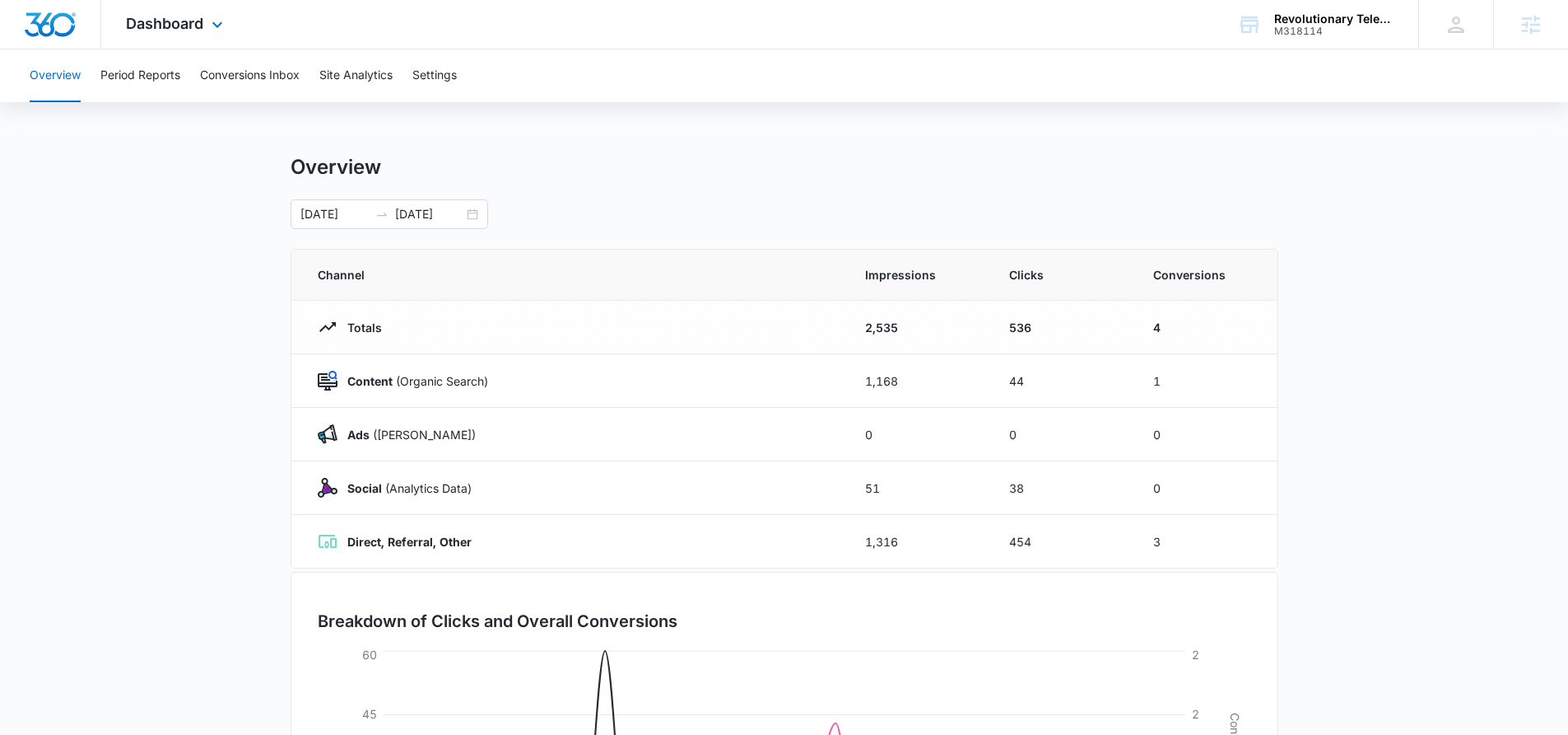
scroll to position [285, 0]
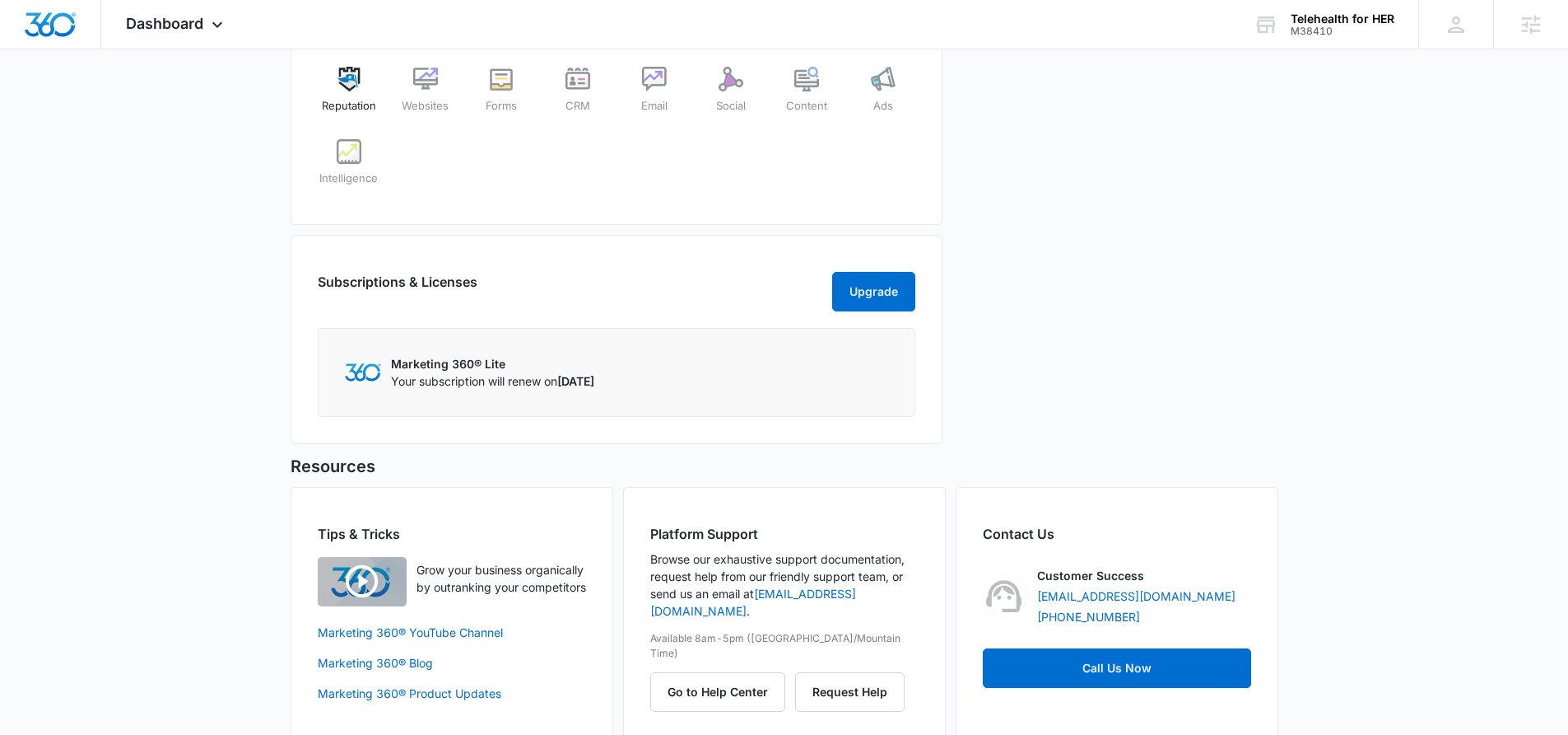
scroll to position [651, 0]
click at [354, 151] on img at bounding box center [348, 152] width 25 height 25
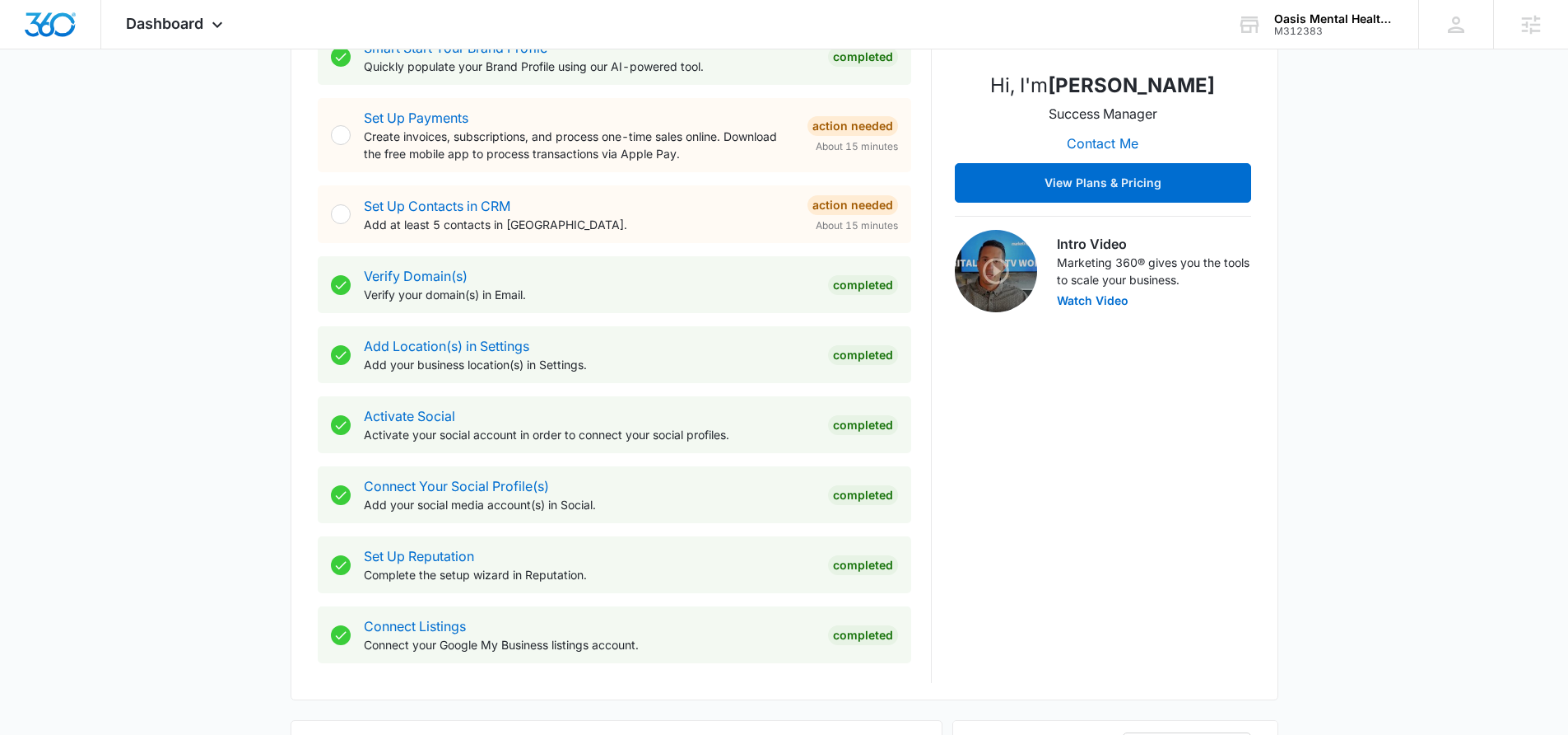
scroll to position [817, 0]
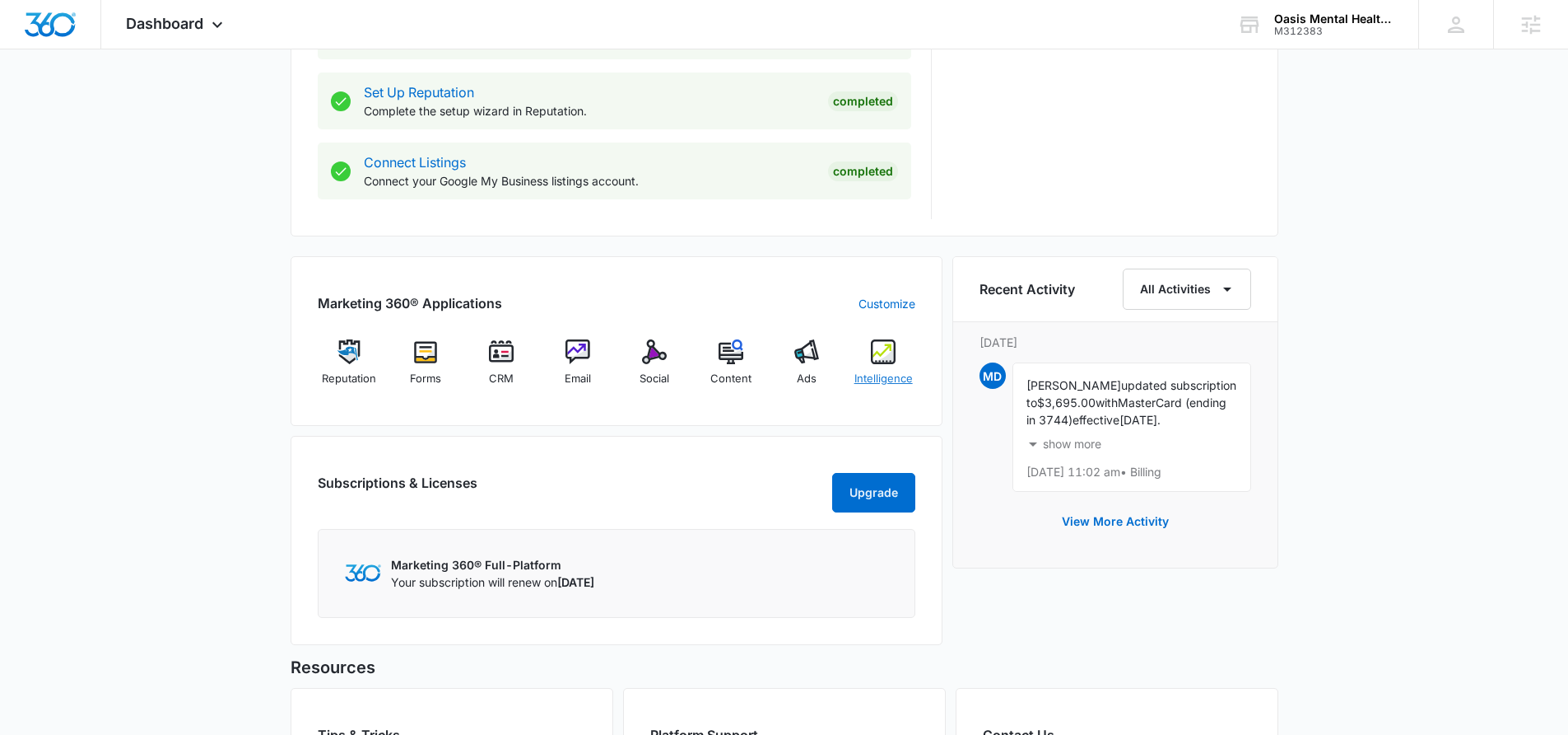
click at [879, 362] on img at bounding box center [883, 352] width 25 height 25
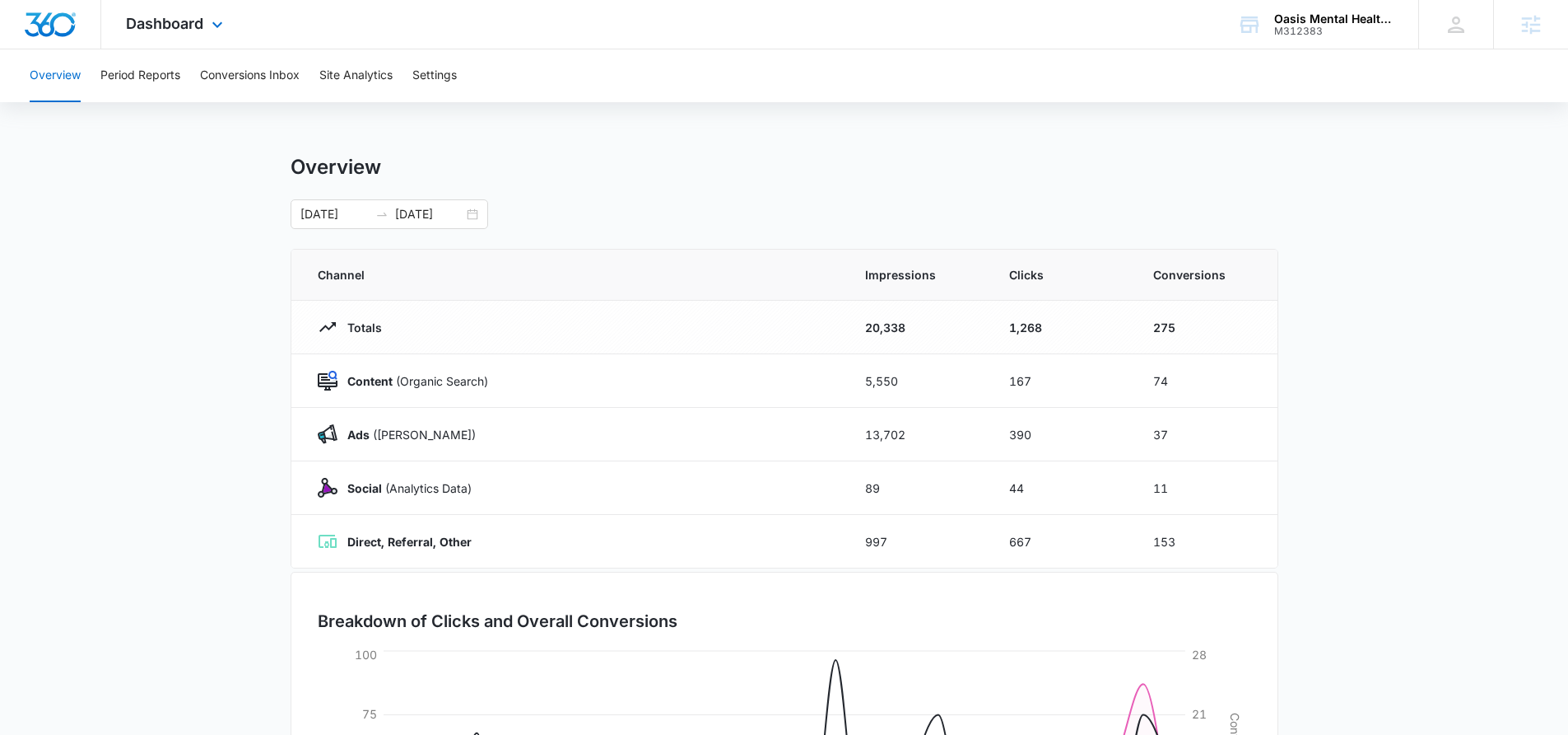
scroll to position [285, 0]
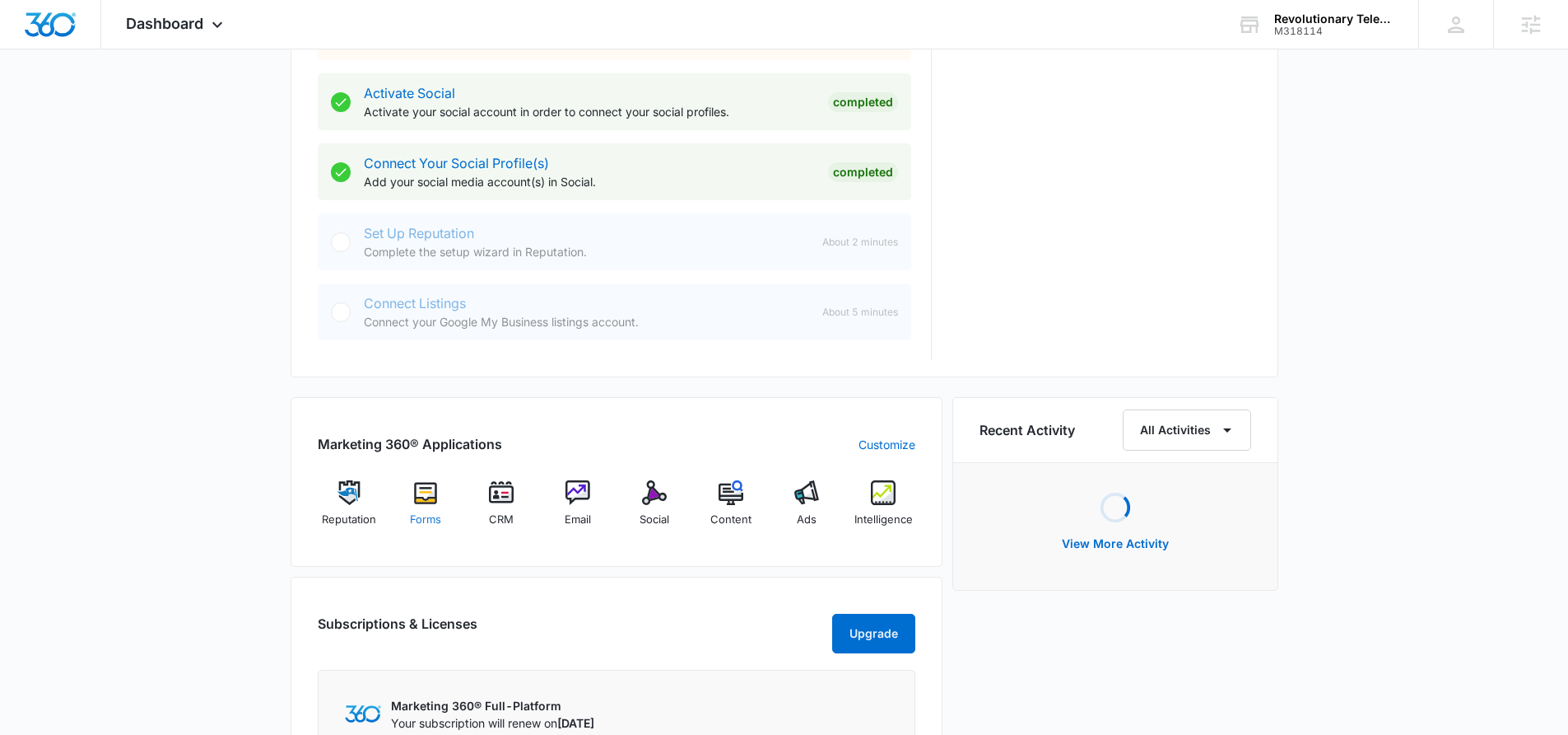
scroll to position [829, 0]
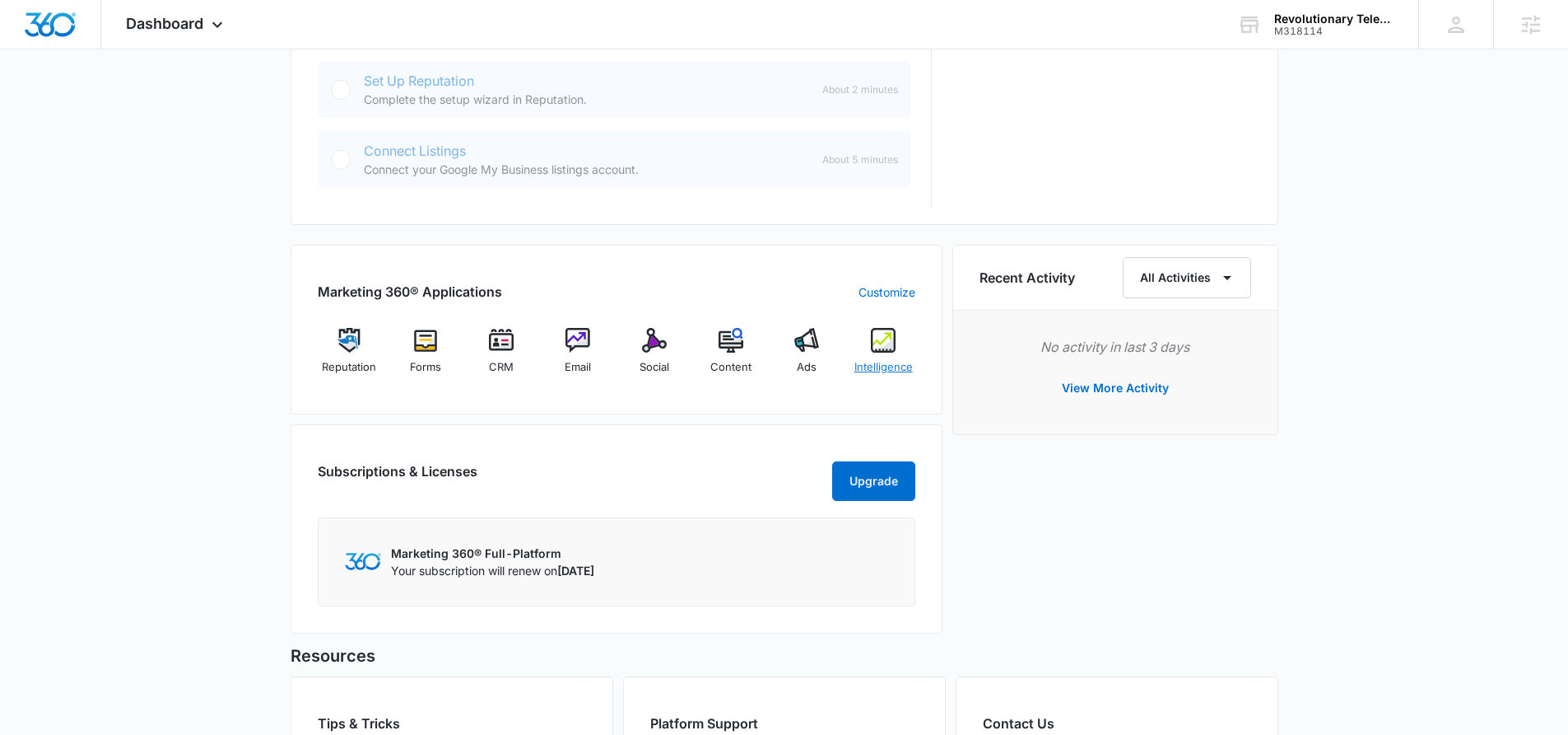
click at [888, 355] on div "Intelligence" at bounding box center [884, 357] width 64 height 59
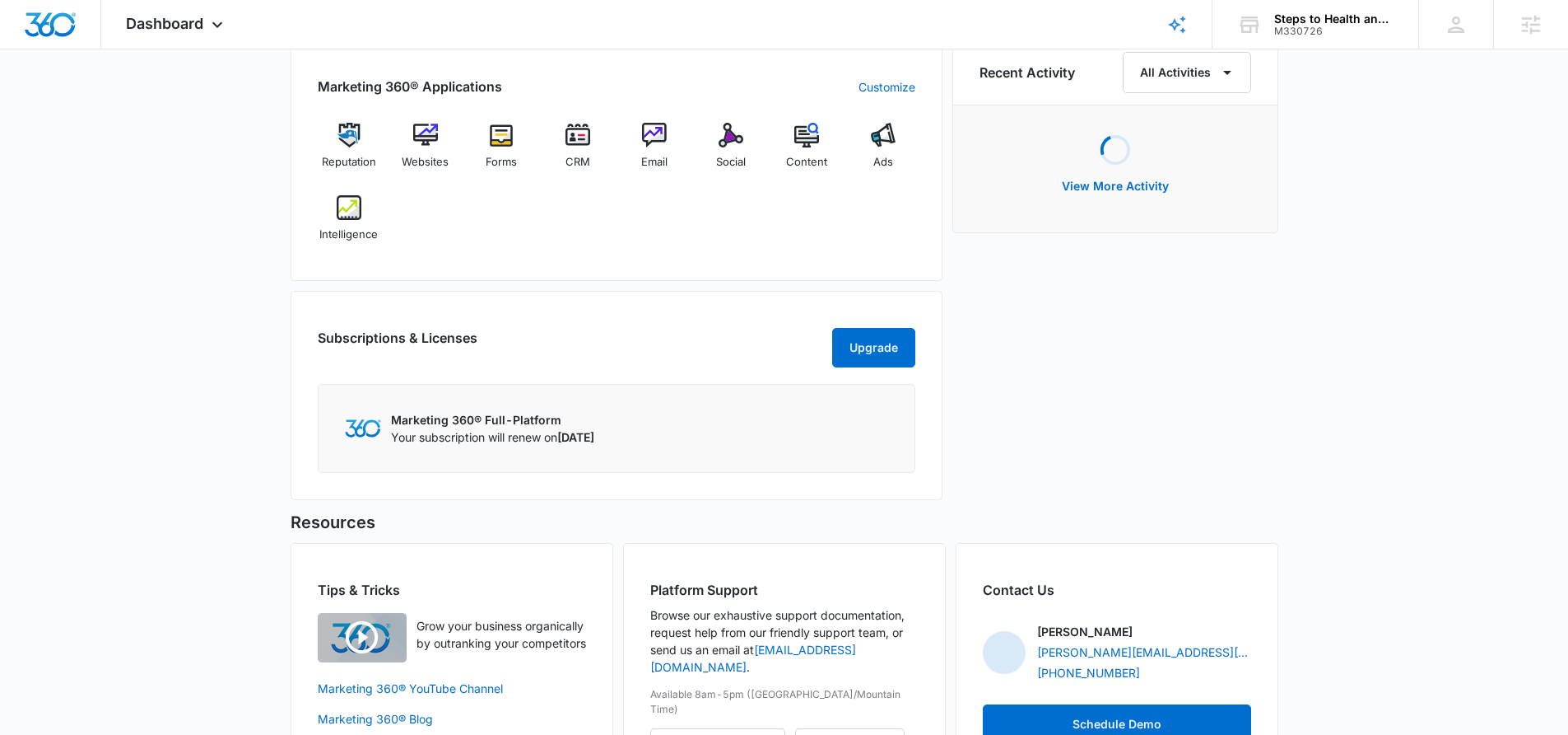
scroll to position [1050, 0]
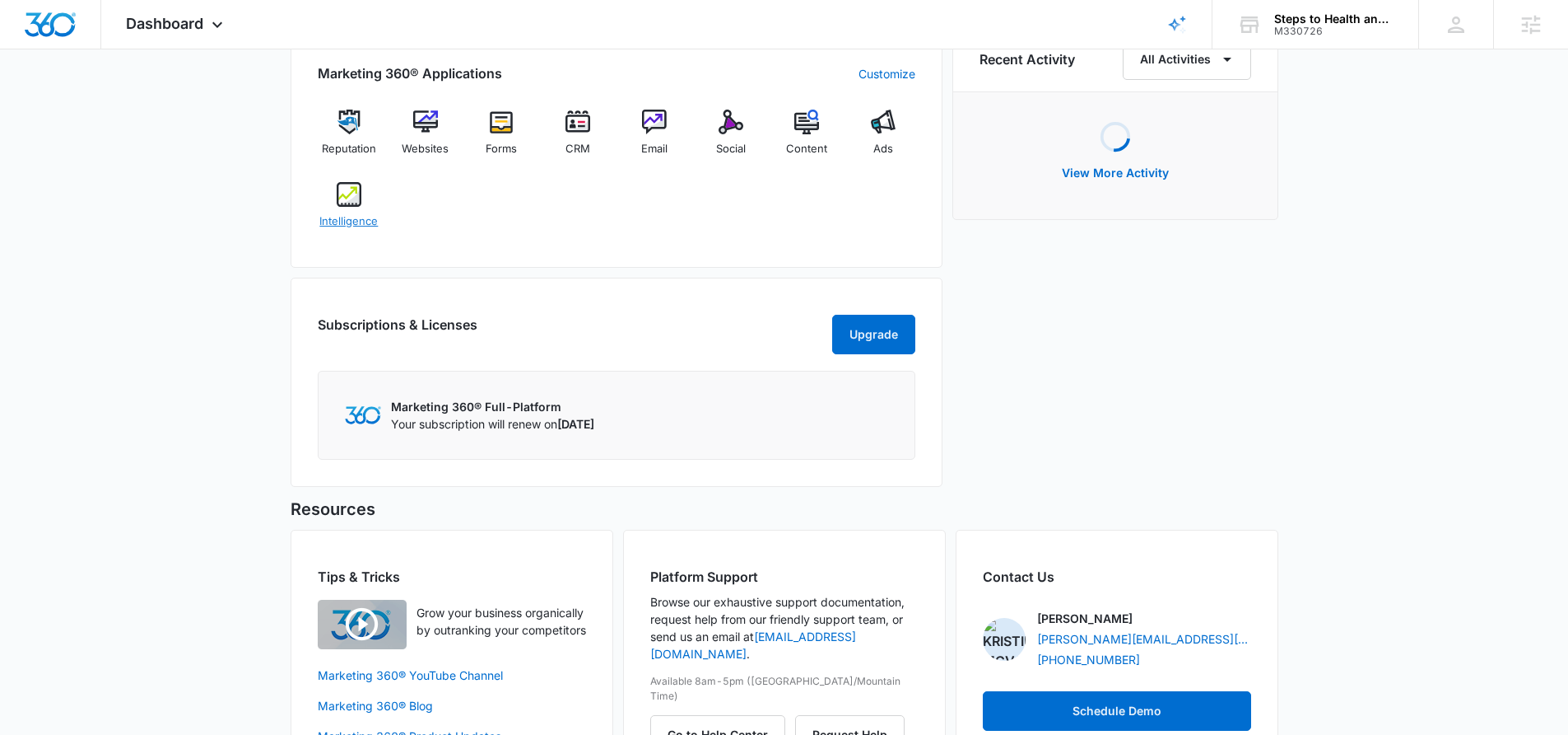
click at [353, 200] on img at bounding box center [348, 194] width 25 height 25
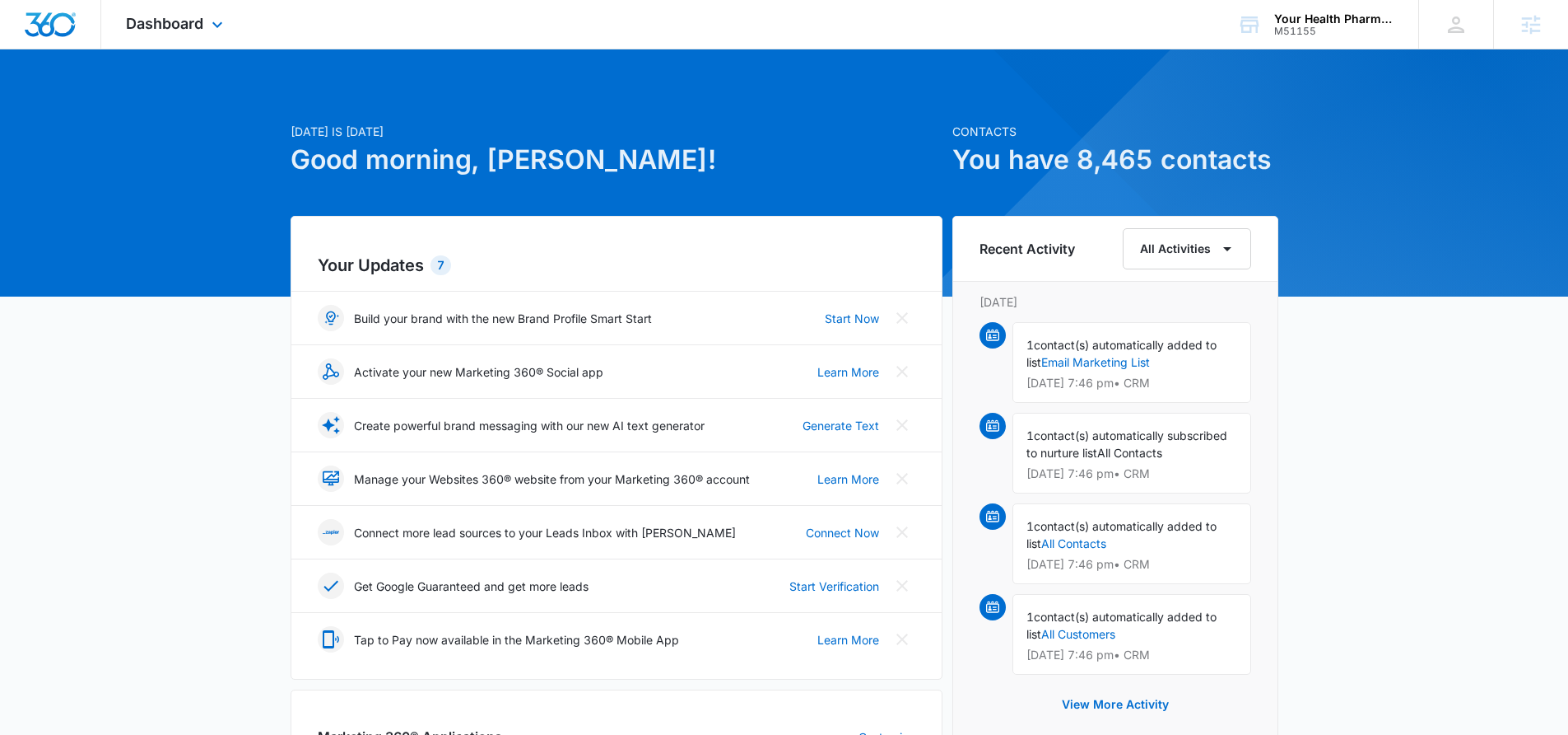
scroll to position [730, 0]
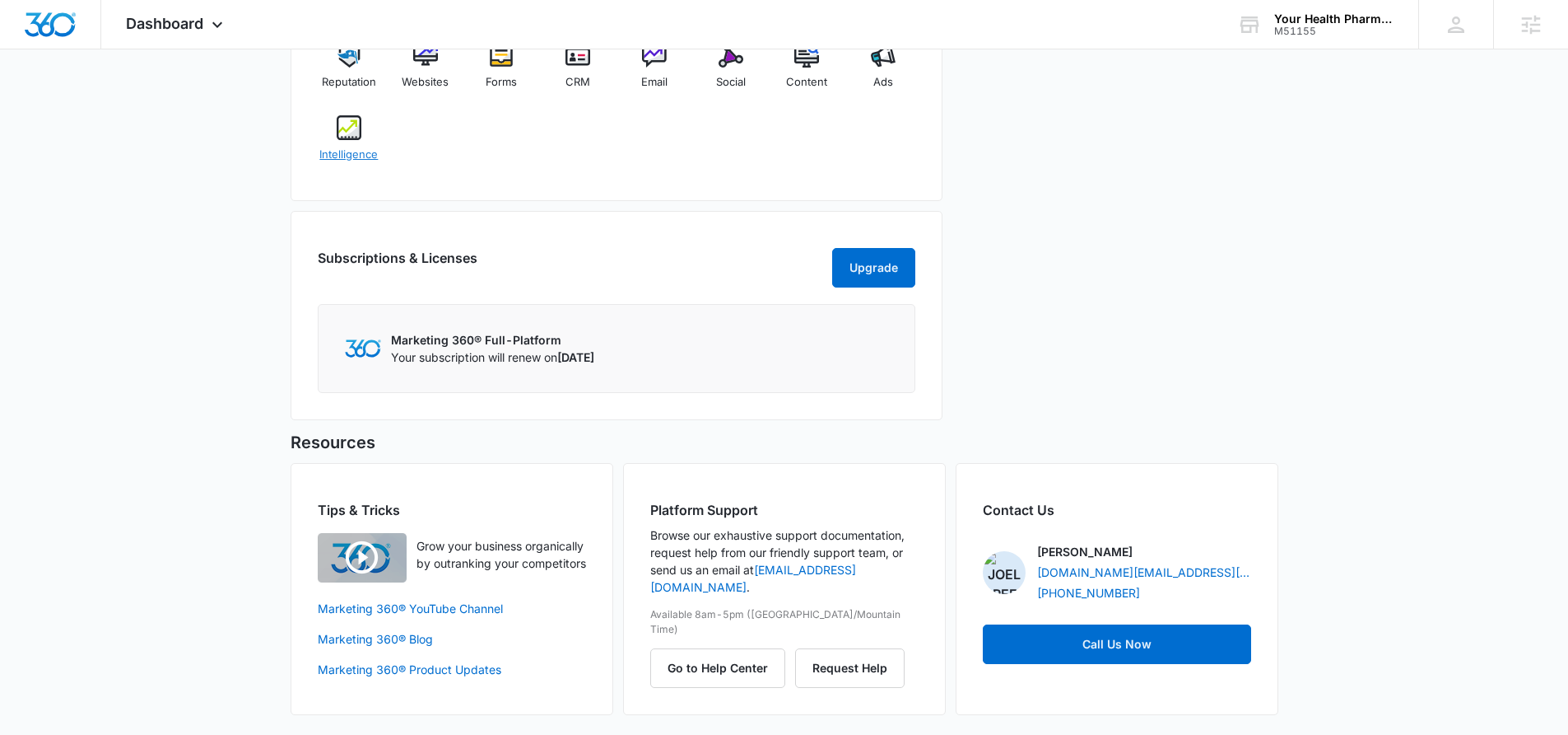
click at [347, 133] on img at bounding box center [348, 127] width 25 height 25
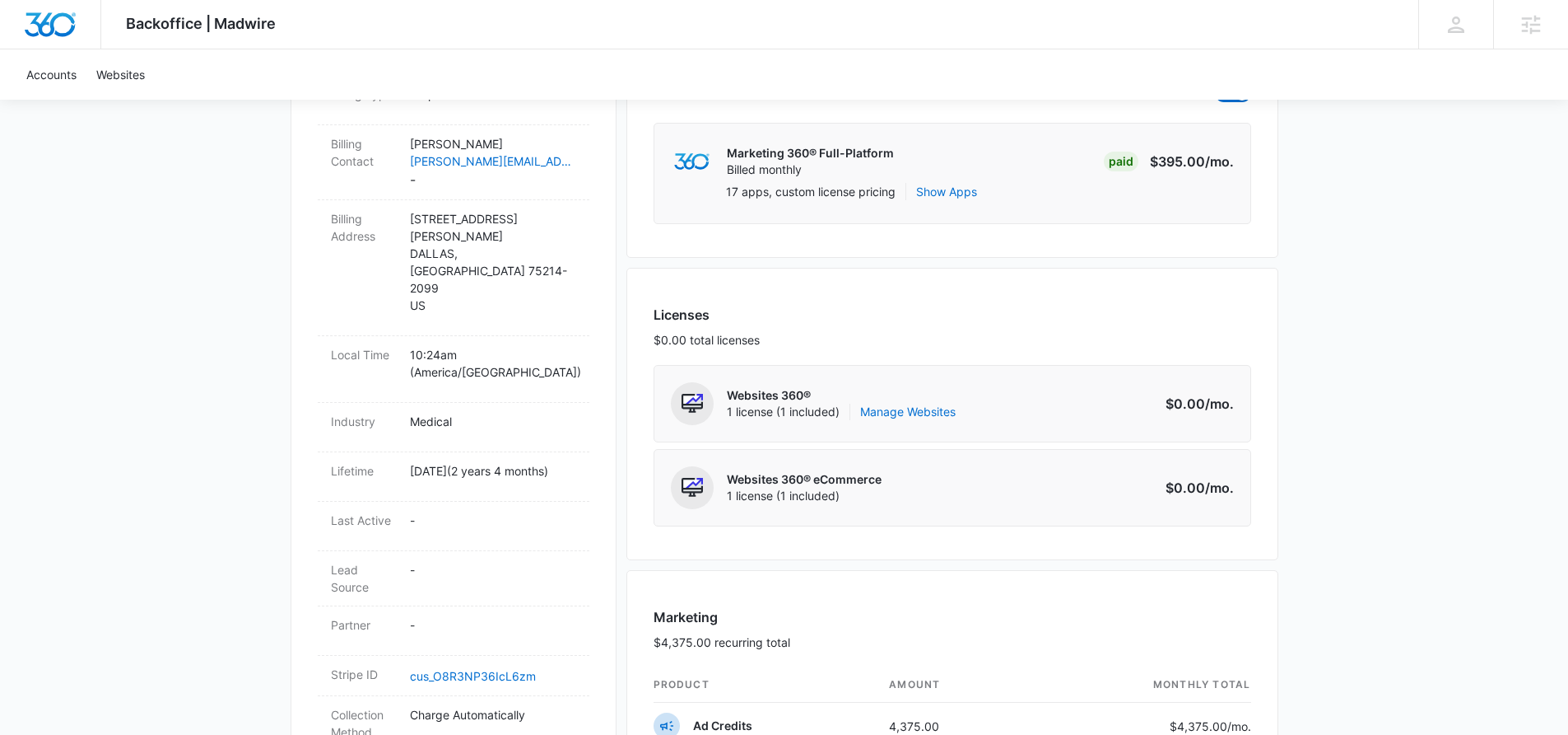
scroll to position [433, 0]
